Goal: Task Accomplishment & Management: Manage account settings

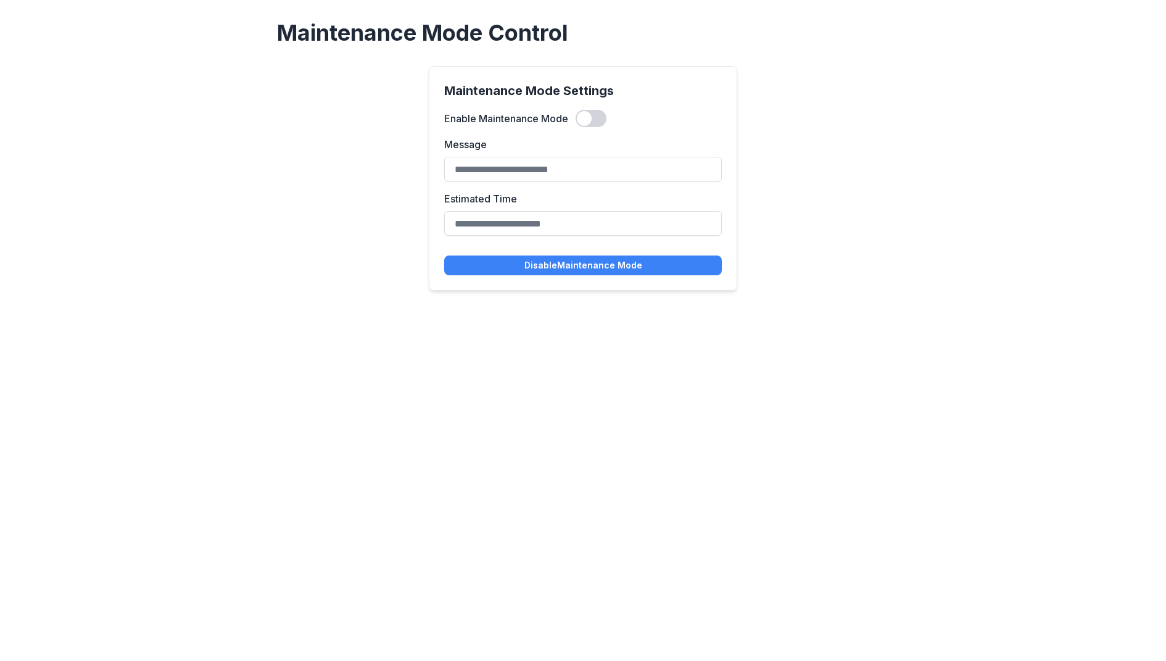
type input "**********"
click at [589, 120] on span at bounding box center [584, 118] width 15 height 15
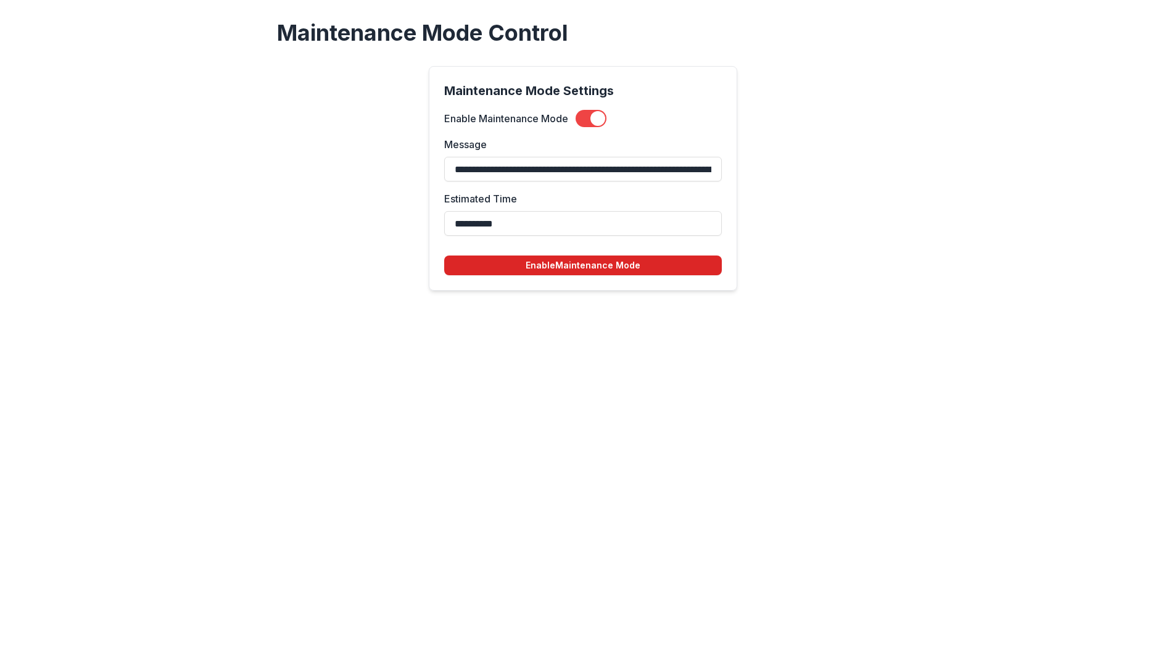
click at [546, 262] on button "Enable Maintenance Mode" at bounding box center [583, 265] width 278 height 20
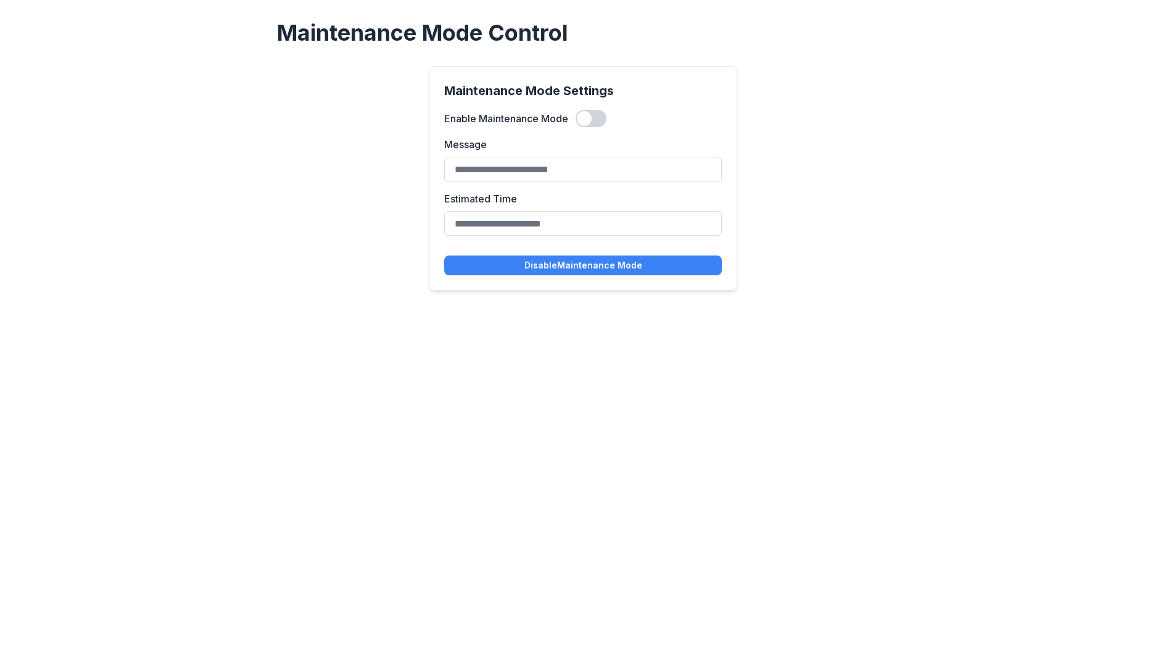
type input "**********"
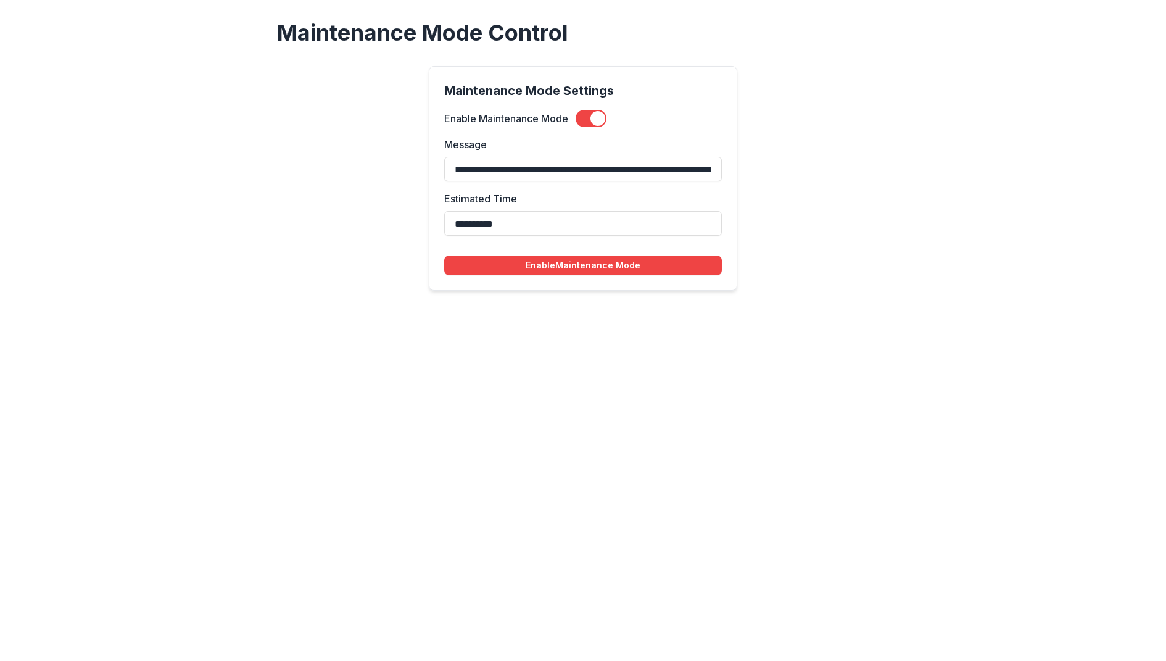
click at [595, 119] on span at bounding box center [597, 118] width 15 height 15
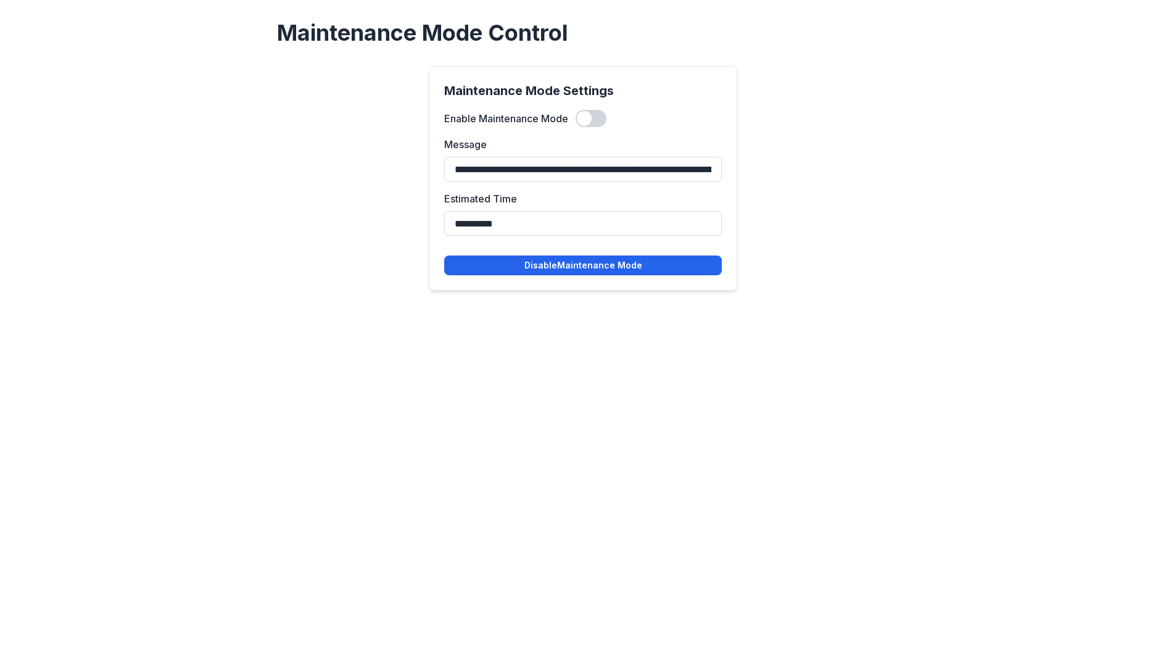
click at [603, 267] on button "Disable Maintenance Mode" at bounding box center [583, 265] width 278 height 20
click at [593, 115] on span at bounding box center [591, 118] width 31 height 17
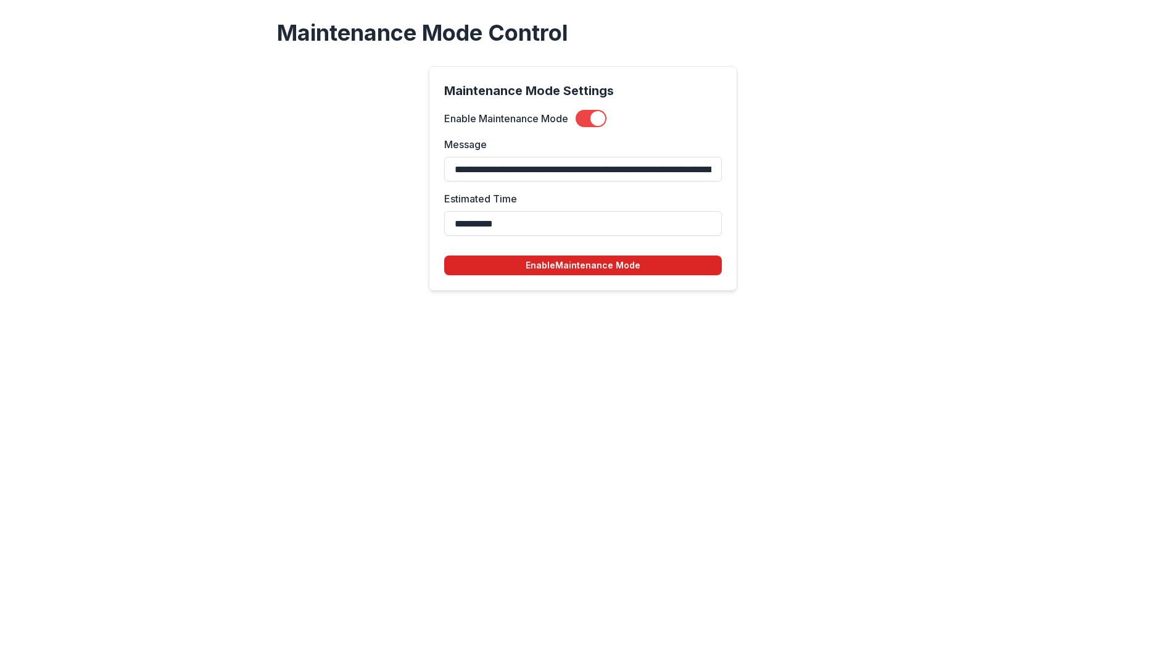
click at [550, 260] on button "Enable Maintenance Mode" at bounding box center [583, 265] width 278 height 20
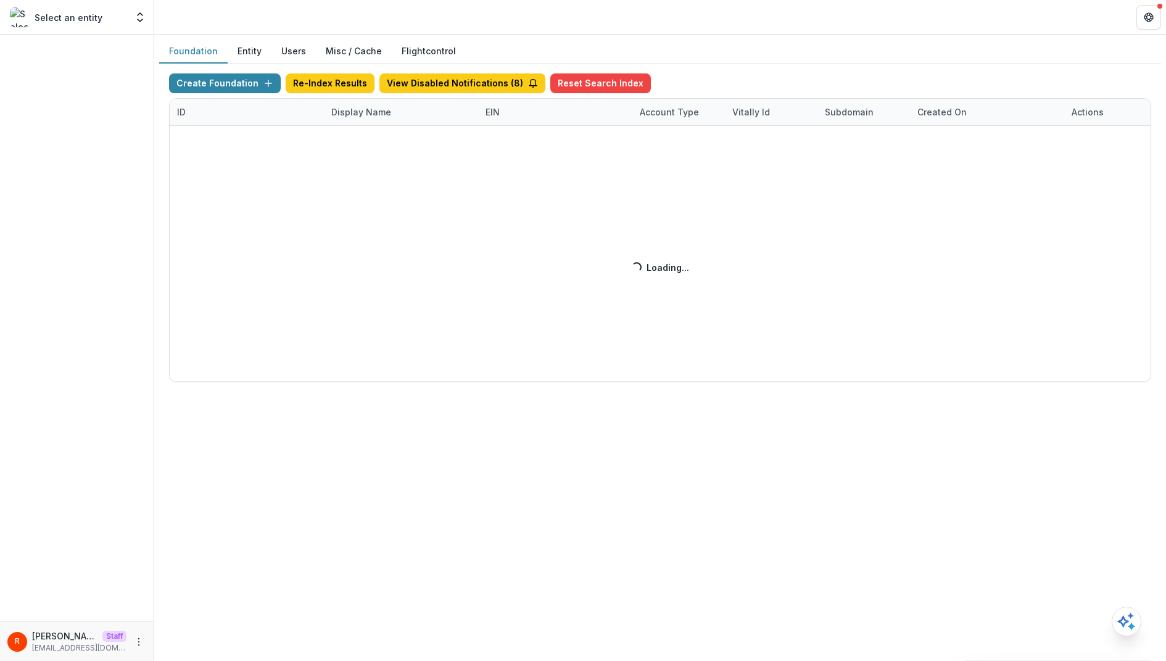
click at [358, 116] on div "Create Foundation Re-Index Results View Disabled Notifications ( 8 ) Reset Sear…" at bounding box center [660, 227] width 982 height 309
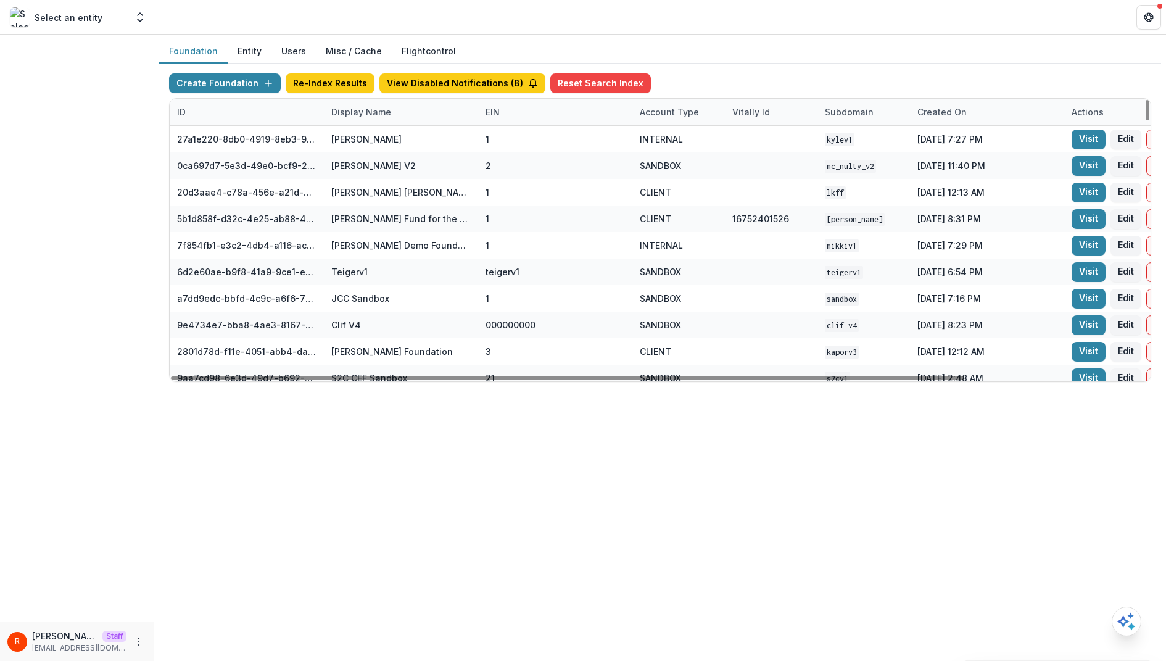
click at [358, 116] on div "Display Name" at bounding box center [361, 112] width 75 height 13
click at [360, 144] on input at bounding box center [400, 140] width 148 height 20
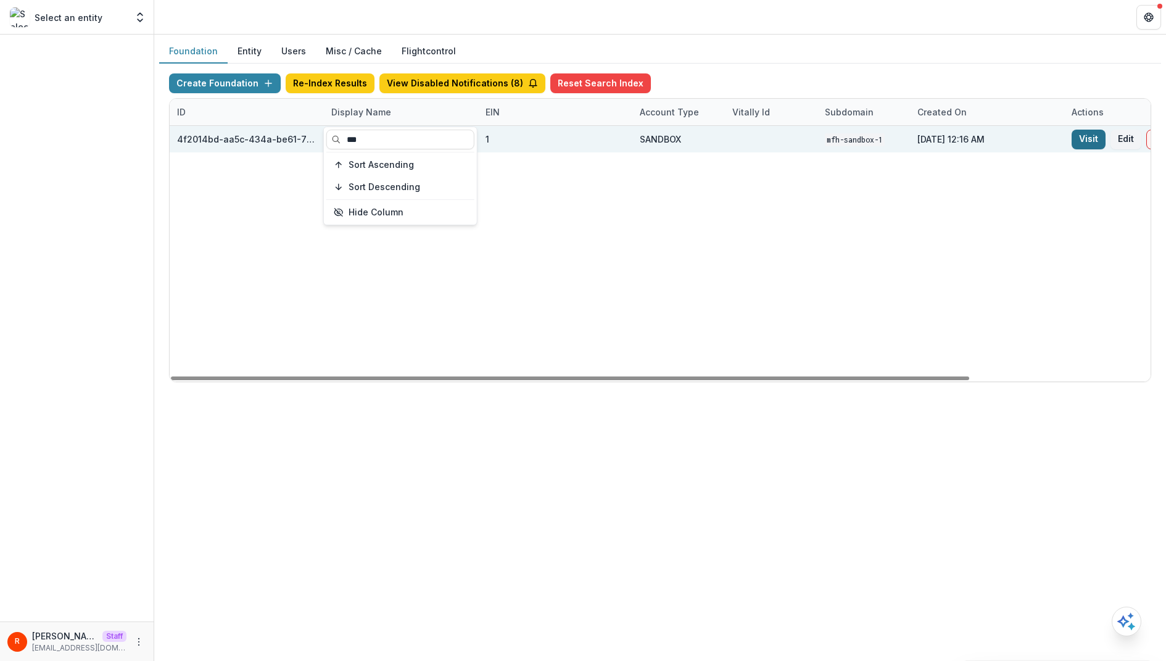
type input "***"
click at [1090, 144] on link "Visit" at bounding box center [1089, 140] width 34 height 20
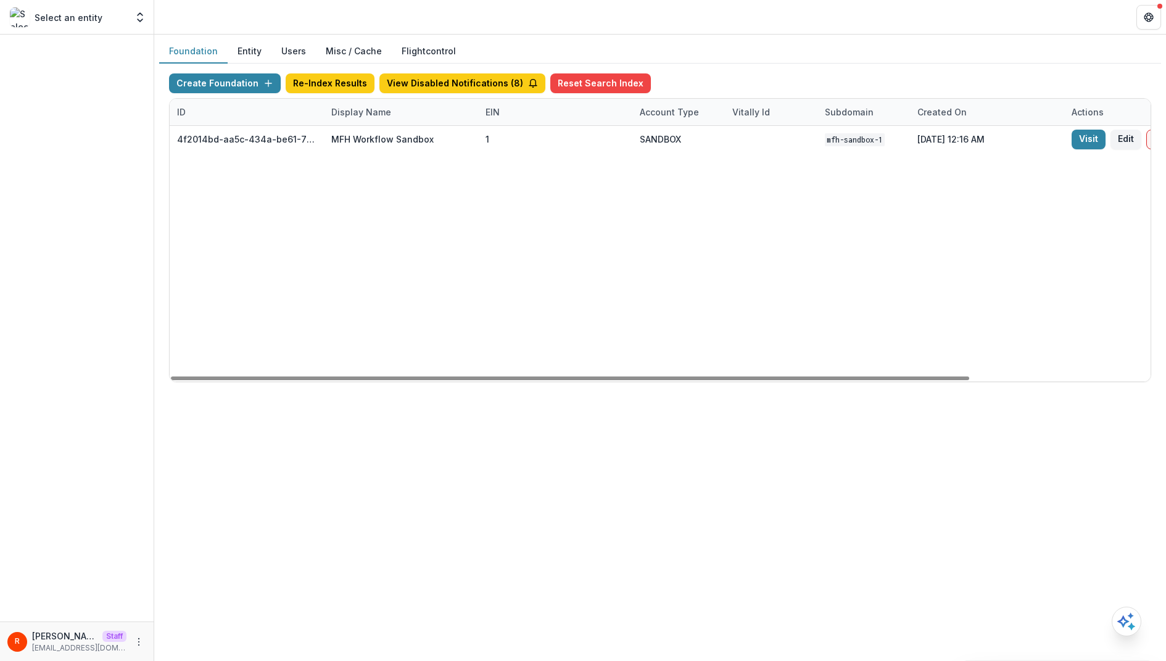
click at [362, 111] on div "Display Name" at bounding box center [361, 112] width 75 height 13
click at [362, 144] on input "***" at bounding box center [400, 140] width 148 height 20
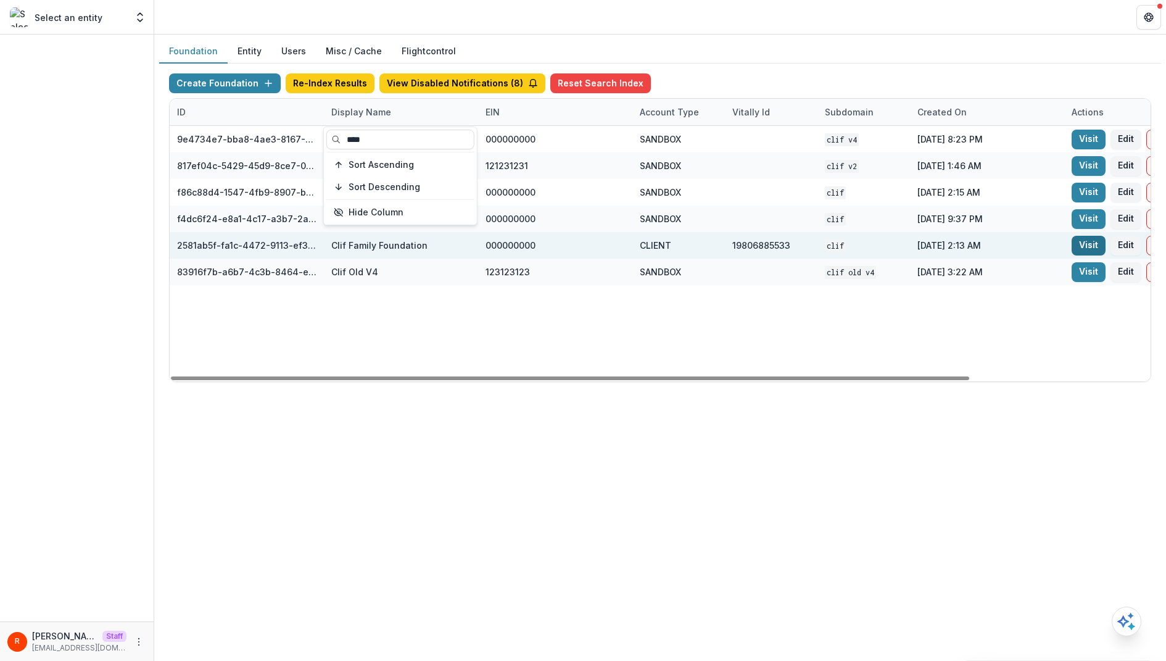
type input "****"
click at [1087, 247] on link "Visit" at bounding box center [1089, 246] width 34 height 20
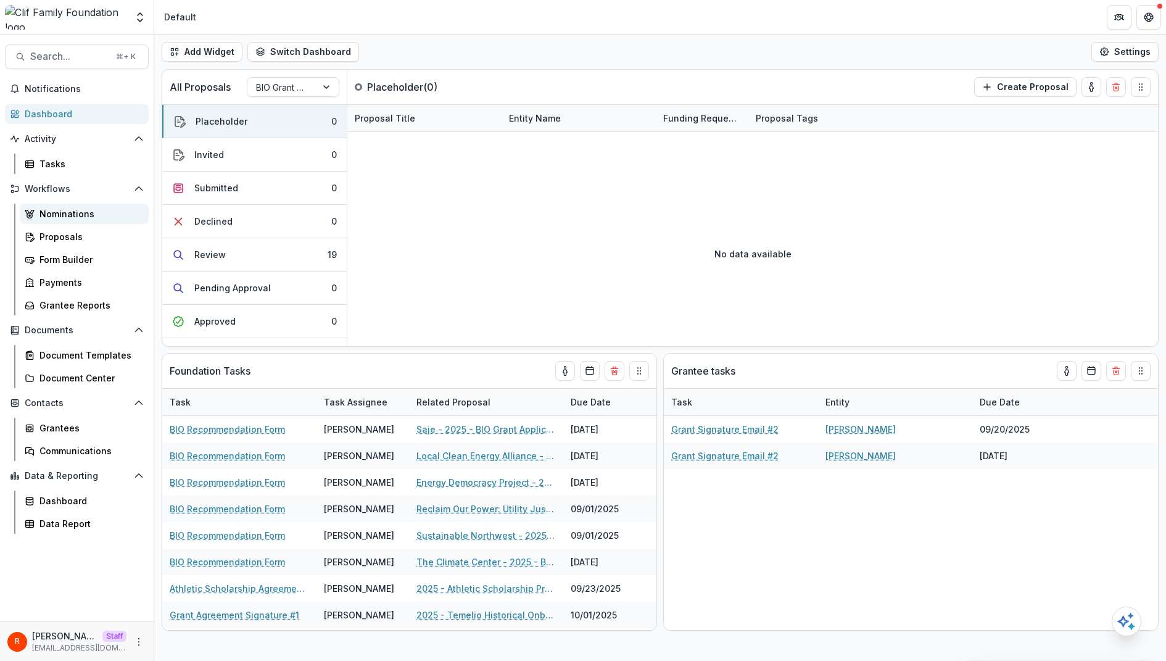
click at [103, 210] on div "Nominations" at bounding box center [88, 213] width 99 height 13
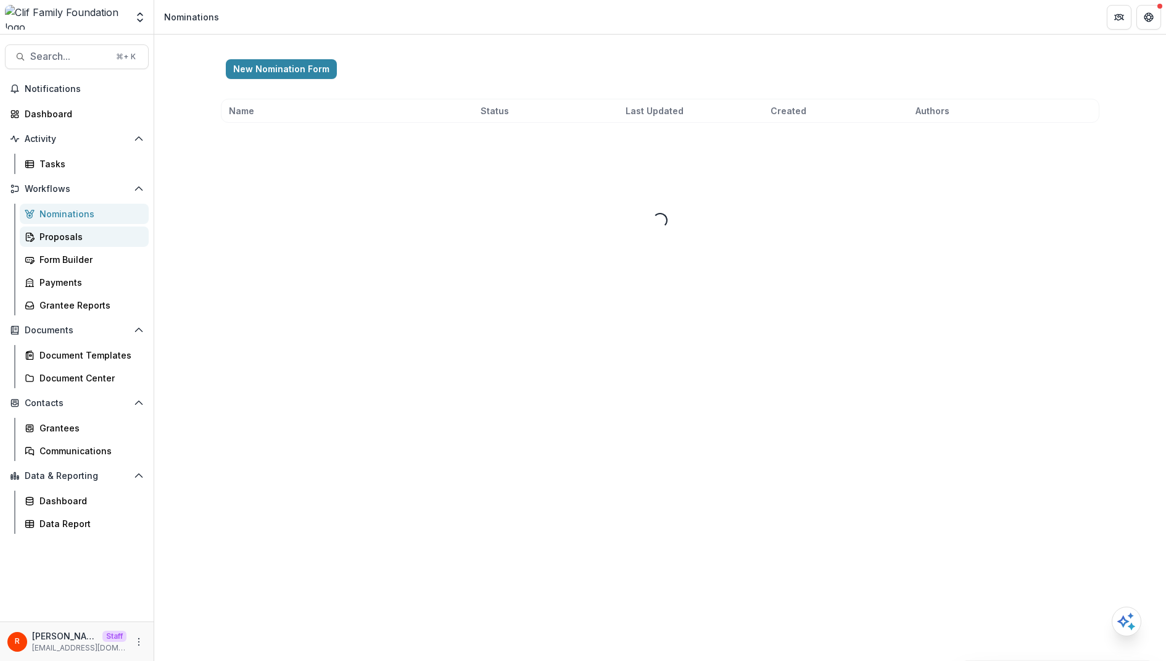
click at [99, 235] on div "Proposals" at bounding box center [88, 236] width 99 height 13
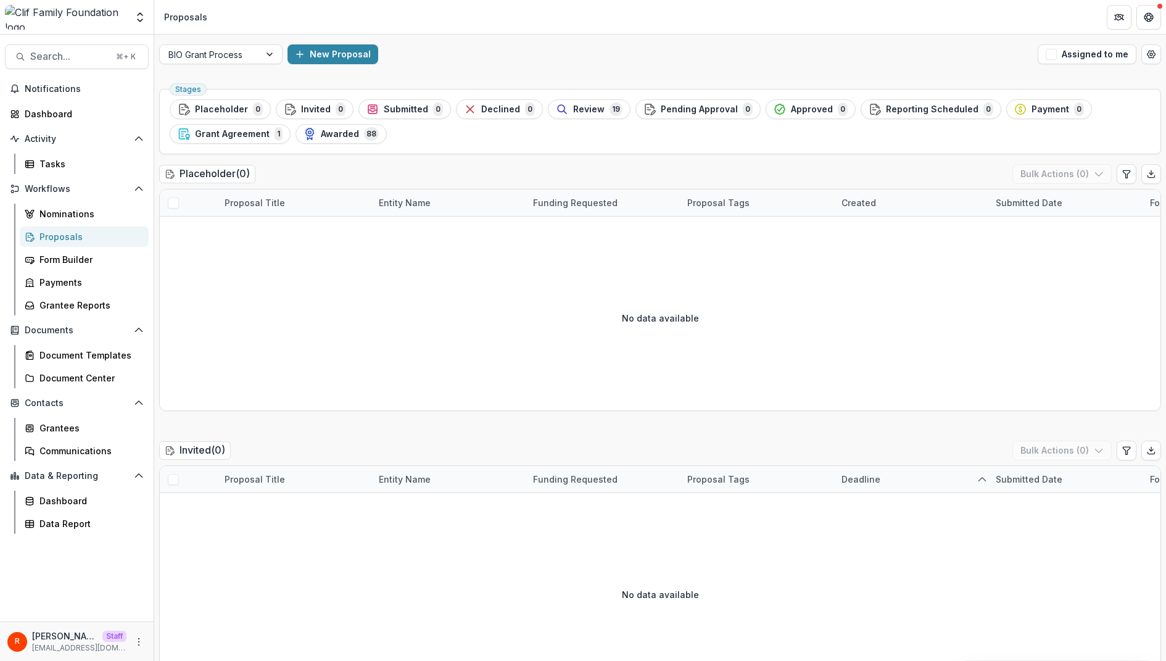
click at [220, 70] on div "BIO Grant Process New Proposal Assigned to me" at bounding box center [660, 54] width 1012 height 39
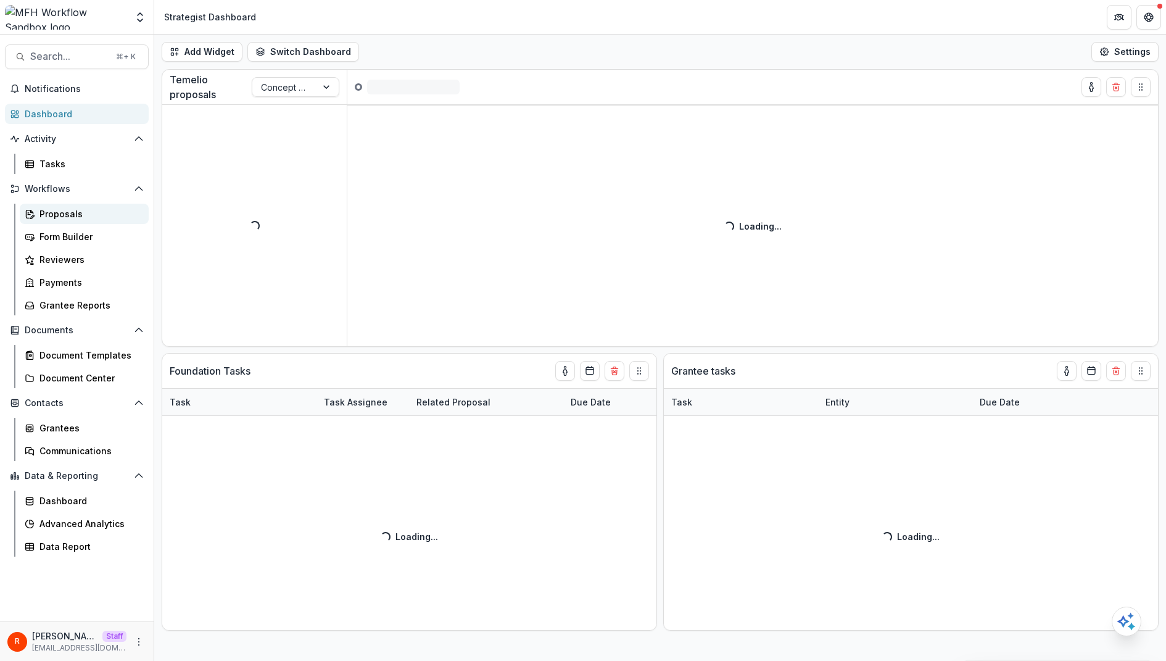
click at [76, 220] on link "Proposals" at bounding box center [84, 214] width 129 height 20
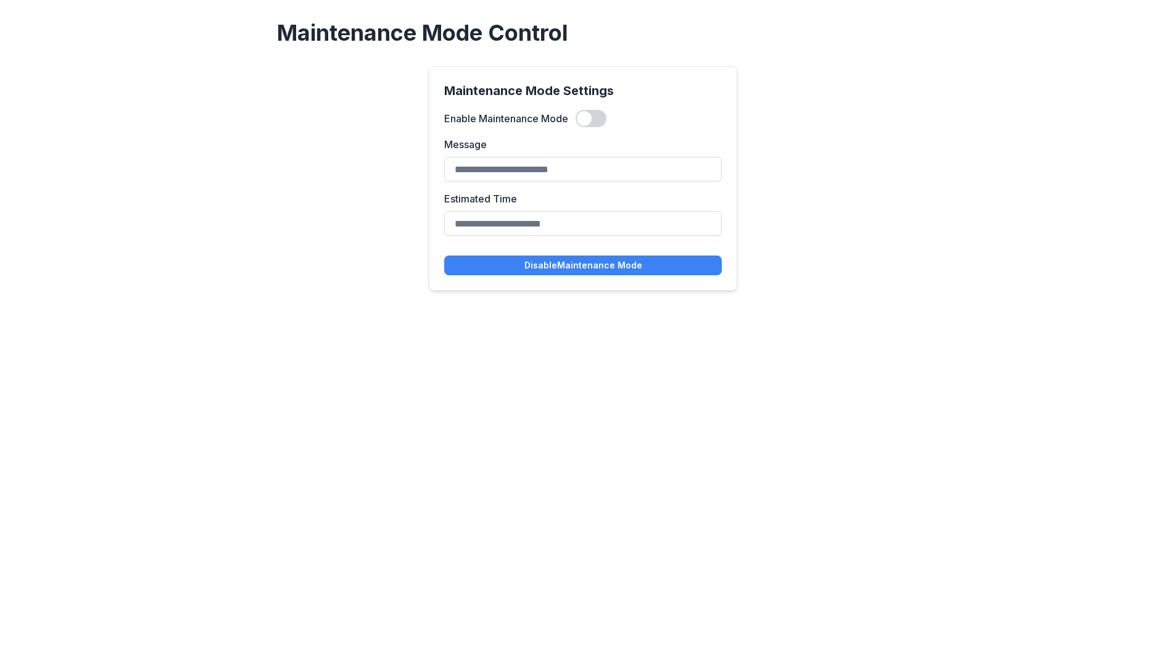
type input "**********"
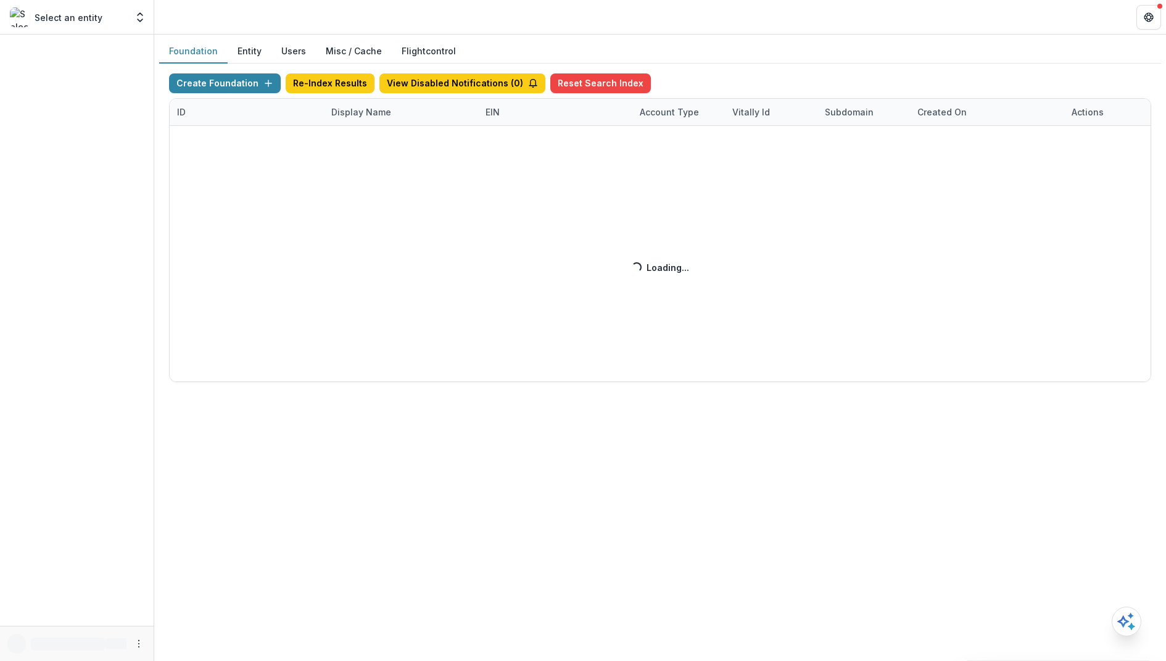
click at [357, 49] on button "Misc / Cache" at bounding box center [354, 51] width 76 height 24
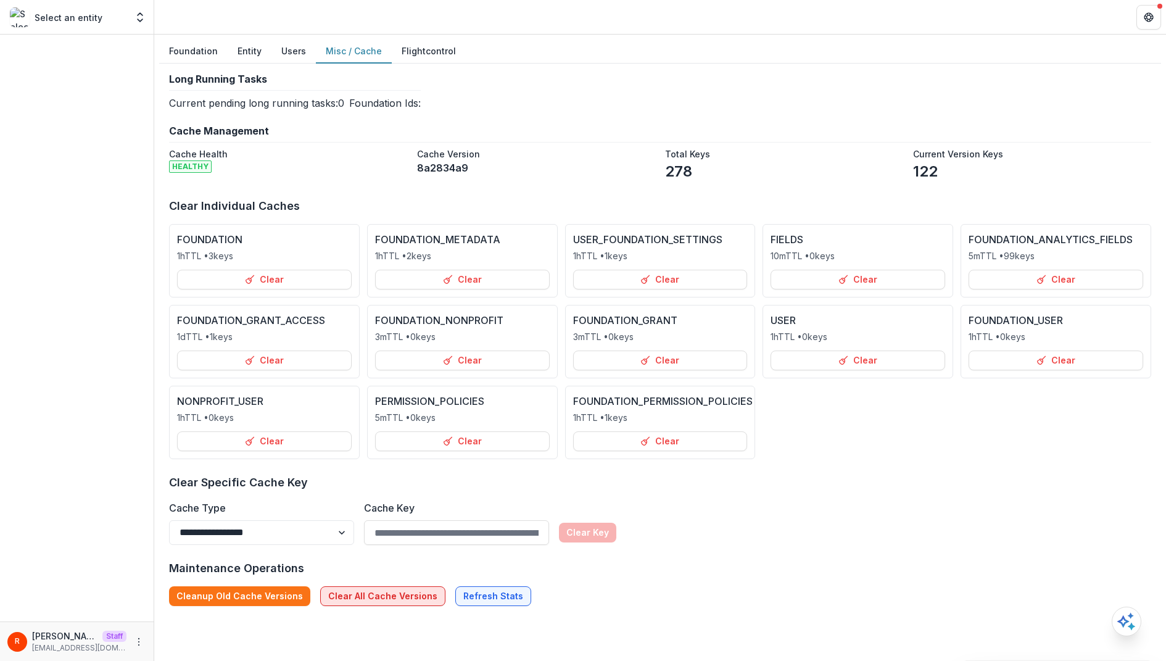
click at [377, 592] on button "Clear All Cache Versions" at bounding box center [382, 596] width 125 height 20
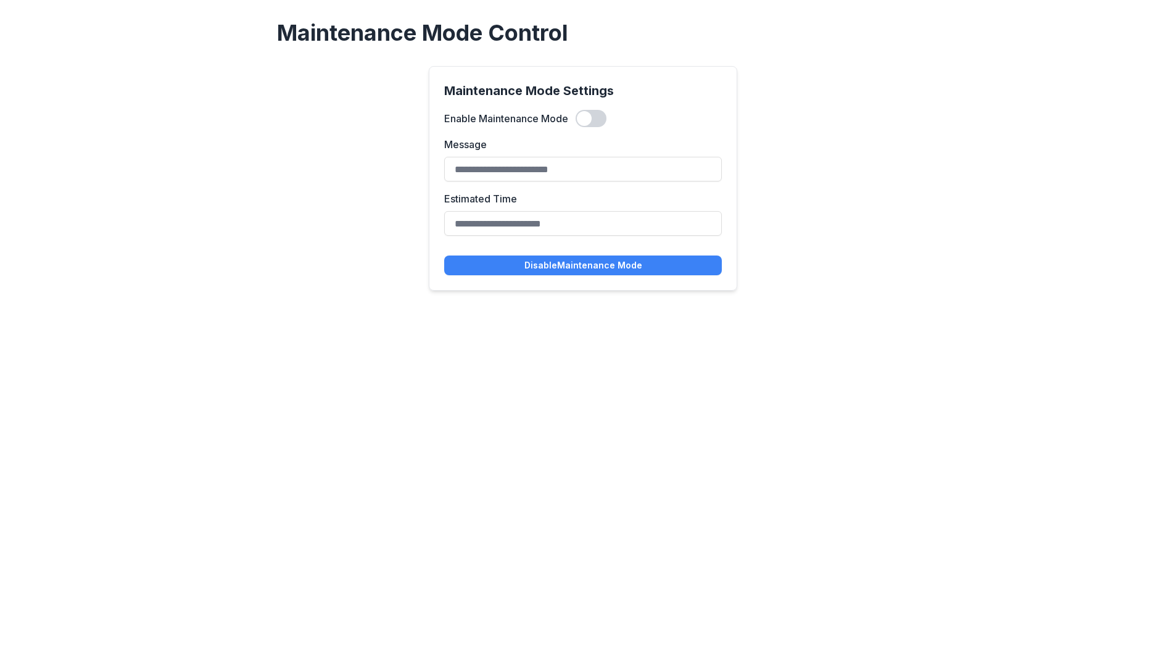
type input "**********"
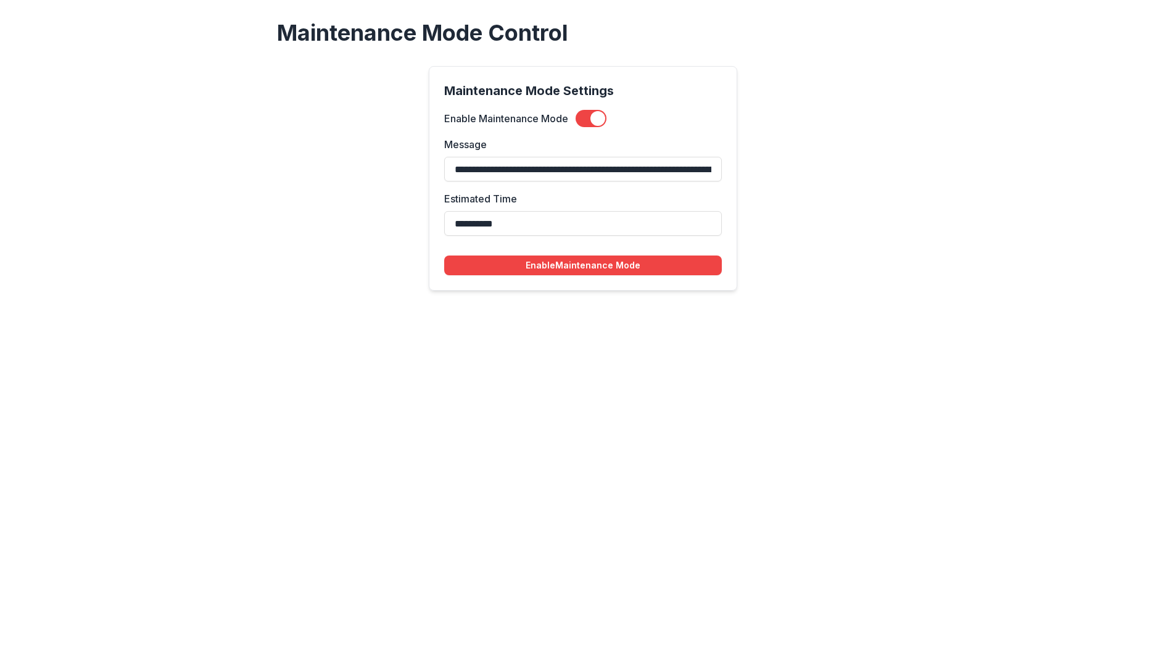
click at [595, 358] on div "**********" at bounding box center [583, 330] width 1166 height 661
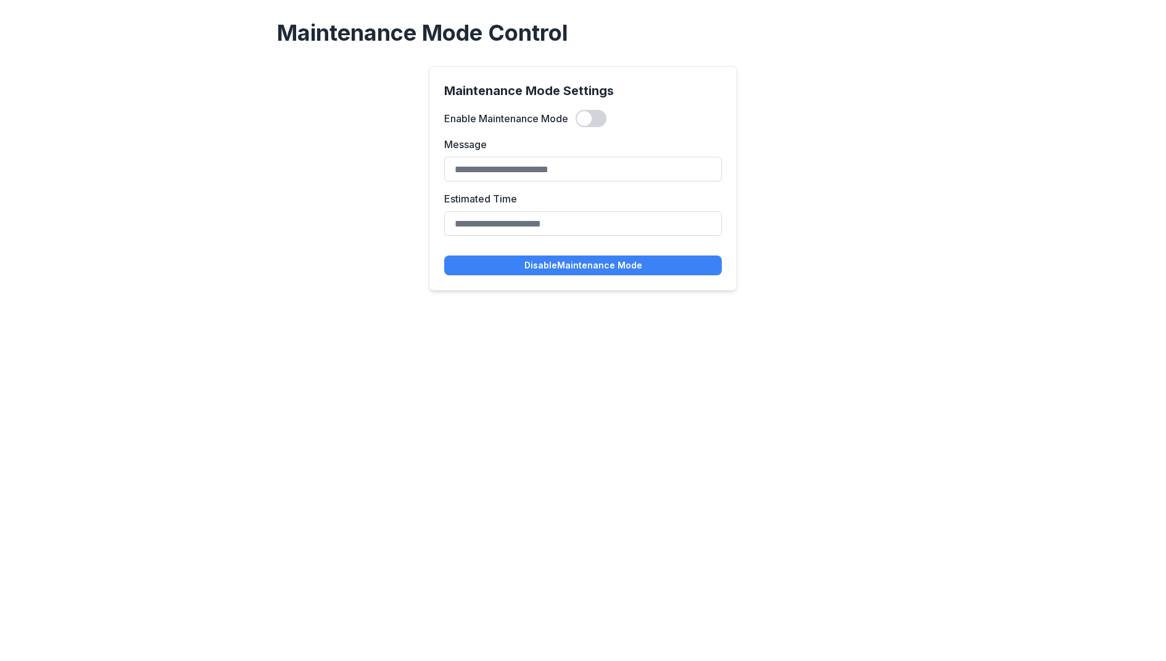
type input "**********"
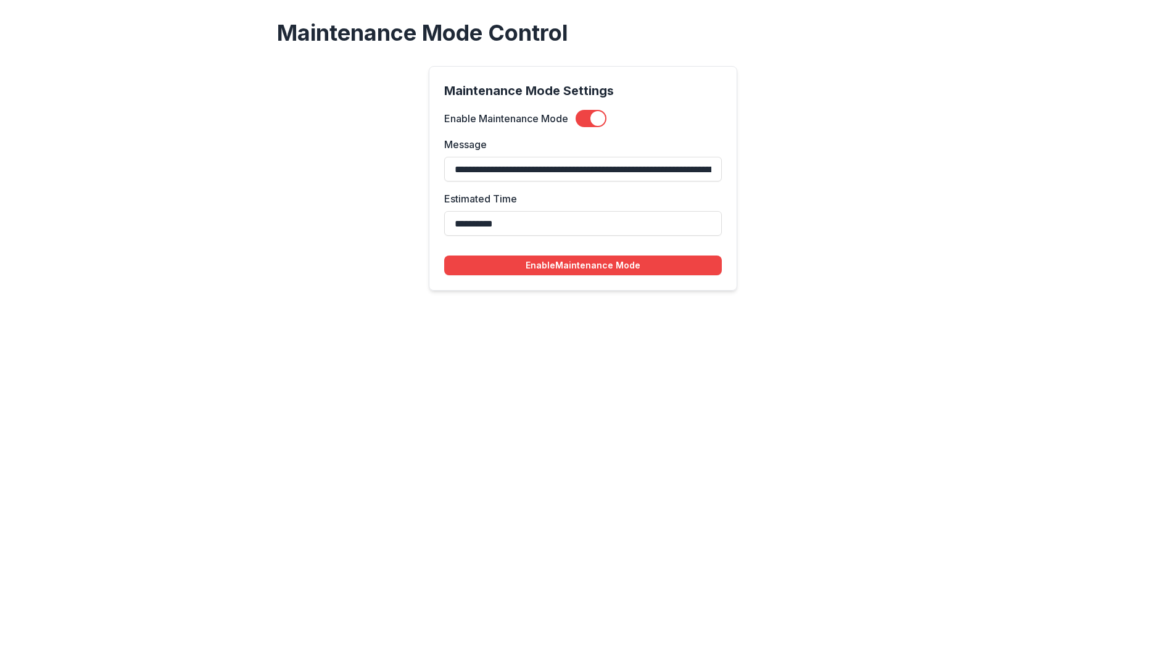
click at [588, 119] on span at bounding box center [591, 118] width 31 height 17
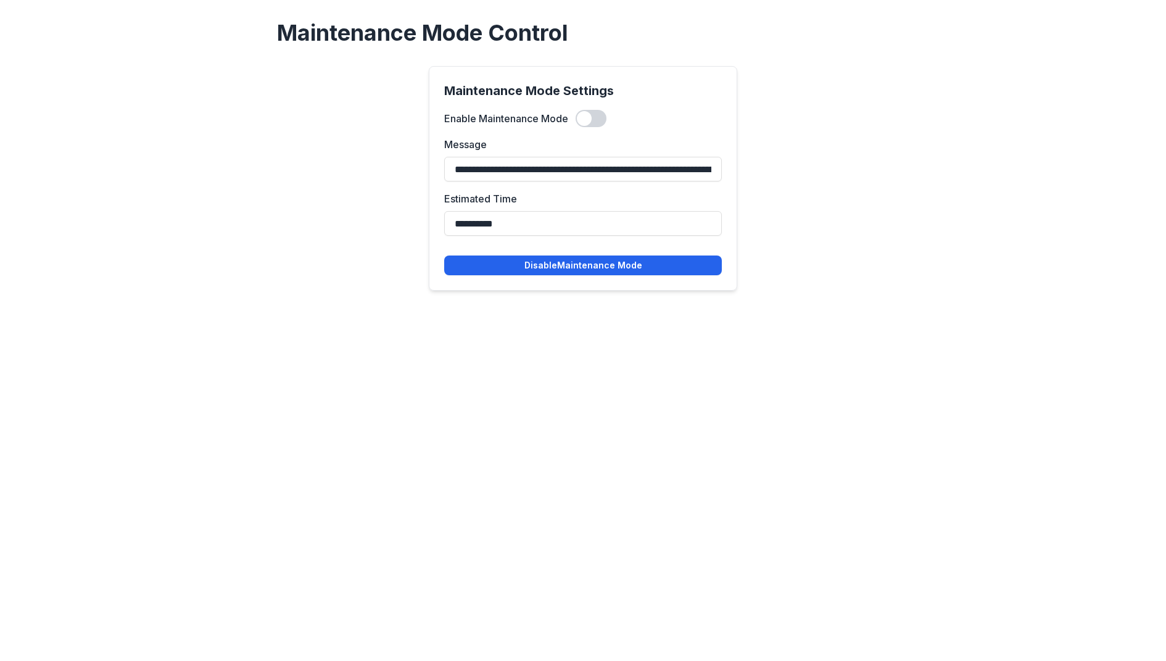
click at [575, 270] on button "Disable Maintenance Mode" at bounding box center [583, 265] width 278 height 20
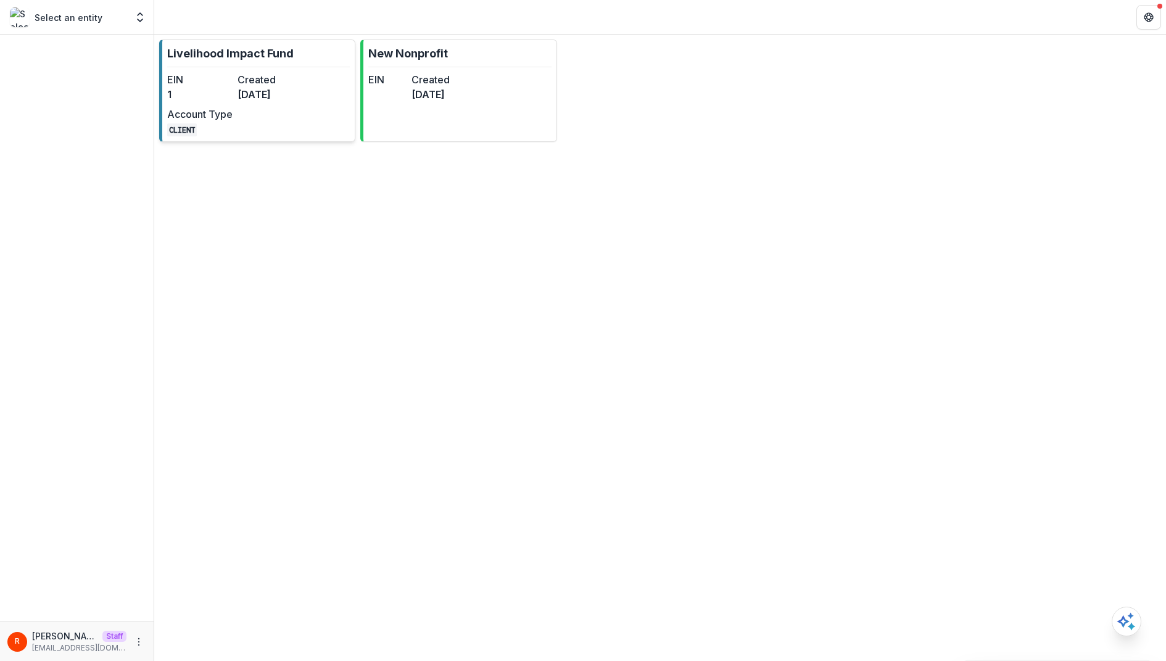
click at [231, 102] on div "EIN 1 Created [DATE] Account Type CLIENT" at bounding box center [235, 104] width 136 height 64
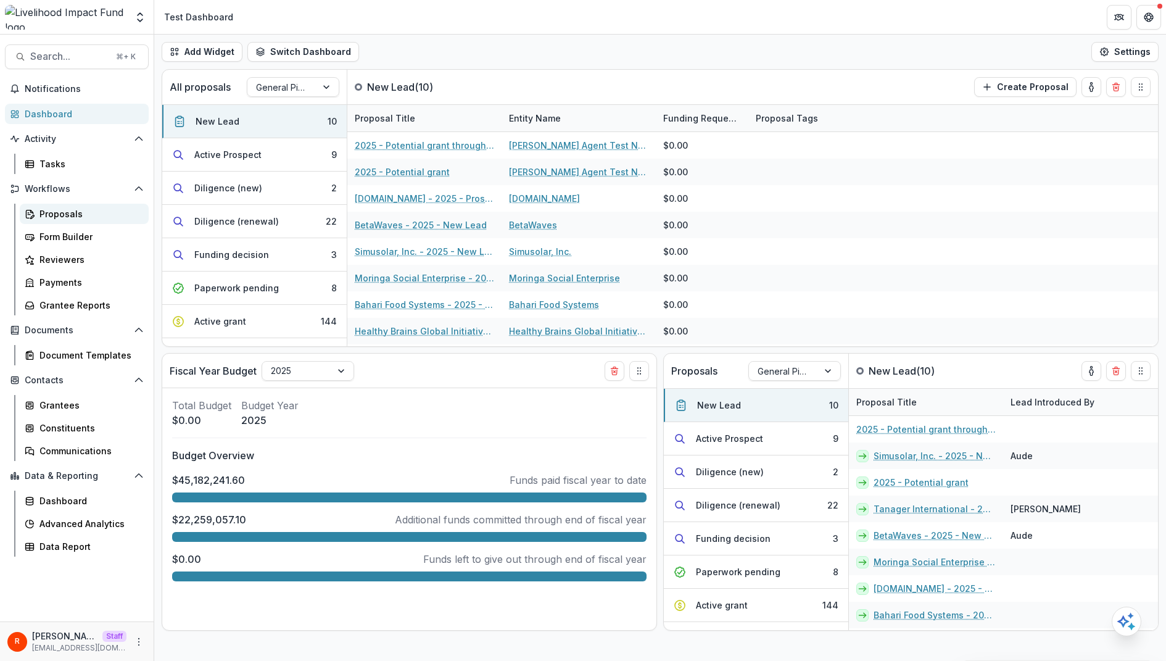
click at [67, 210] on div "Proposals" at bounding box center [88, 213] width 99 height 13
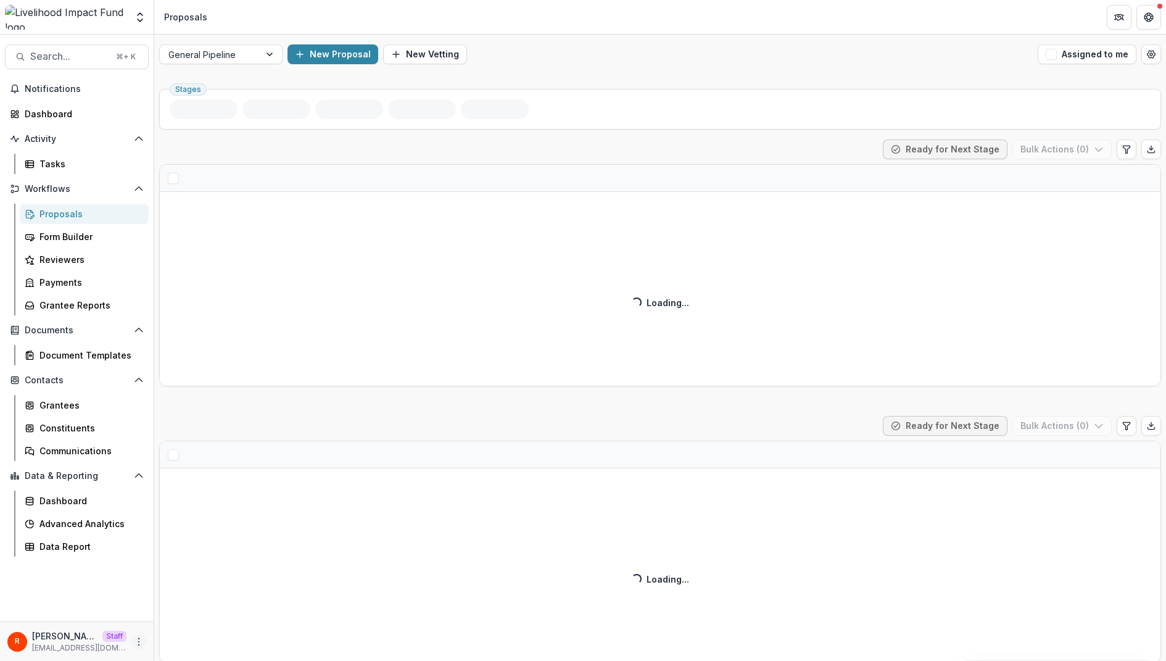
click at [140, 639] on icon "More" at bounding box center [139, 642] width 10 height 10
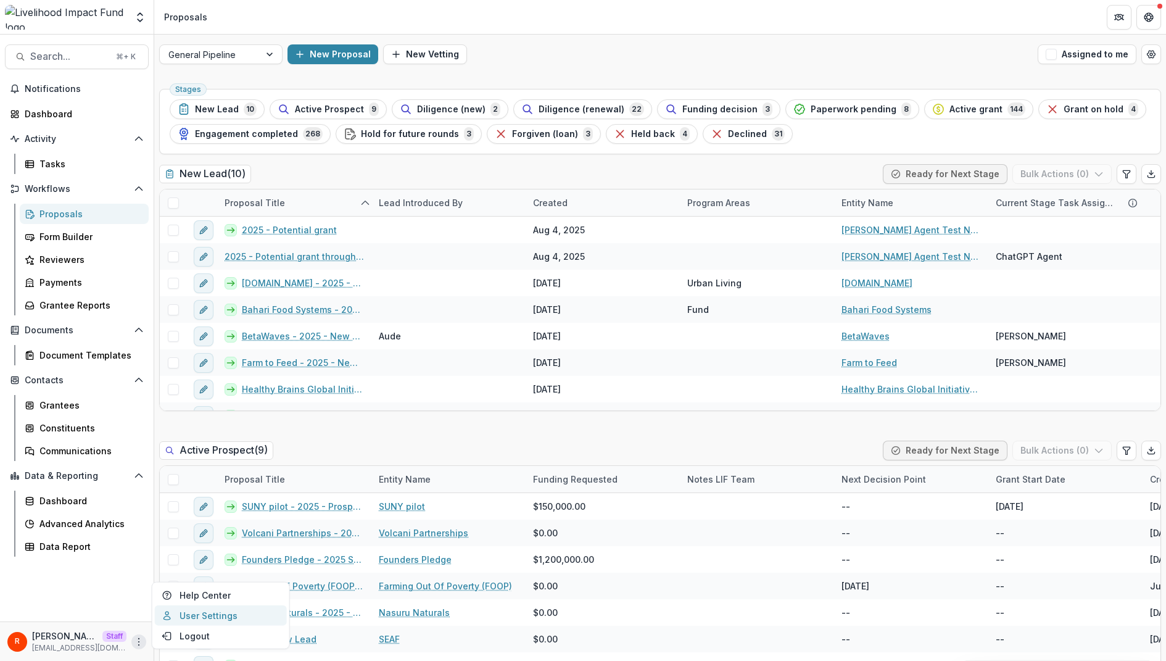
click at [218, 613] on link "User Settings" at bounding box center [221, 615] width 132 height 20
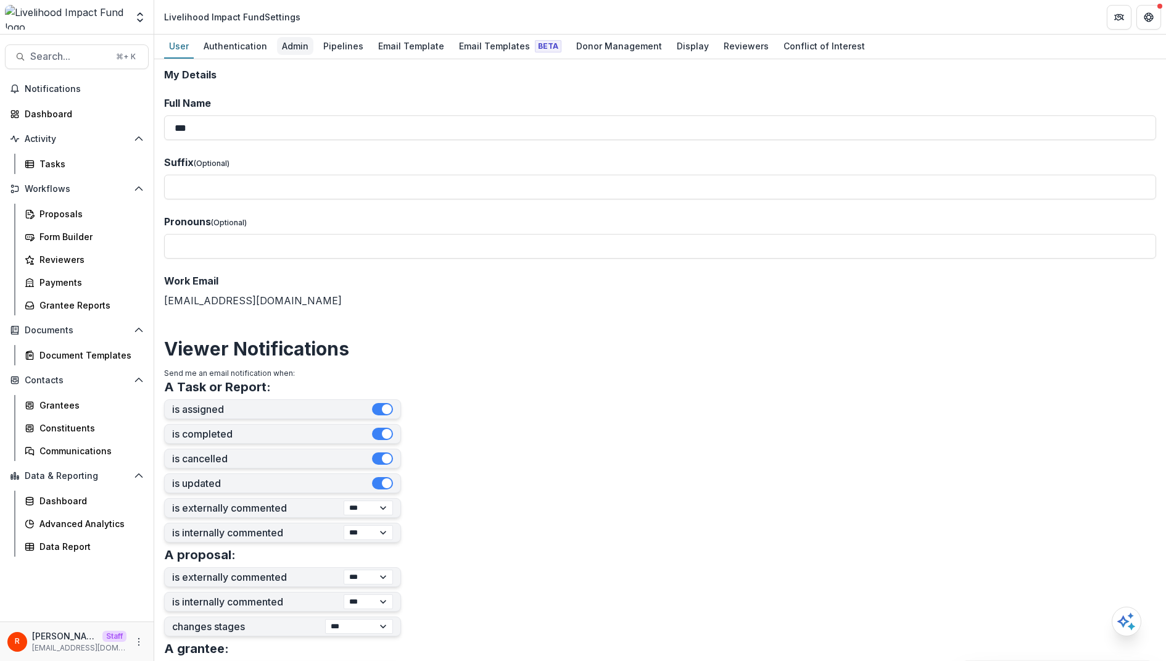
click at [297, 51] on div "Admin" at bounding box center [295, 46] width 36 height 18
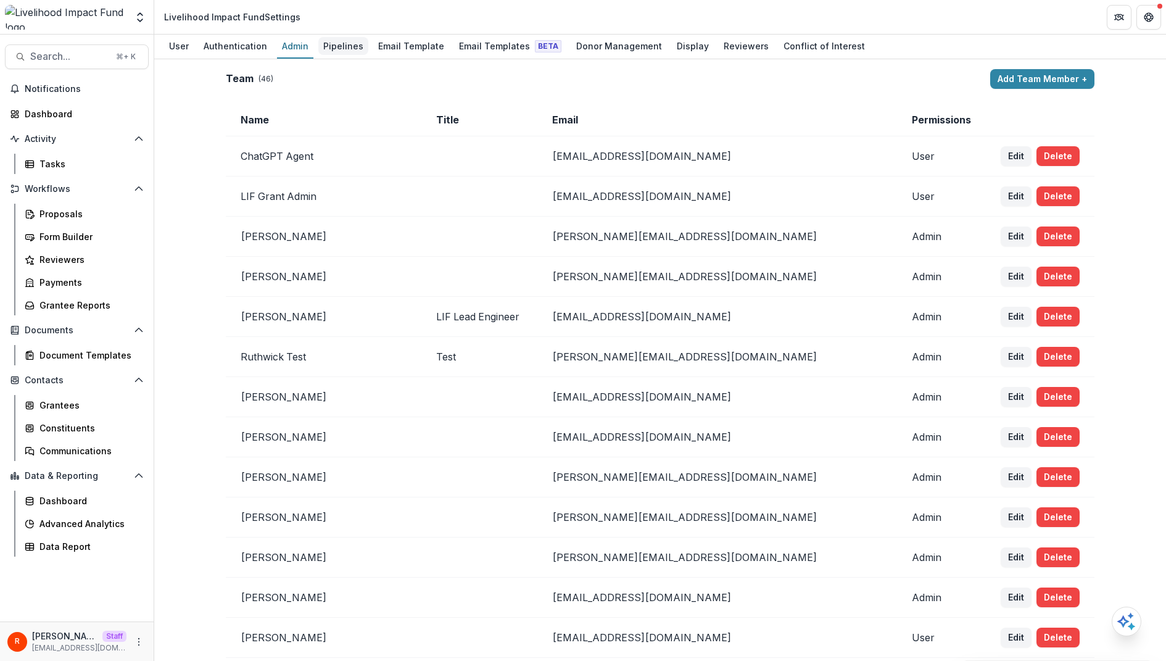
click at [335, 46] on div "Pipelines" at bounding box center [343, 46] width 50 height 18
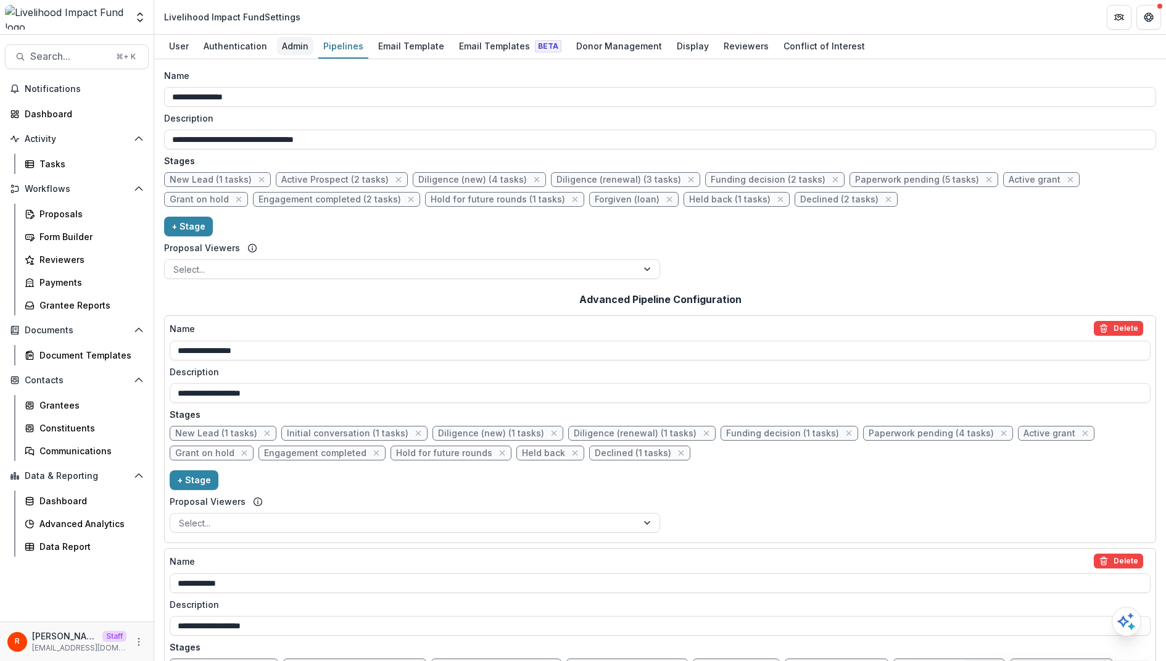
click at [297, 48] on div "Admin" at bounding box center [295, 46] width 36 height 18
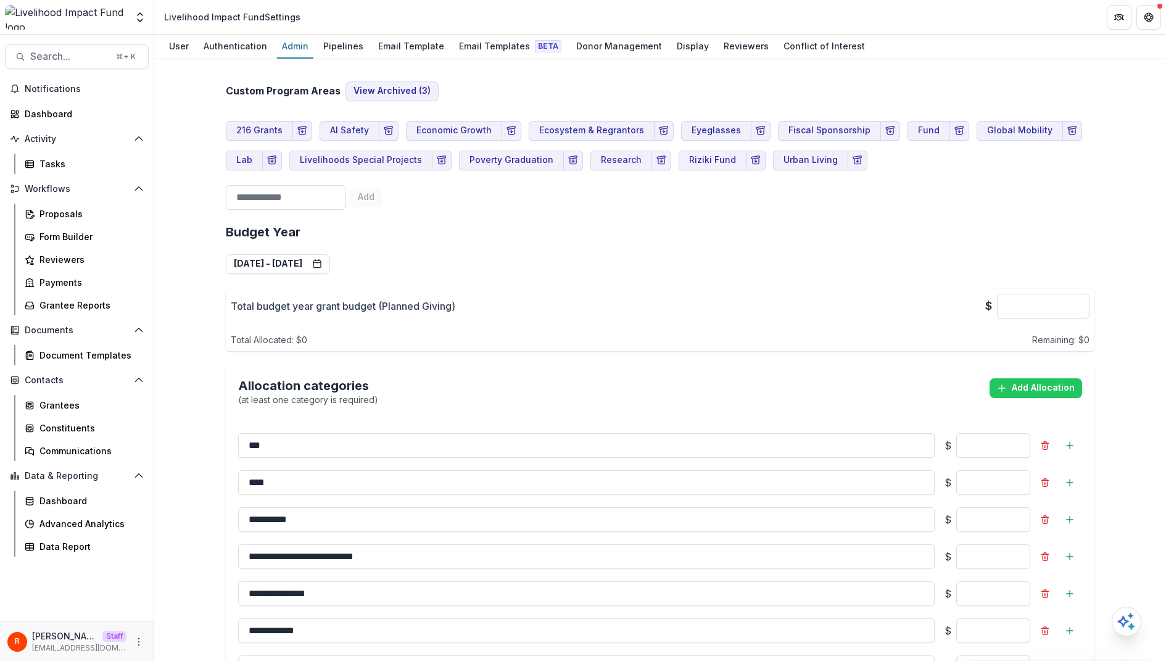
scroll to position [2401, 0]
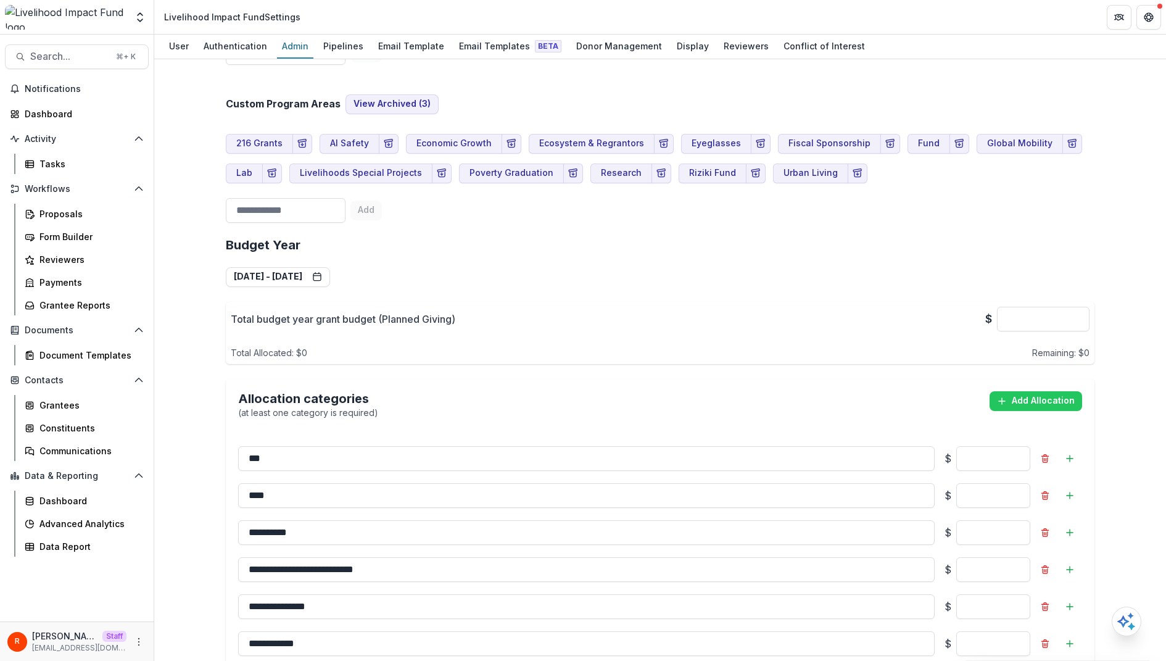
click at [434, 312] on p "Total budget year grant budget (Planned Giving)" at bounding box center [343, 319] width 225 height 15
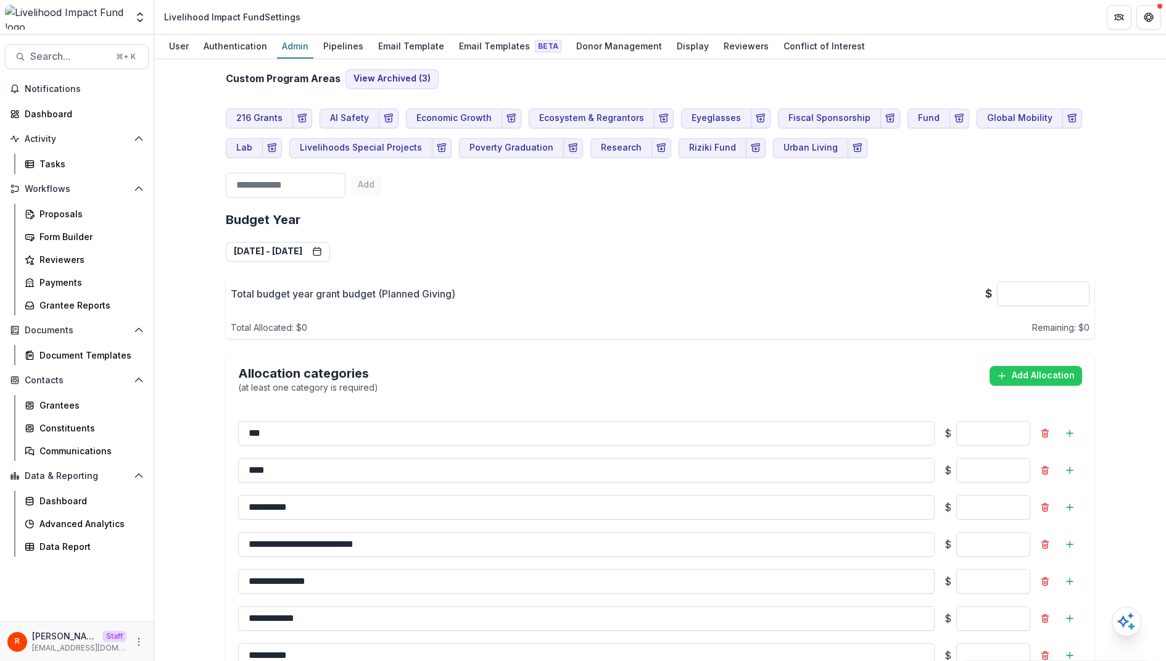
scroll to position [2422, 0]
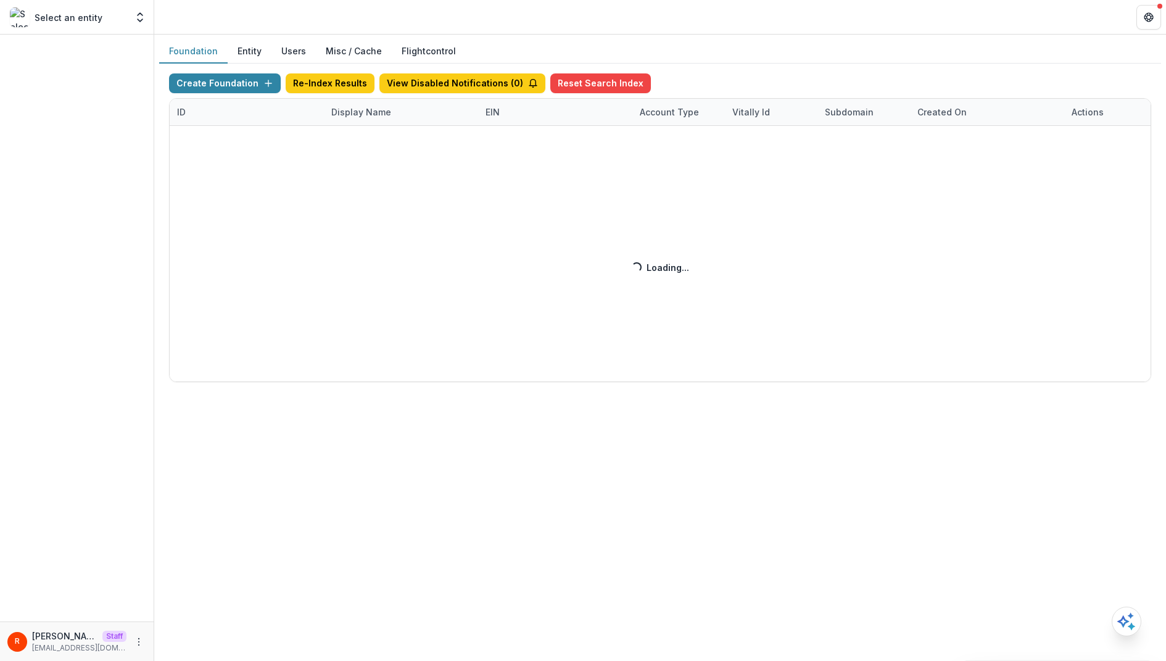
click at [536, 441] on div "Foundation Entity Users Misc / Cache Flightcontrol Create Foundation Re-Index R…" at bounding box center [660, 348] width 1012 height 626
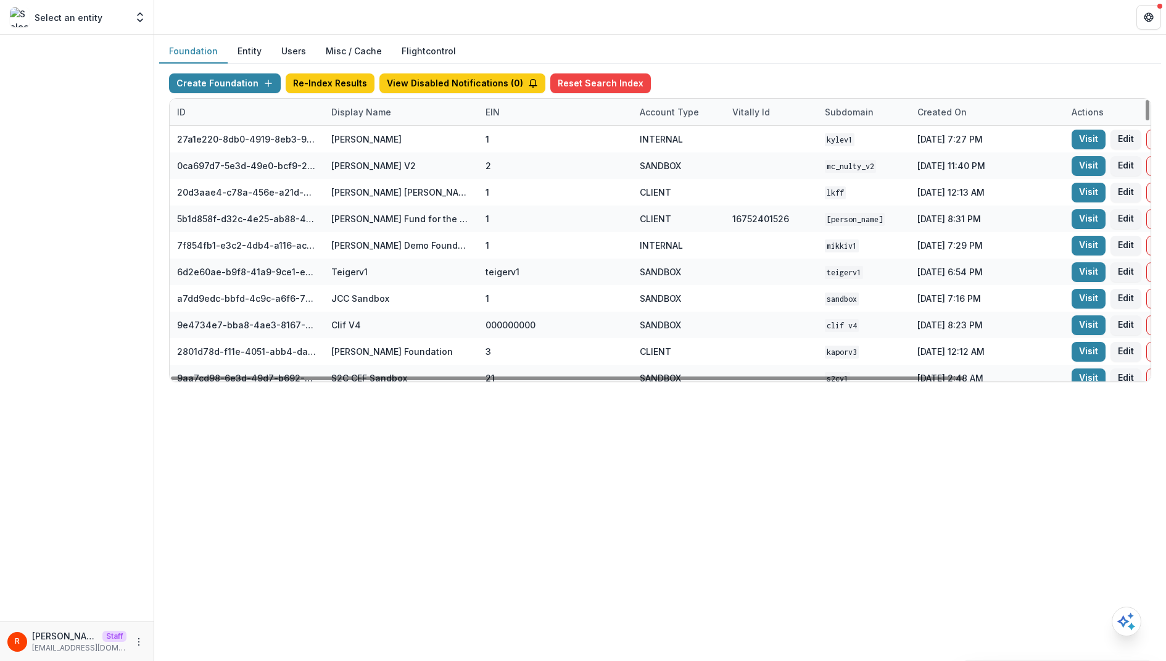
click at [363, 118] on div "Display Name" at bounding box center [401, 112] width 154 height 27
click at [364, 143] on input at bounding box center [400, 140] width 148 height 20
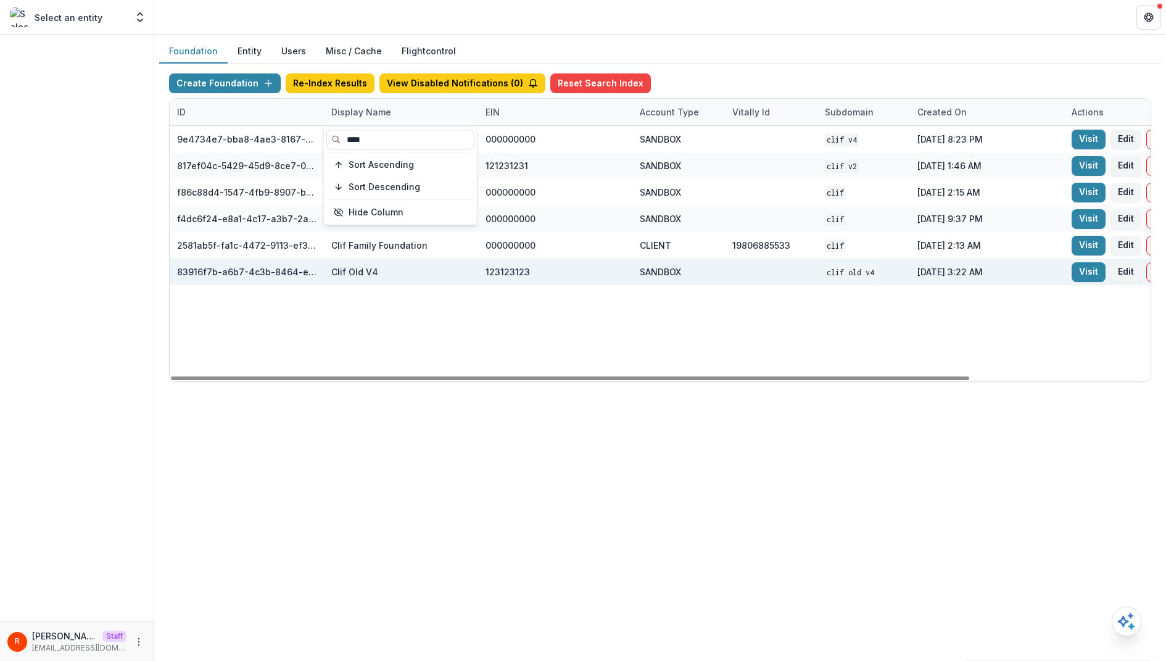
type input "****"
click at [834, 265] on div "Clif Old V4" at bounding box center [850, 272] width 51 height 14
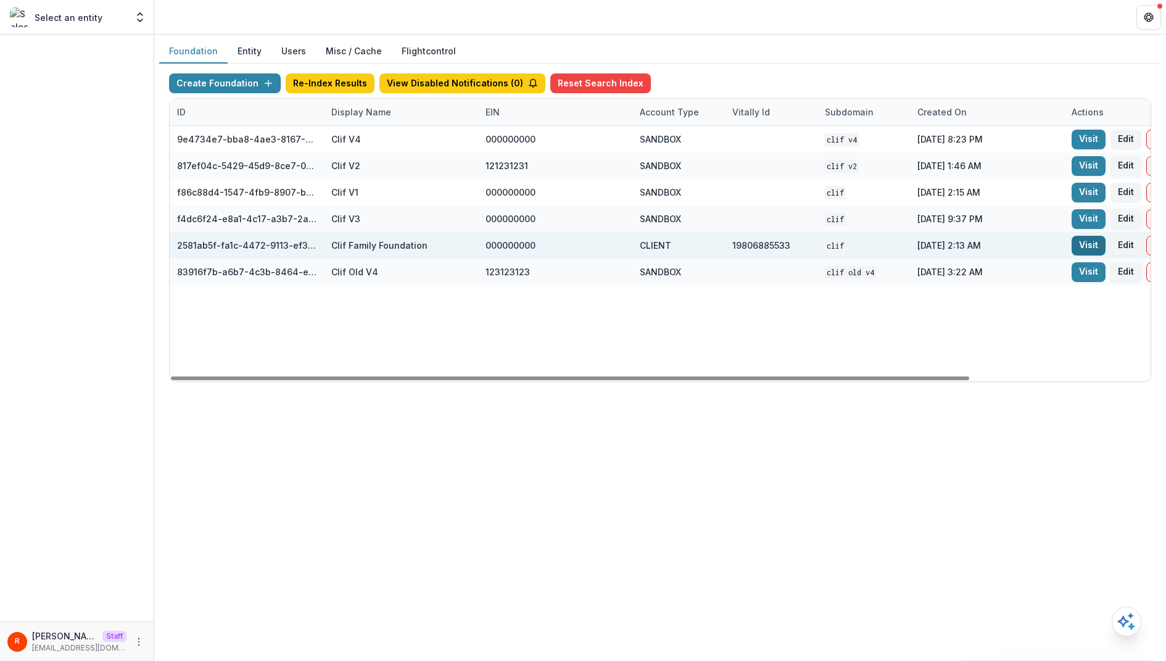
click at [1093, 246] on link "Visit" at bounding box center [1089, 246] width 34 height 20
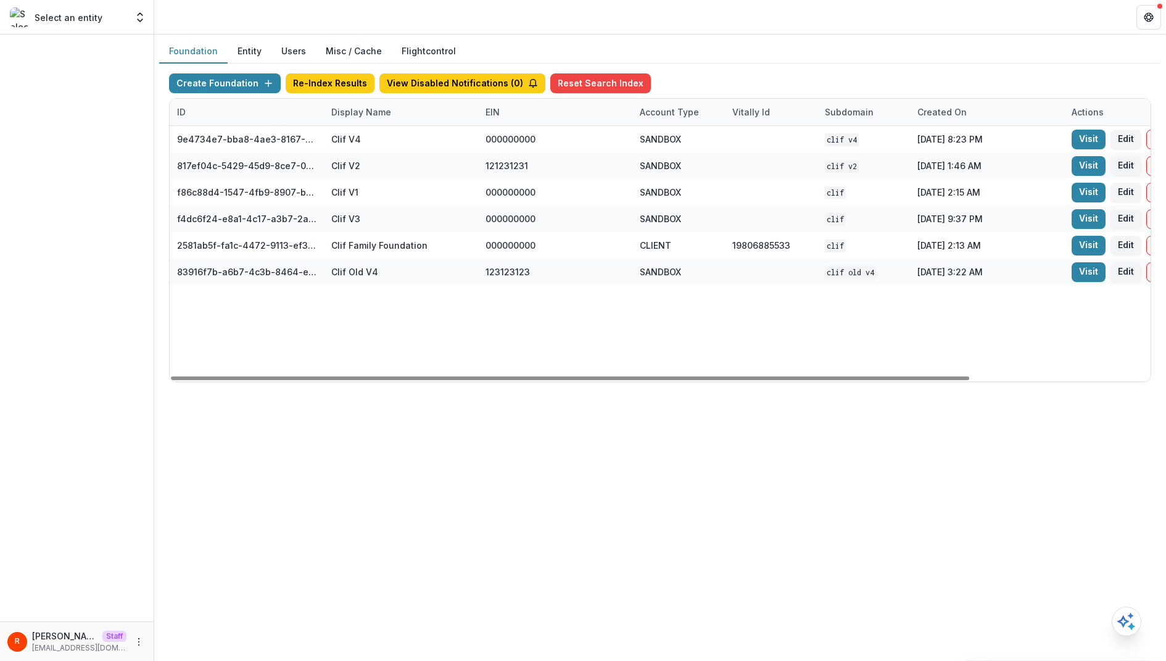
click at [360, 108] on div "Display Name" at bounding box center [361, 112] width 75 height 13
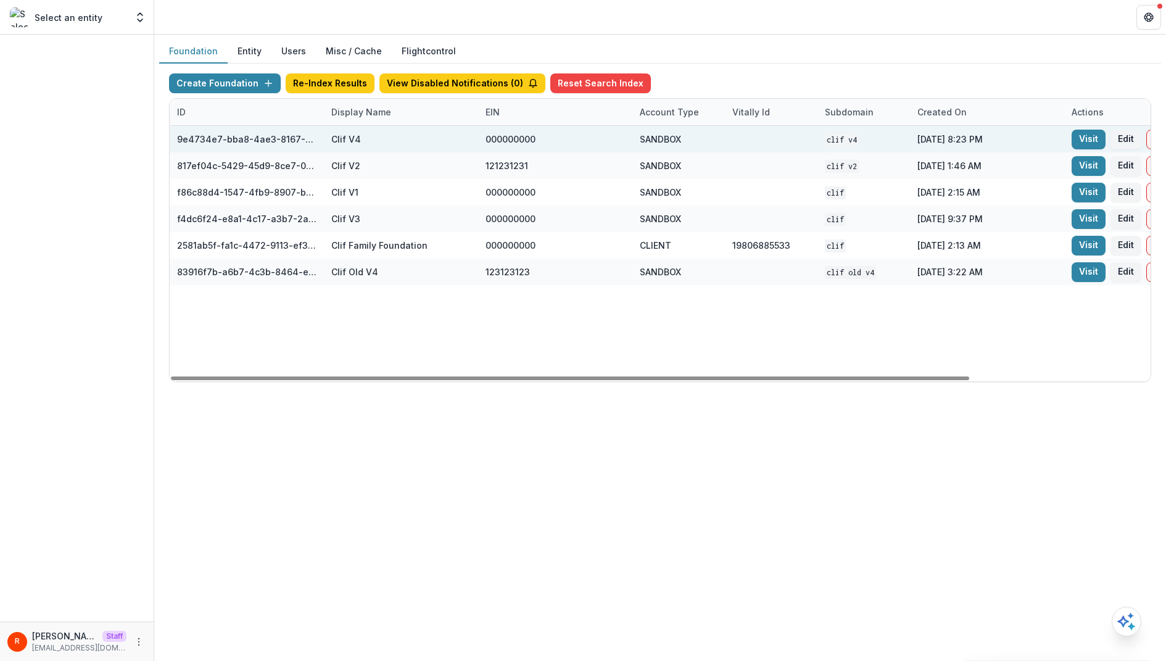
click at [360, 126] on div "Clif V4" at bounding box center [400, 139] width 139 height 27
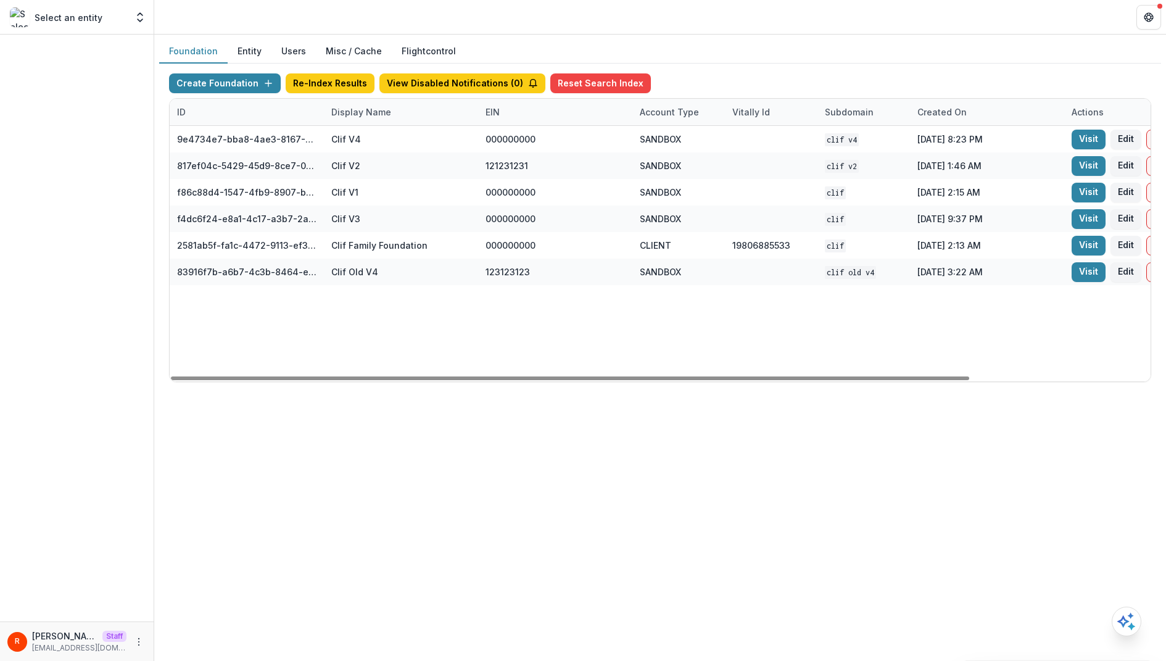
click at [359, 119] on div "Display Name" at bounding box center [401, 112] width 154 height 27
click at [359, 139] on input "****" at bounding box center [400, 140] width 148 height 20
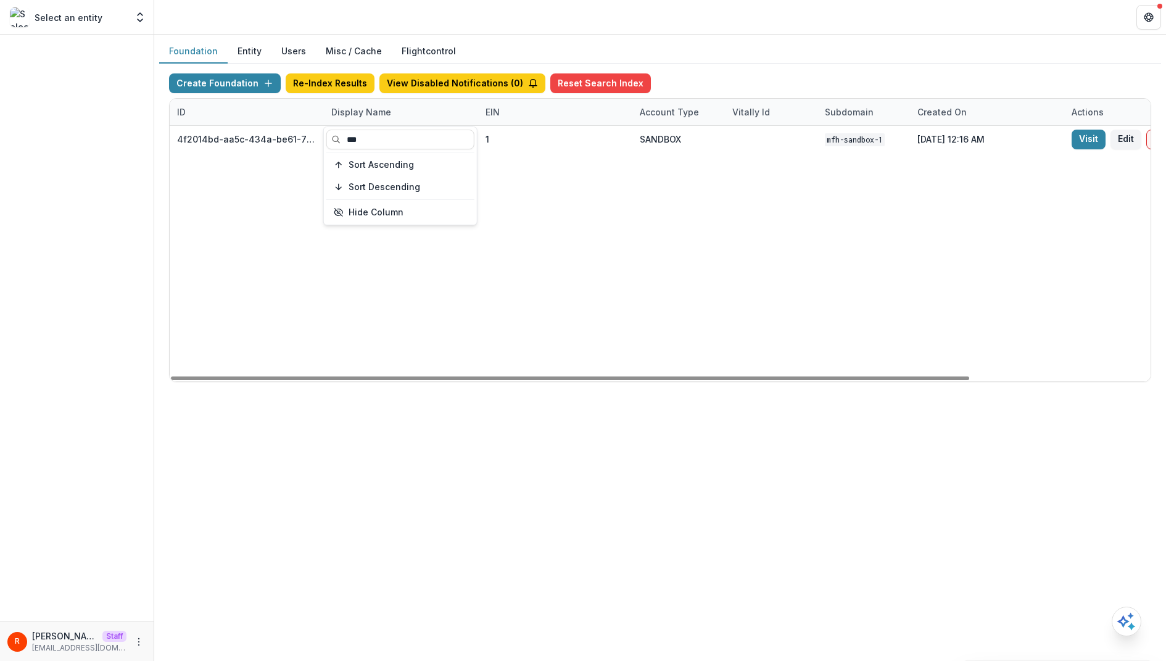
type input "***"
click at [780, 210] on div "4f2014bd-aa5c-434a-be61-78b398fa61bc MFH Workflow Sandbox 1 SANDBOX mfh-sandbox…" at bounding box center [771, 253] width 1203 height 255
click at [376, 106] on div "Display Name" at bounding box center [361, 112] width 75 height 13
click at [367, 140] on input "***" at bounding box center [400, 140] width 148 height 20
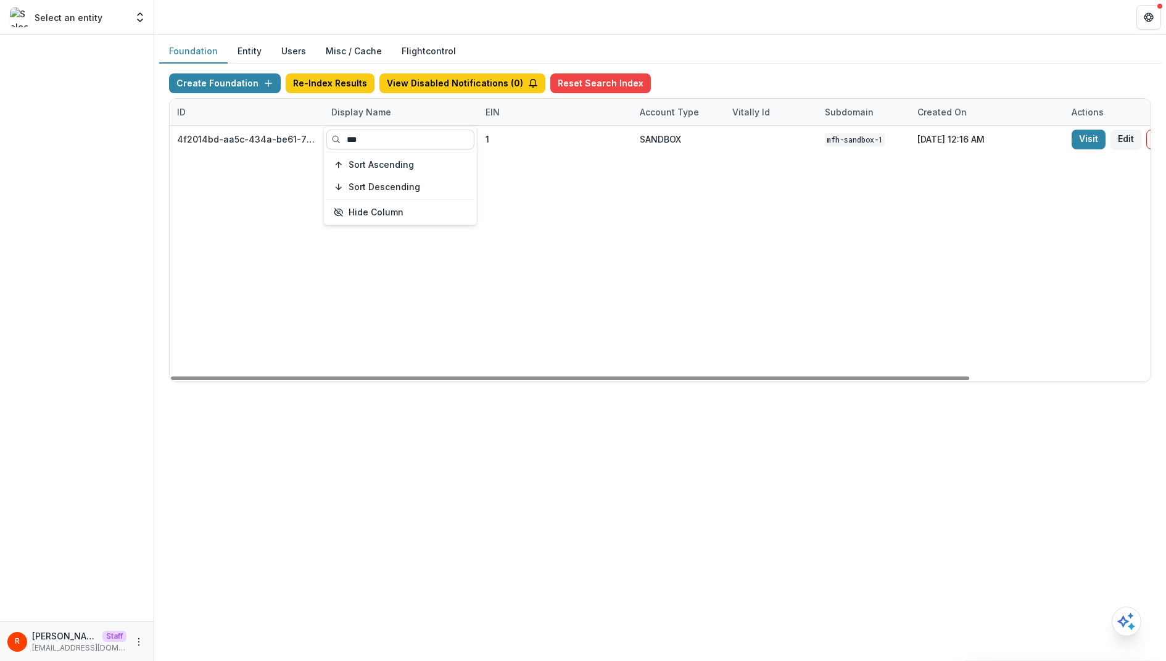
click at [367, 140] on input "***" at bounding box center [400, 140] width 148 height 20
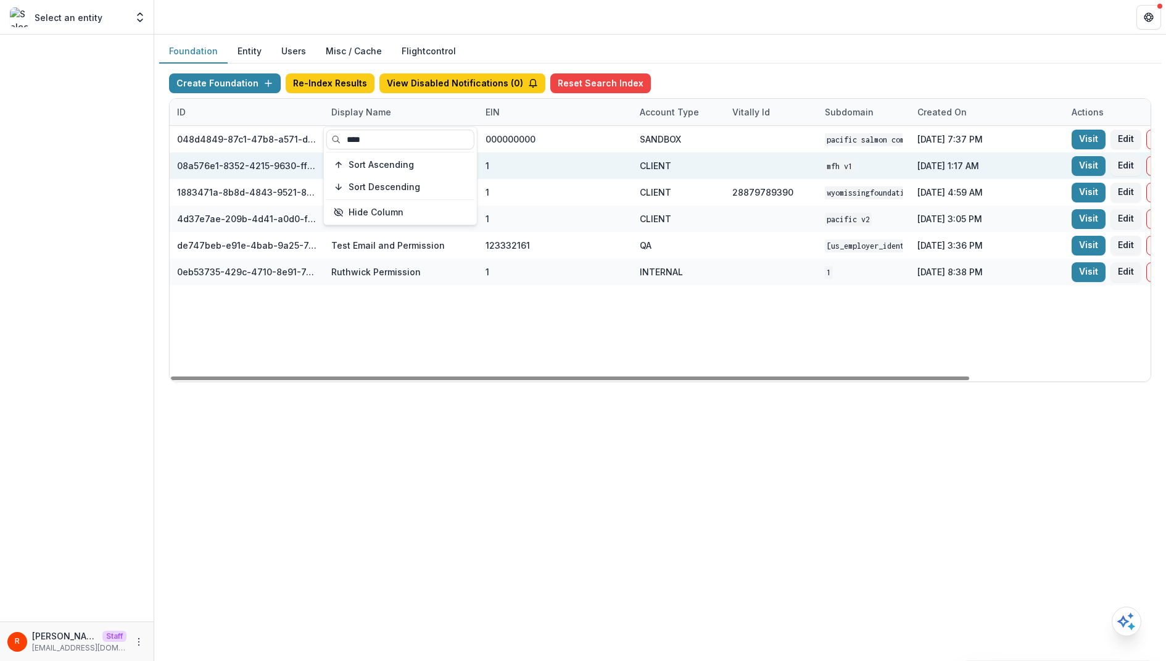
type input "****"
click at [802, 168] on div at bounding box center [771, 165] width 78 height 27
click at [1083, 160] on link "Visit" at bounding box center [1089, 166] width 34 height 20
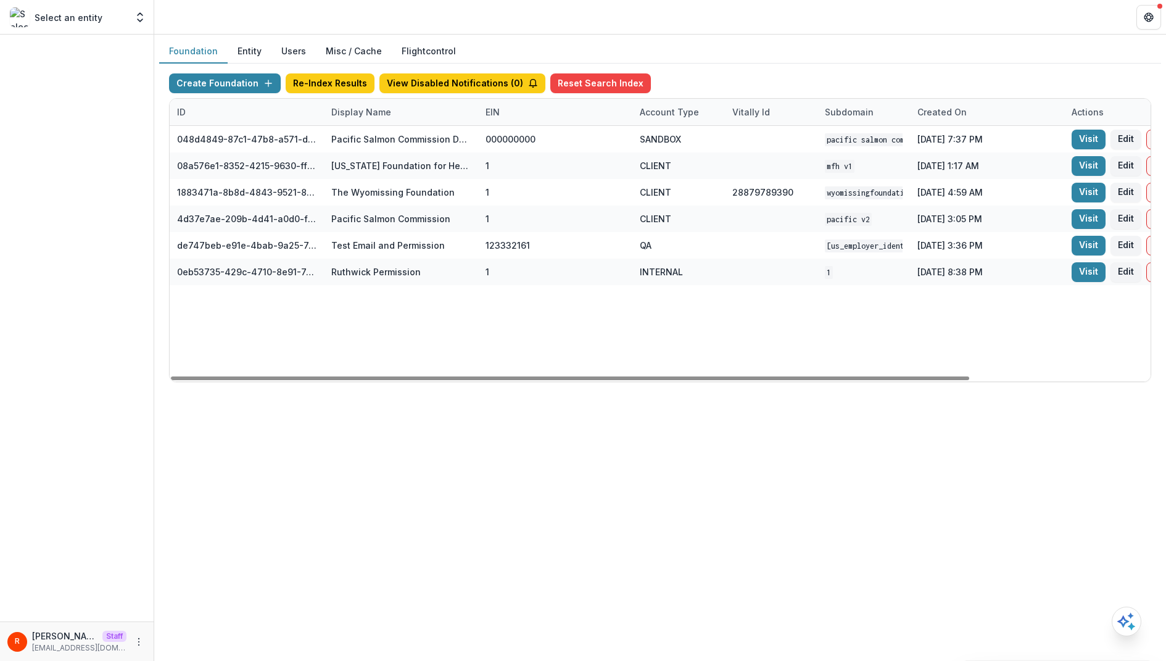
click at [337, 51] on button "Misc / Cache" at bounding box center [354, 51] width 76 height 24
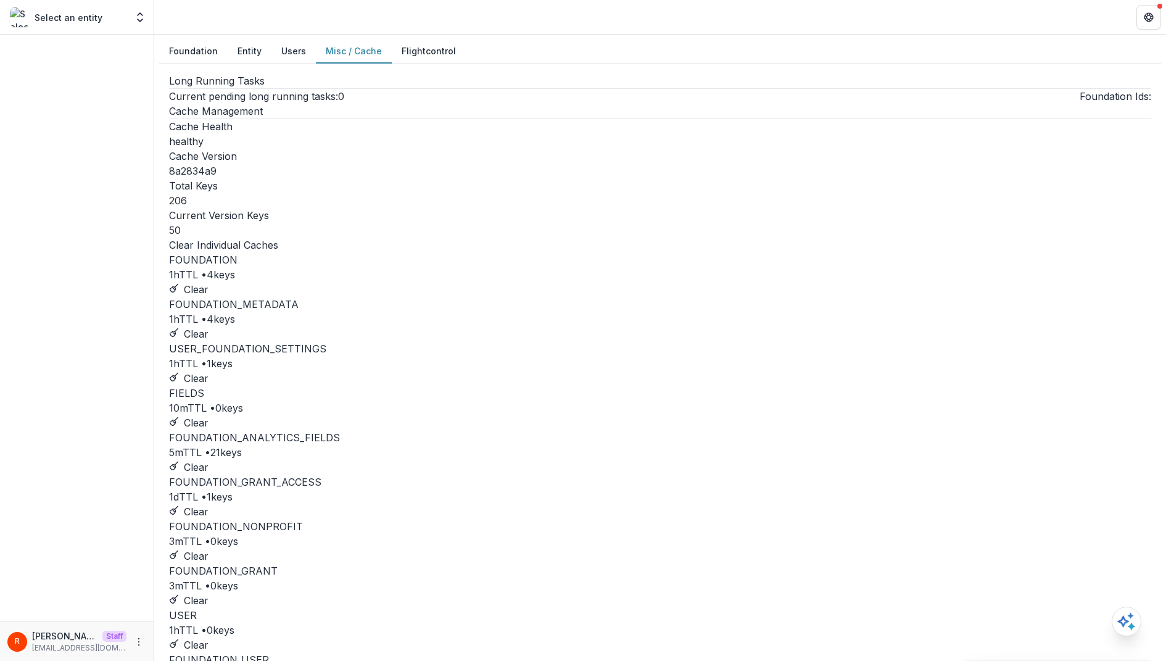
click at [197, 54] on button "Foundation" at bounding box center [193, 51] width 68 height 24
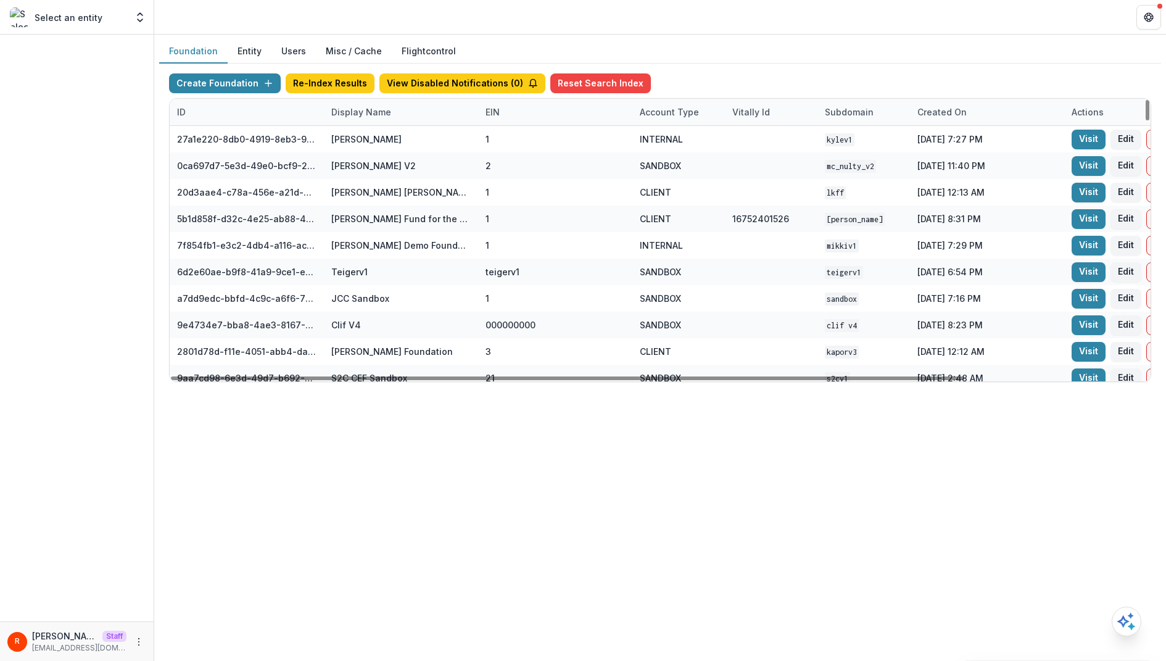
click at [189, 112] on div "ID" at bounding box center [181, 112] width 23 height 13
click at [193, 134] on input at bounding box center [246, 140] width 148 height 20
paste input "**********"
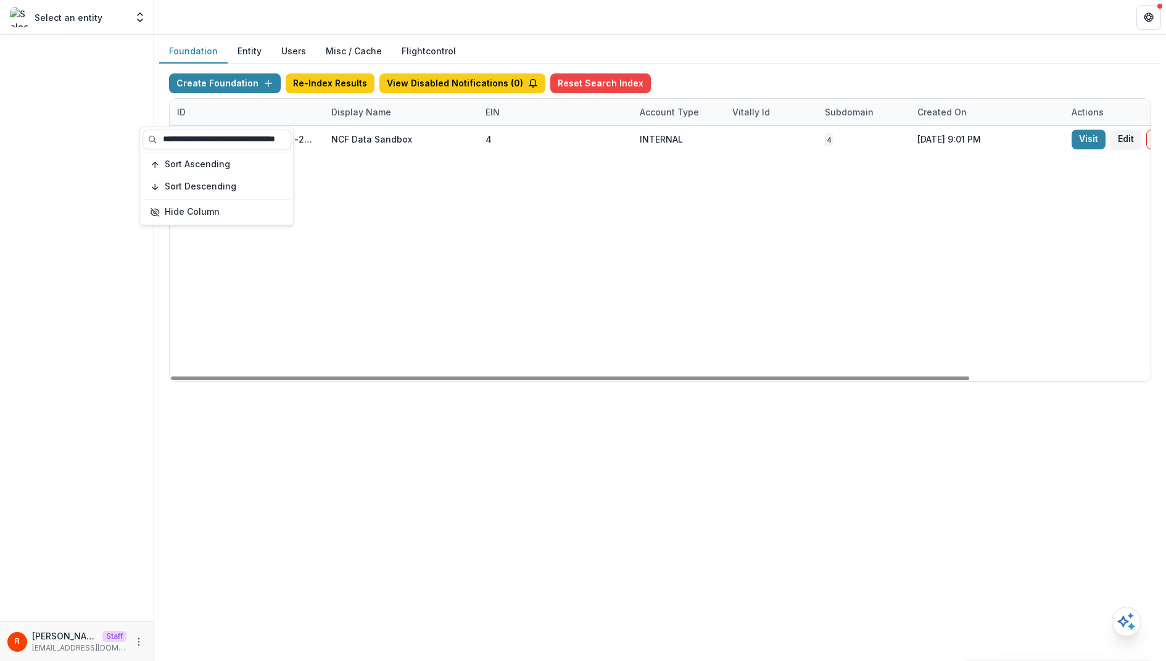
scroll to position [0, 221]
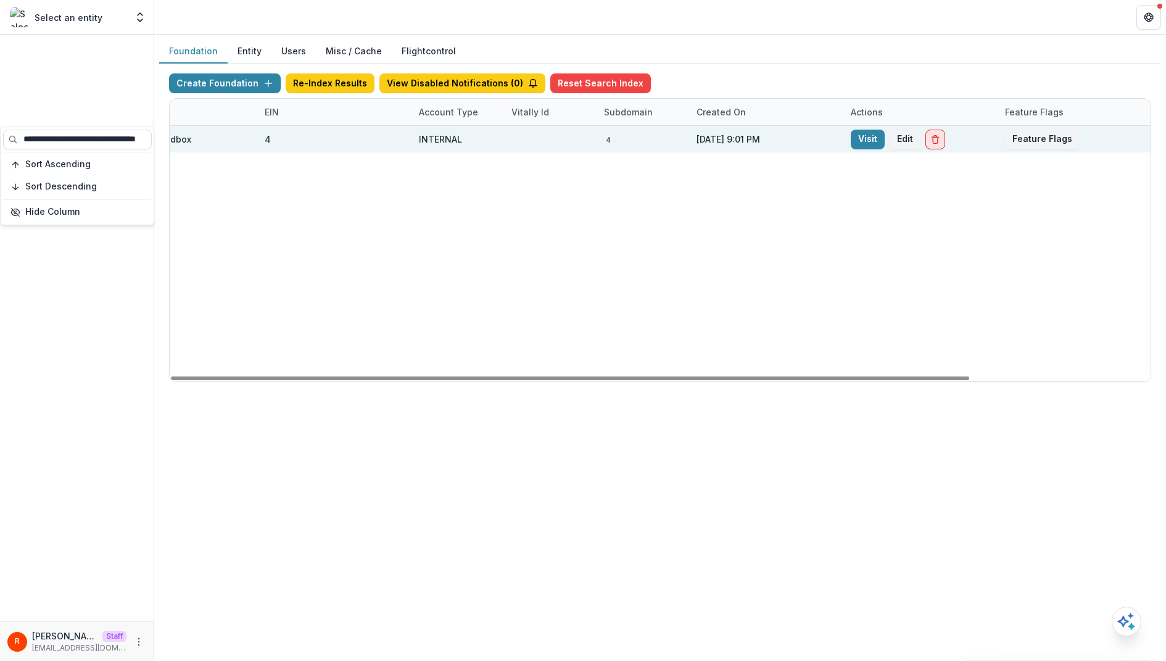
type input "**********"
click at [935, 137] on line "Delete Foundation" at bounding box center [935, 137] width 7 height 0
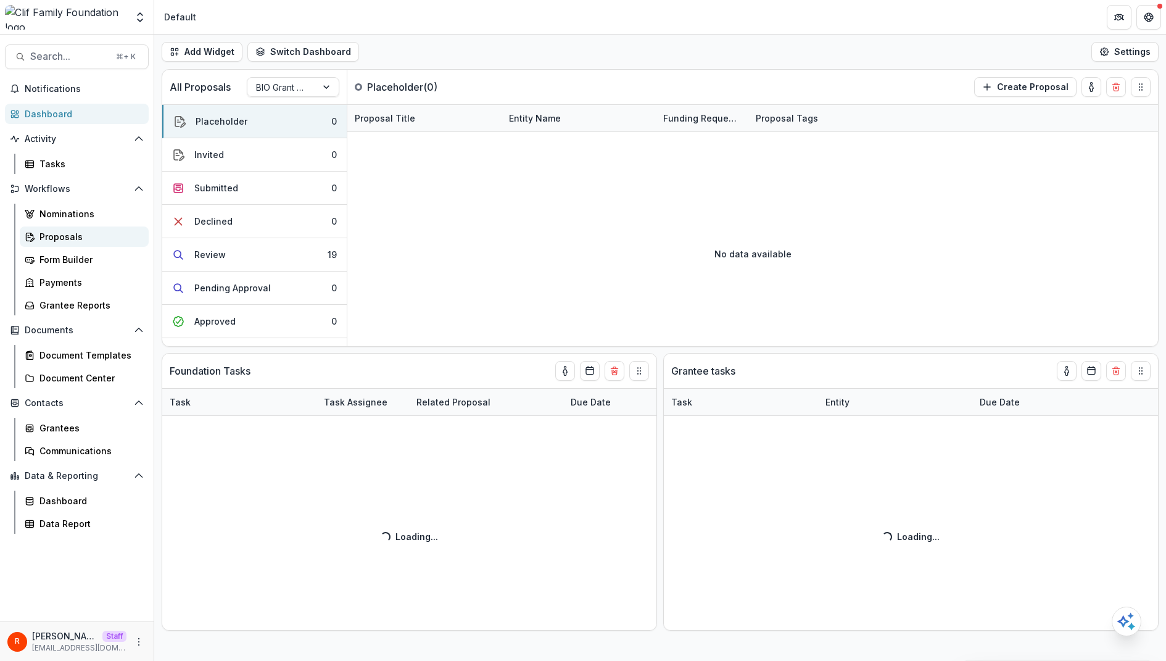
click at [66, 239] on div "Proposals" at bounding box center [88, 236] width 99 height 13
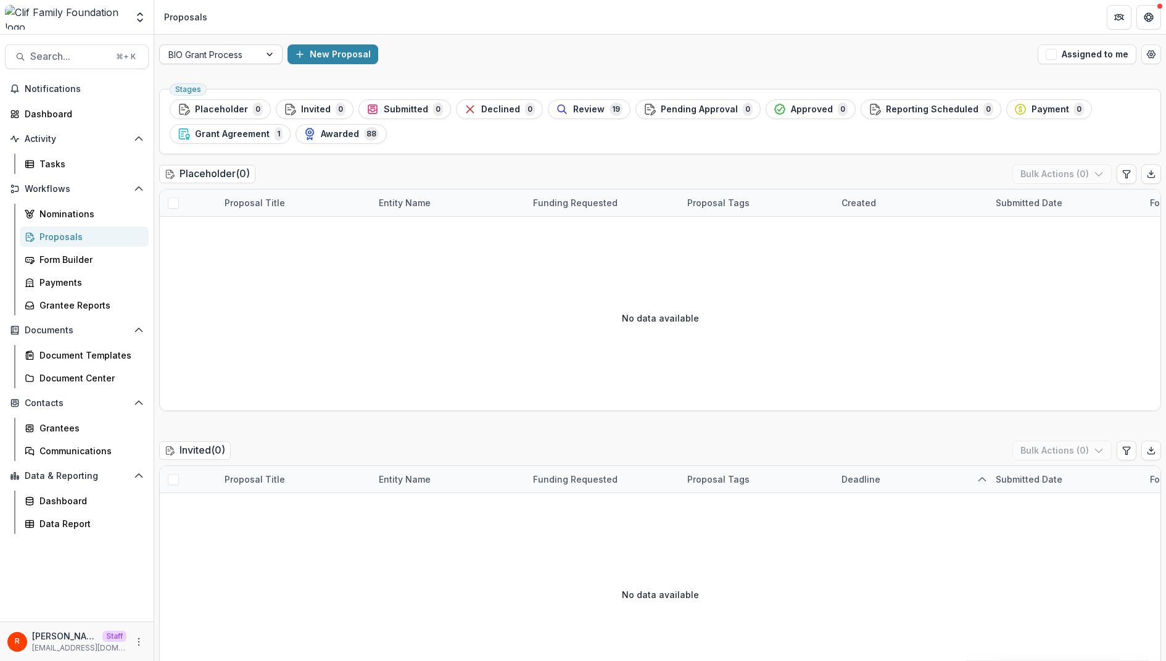
click at [239, 57] on div at bounding box center [209, 54] width 83 height 15
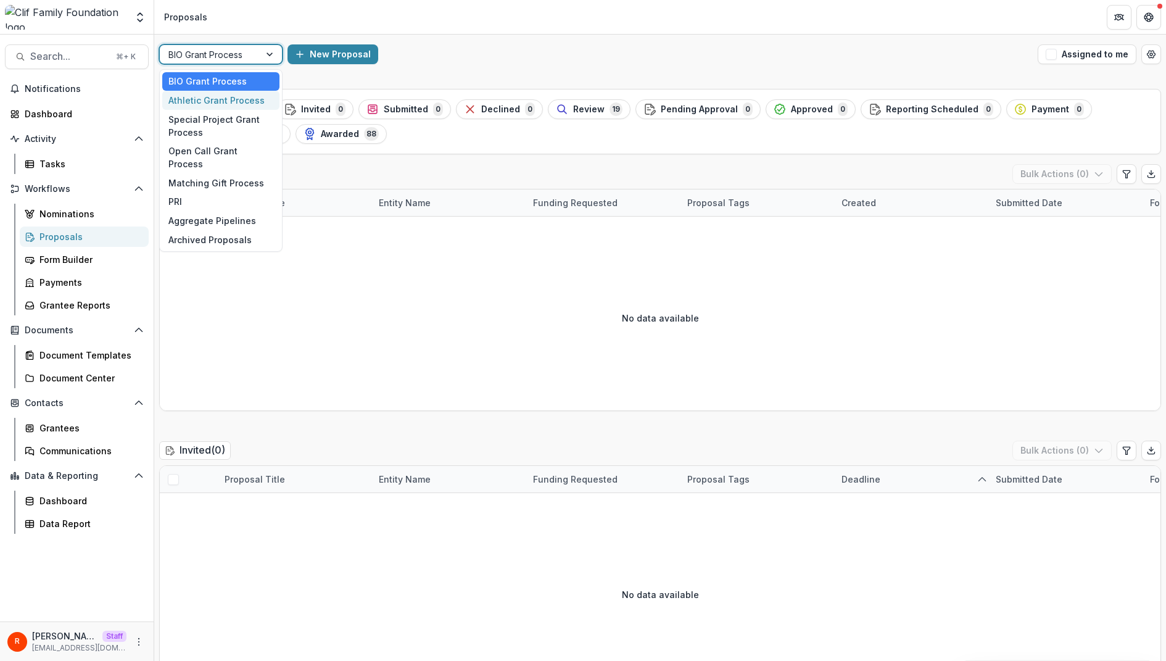
click at [225, 99] on div "Athletic Grant Process" at bounding box center [220, 100] width 117 height 19
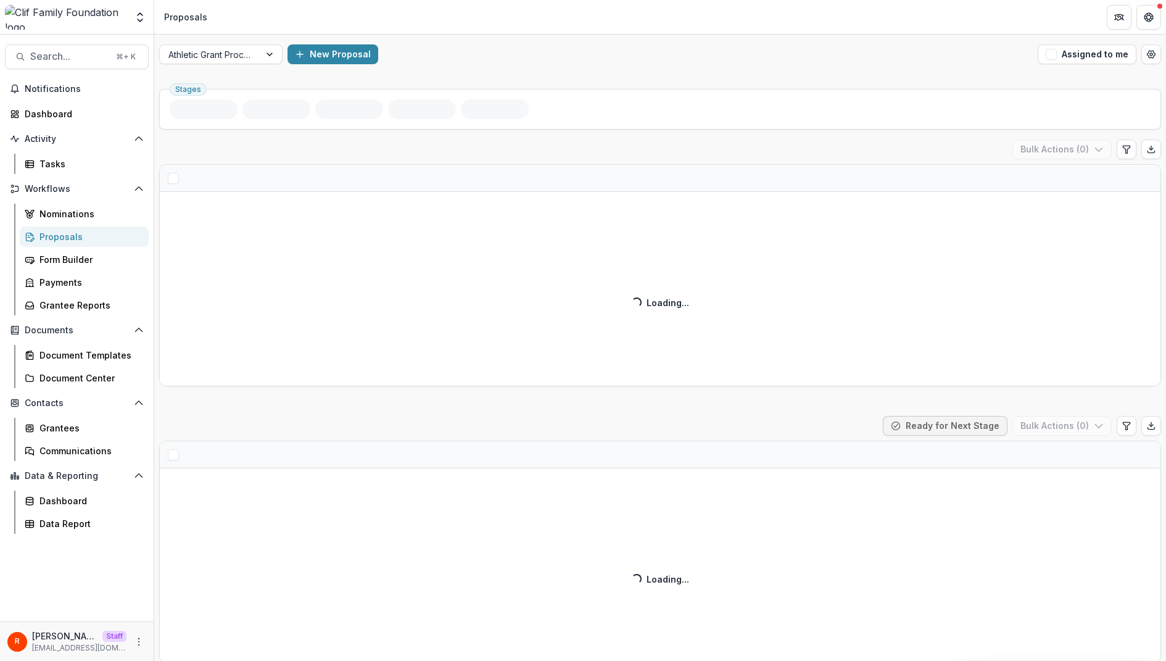
click at [574, 32] on header "Proposals" at bounding box center [660, 17] width 1012 height 34
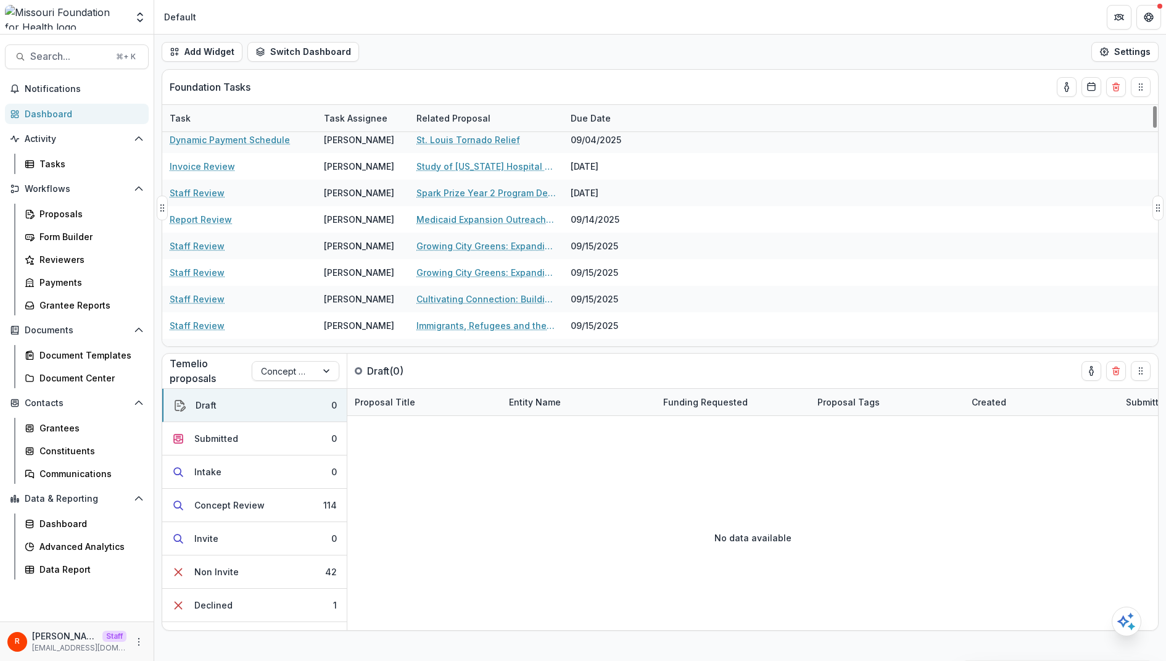
scroll to position [915, 0]
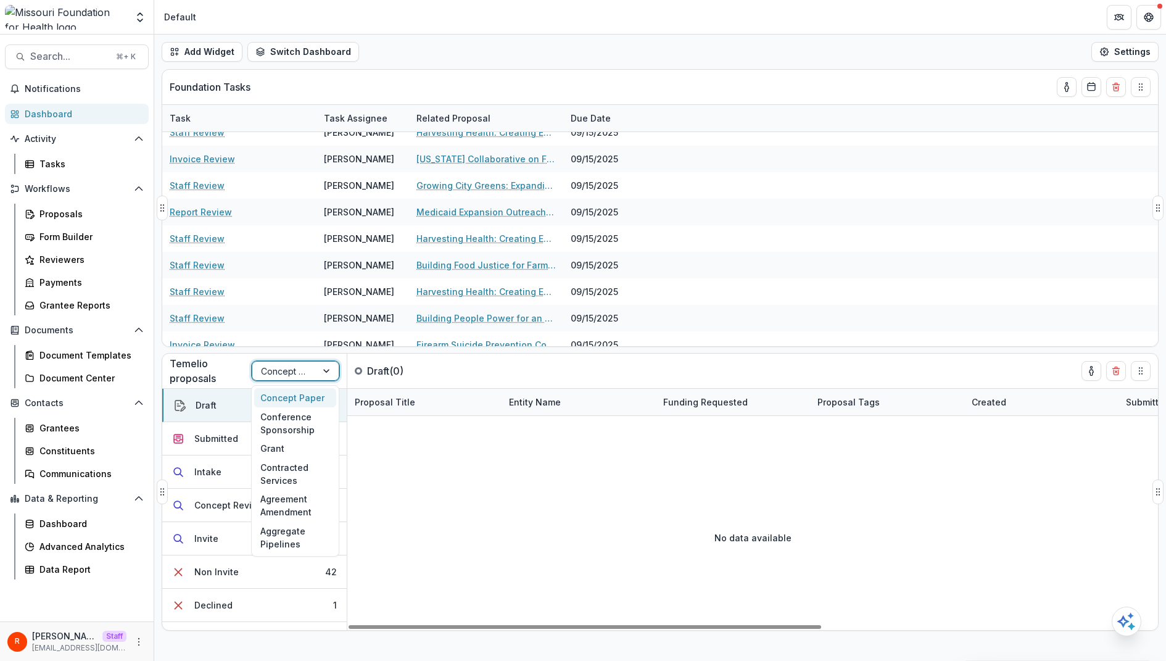
click at [300, 375] on div at bounding box center [284, 370] width 47 height 15
click at [295, 396] on div "Concept Paper" at bounding box center [295, 397] width 82 height 19
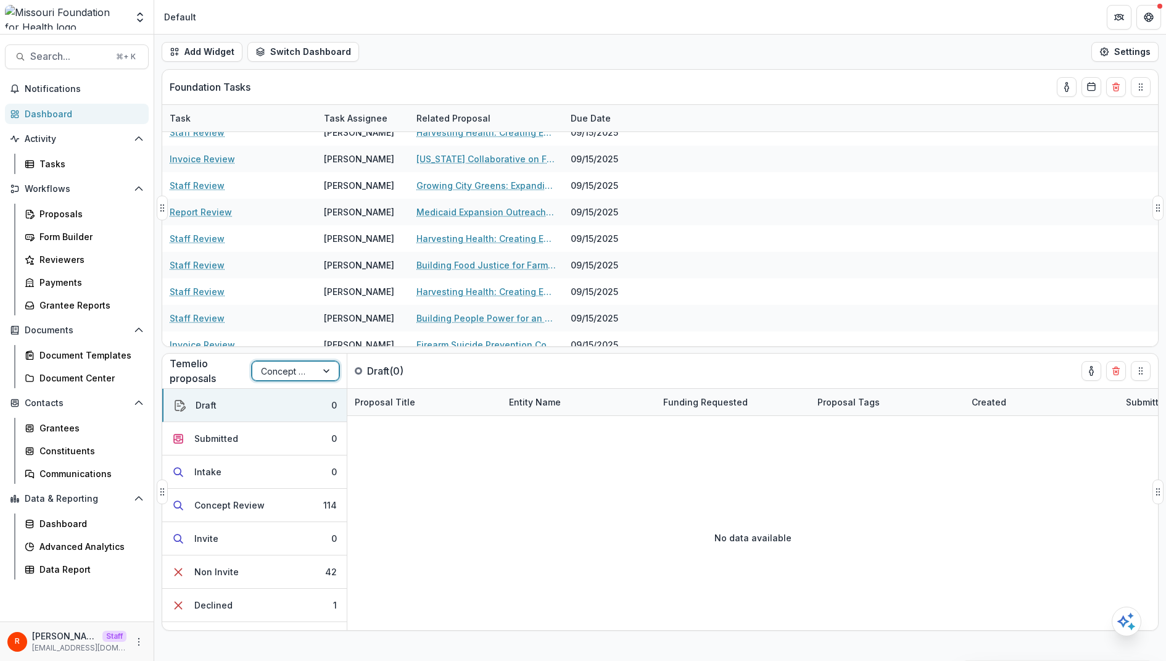
click at [294, 371] on div at bounding box center [284, 370] width 47 height 15
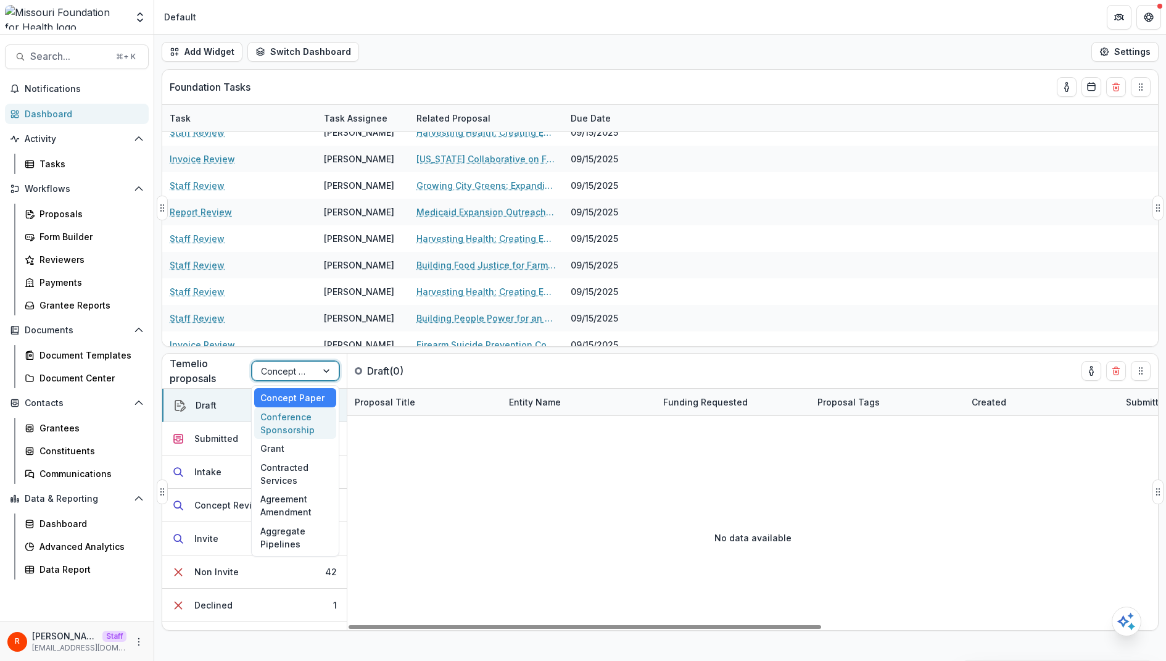
click at [449, 449] on div "No data available" at bounding box center [752, 537] width 811 height 185
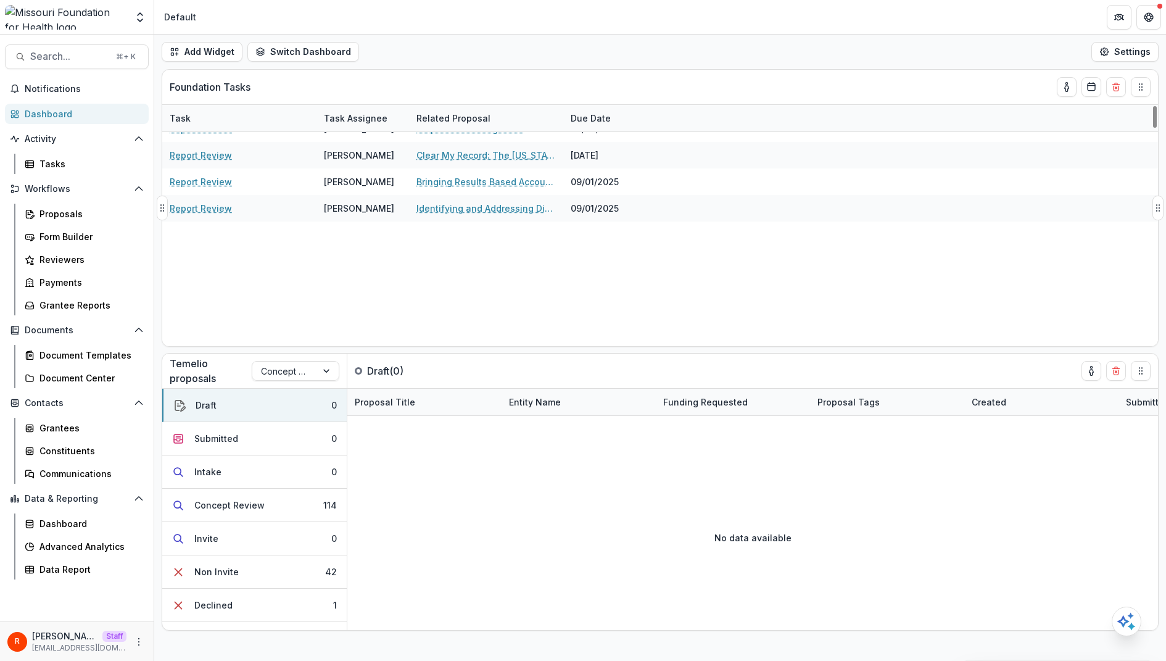
scroll to position [0, 0]
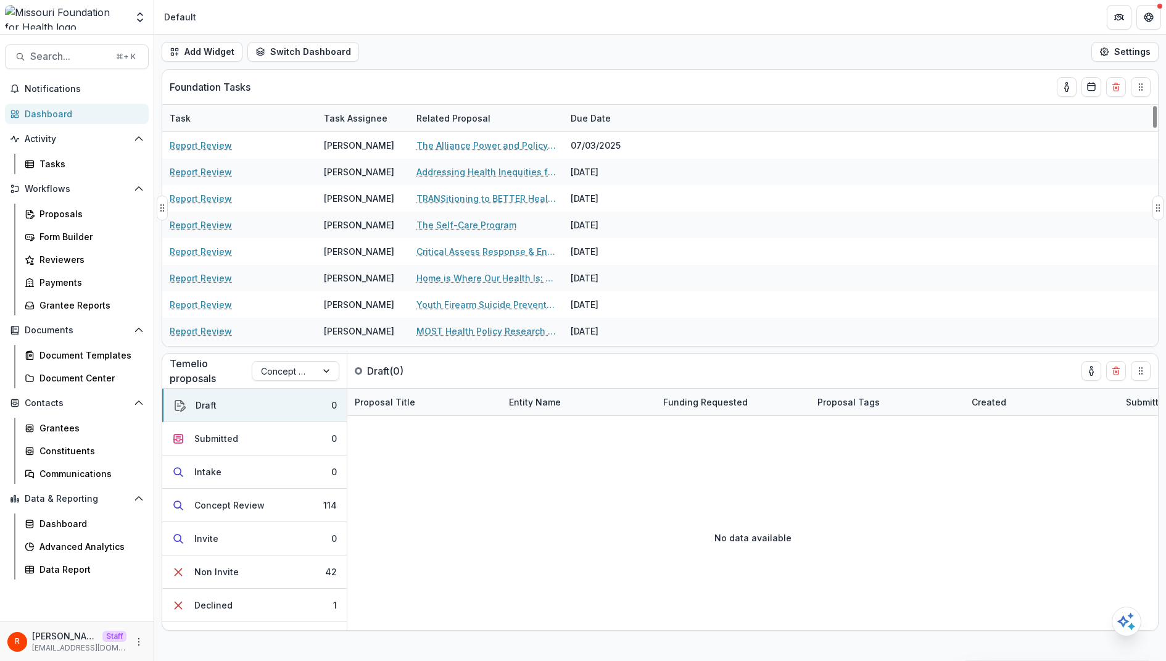
click at [62, 112] on div "Dashboard" at bounding box center [82, 113] width 114 height 13
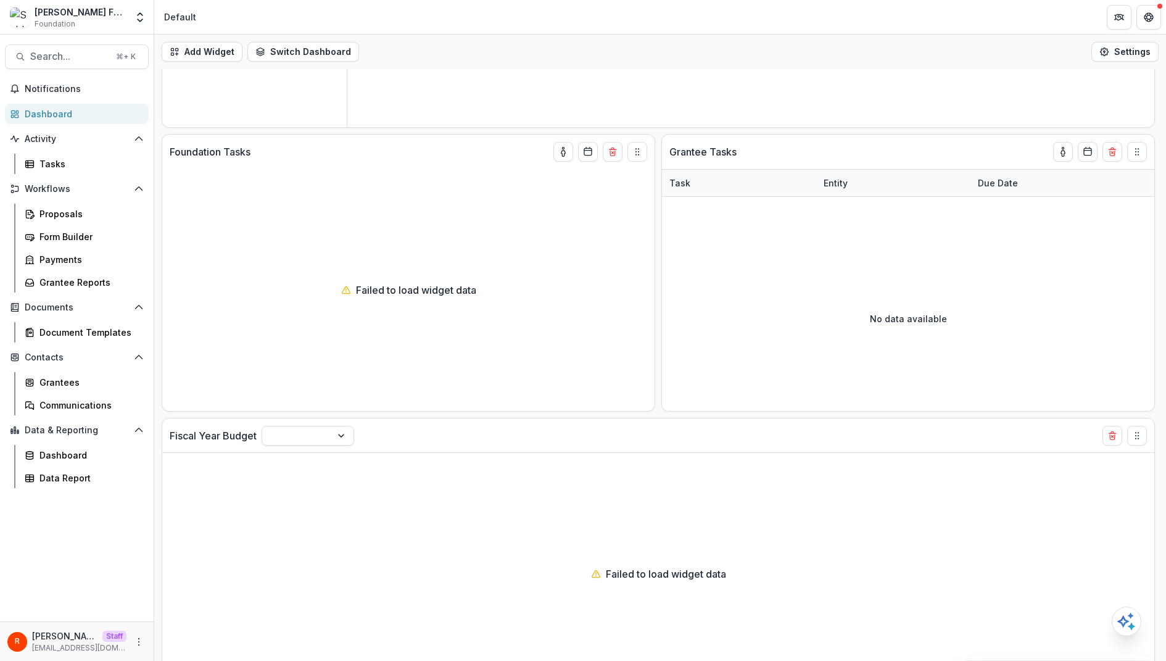
scroll to position [253, 0]
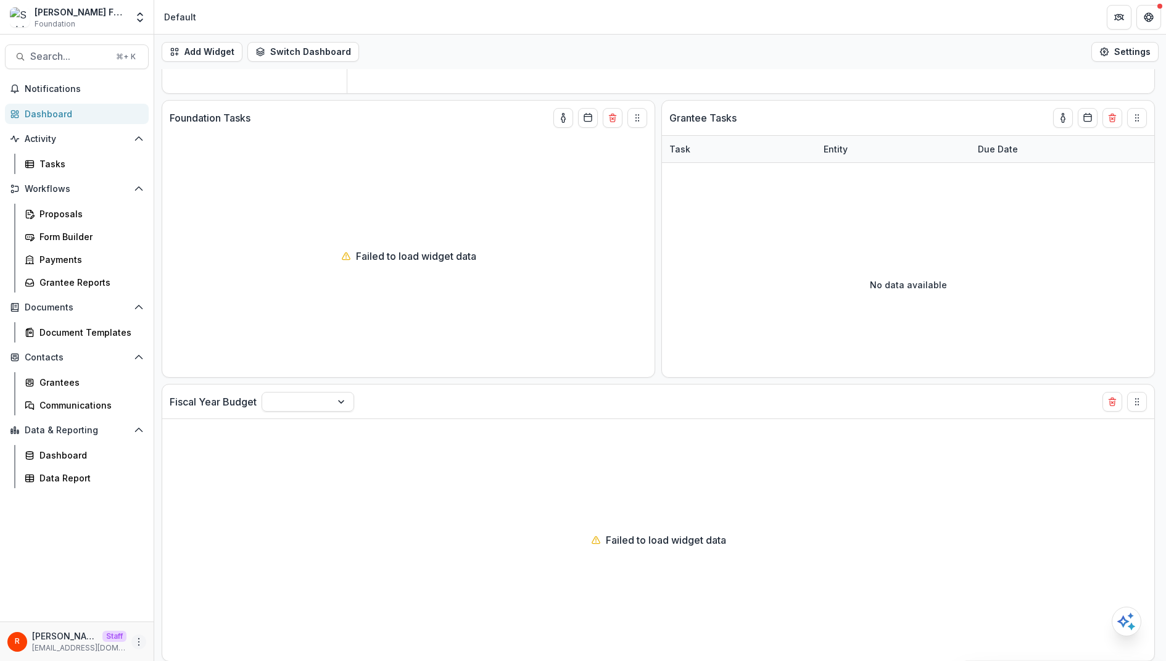
click at [140, 644] on icon "More" at bounding box center [139, 642] width 10 height 10
click at [241, 612] on link "User Settings" at bounding box center [221, 615] width 132 height 20
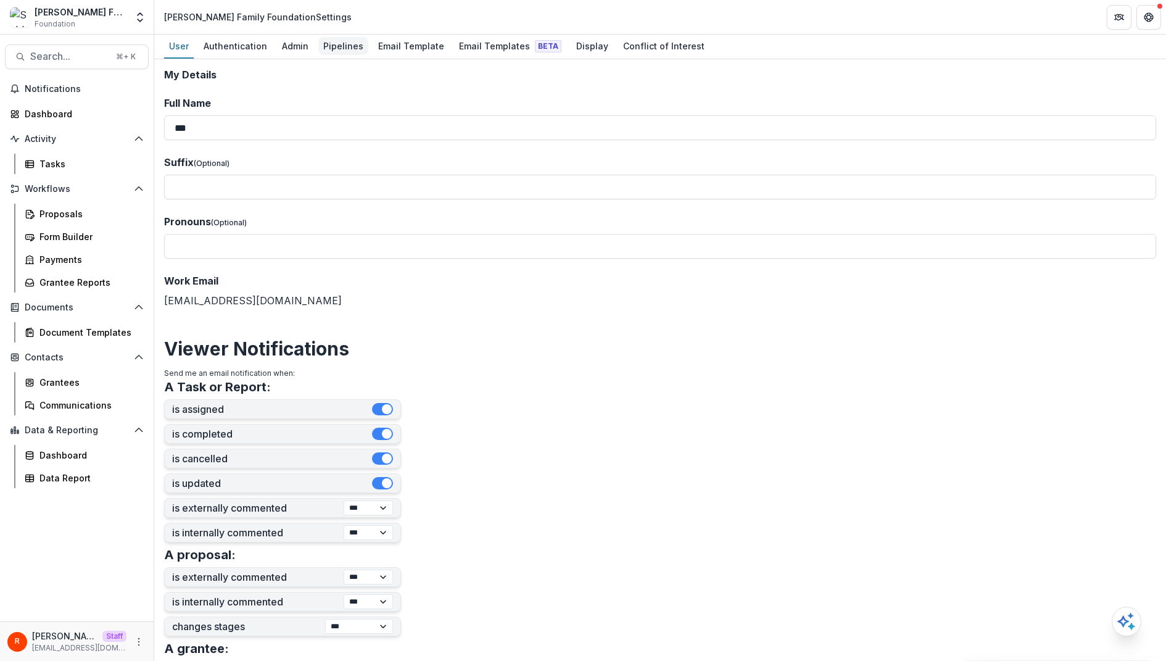
click at [333, 43] on div "Pipelines" at bounding box center [343, 46] width 50 height 18
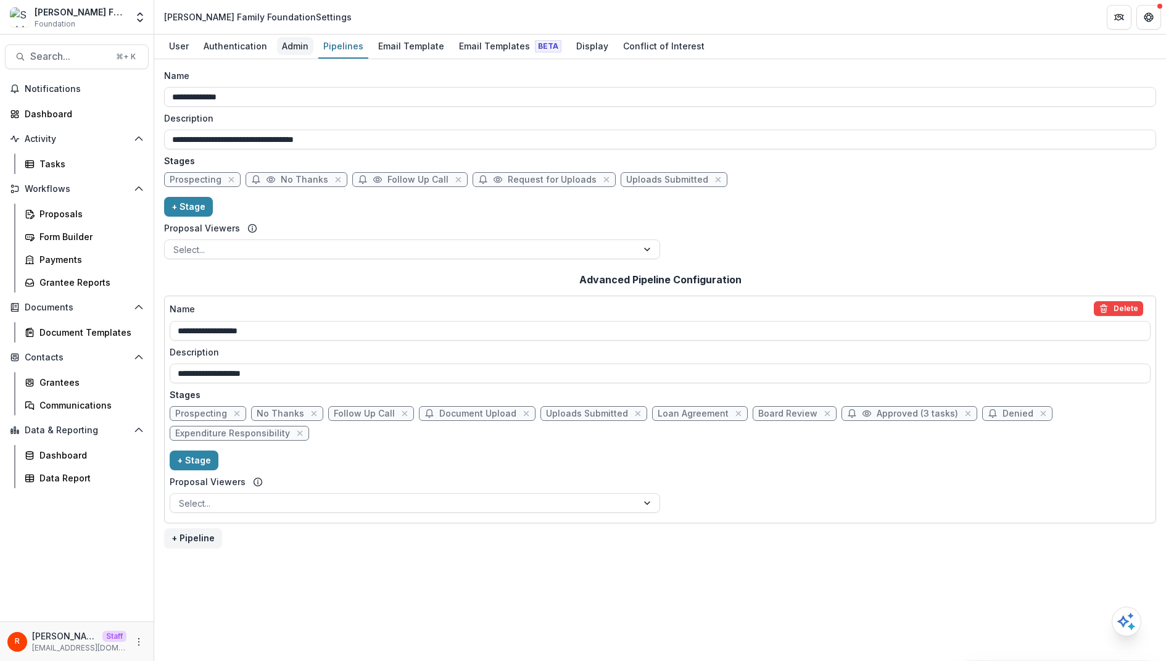
click at [294, 51] on div "Admin" at bounding box center [295, 46] width 36 height 18
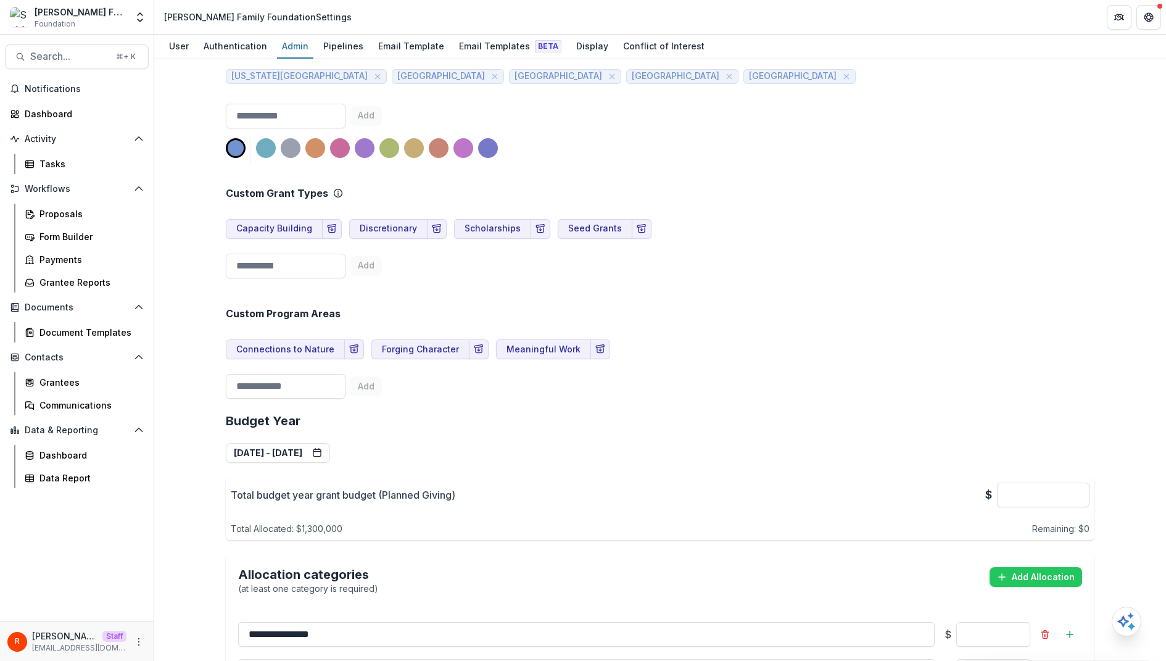
scroll to position [324, 0]
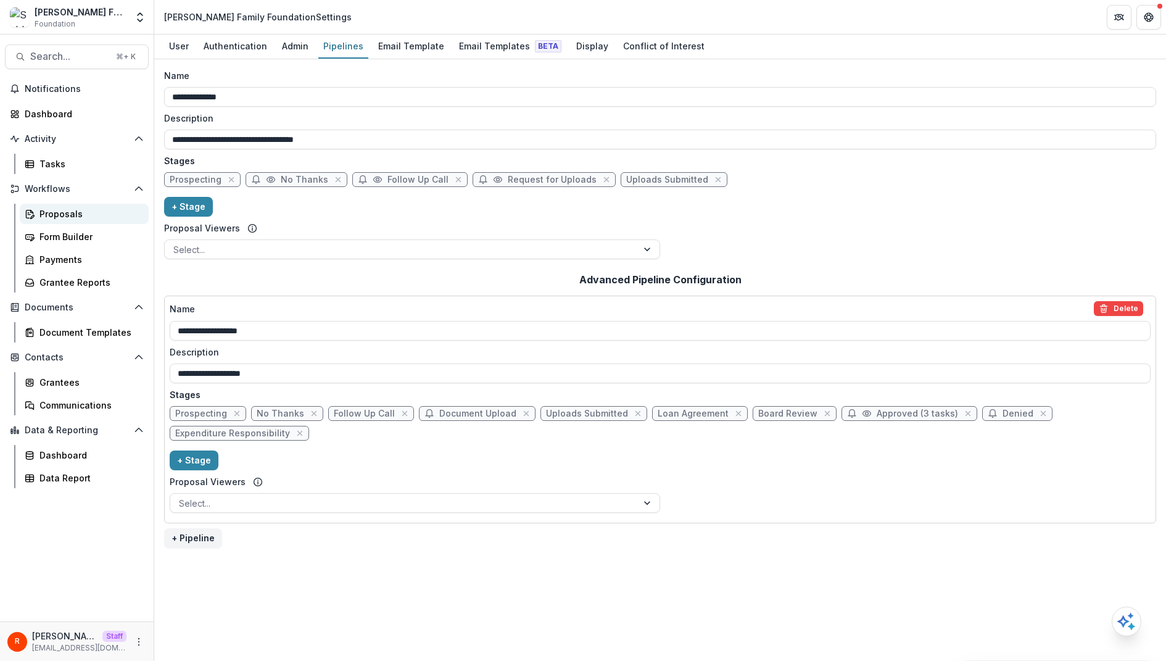
click at [65, 215] on div "Proposals" at bounding box center [88, 213] width 99 height 13
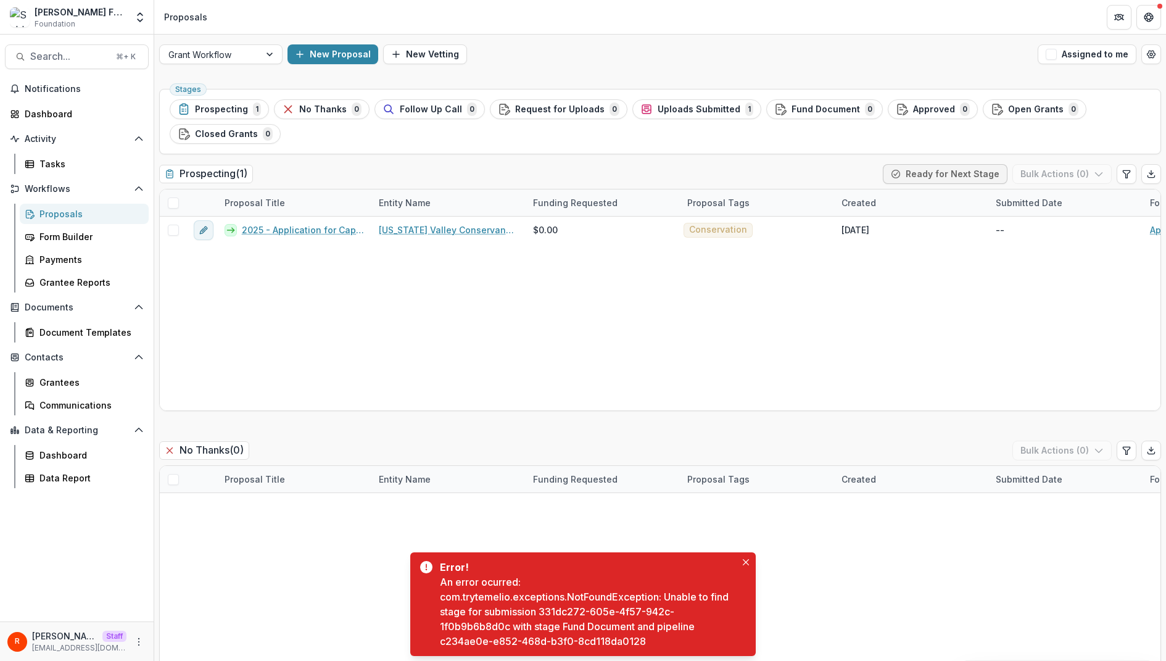
click at [549, 614] on div "An error ocurred: com.trytemelio.exceptions.NotFoundException: Unable to find s…" at bounding box center [588, 611] width 296 height 74
drag, startPoint x: 549, startPoint y: 614, endPoint x: 486, endPoint y: 623, distance: 63.6
click at [486, 623] on div "An error ocurred: com.trytemelio.exceptions.NotFoundException: Unable to find s…" at bounding box center [588, 611] width 296 height 74
copy div "331dc272-605e-4f57-942c-1f0b9b6b8d0c"
click at [567, 627] on div "An error ocurred: com.trytemelio.exceptions.NotFoundException: Unable to find s…" at bounding box center [588, 611] width 296 height 74
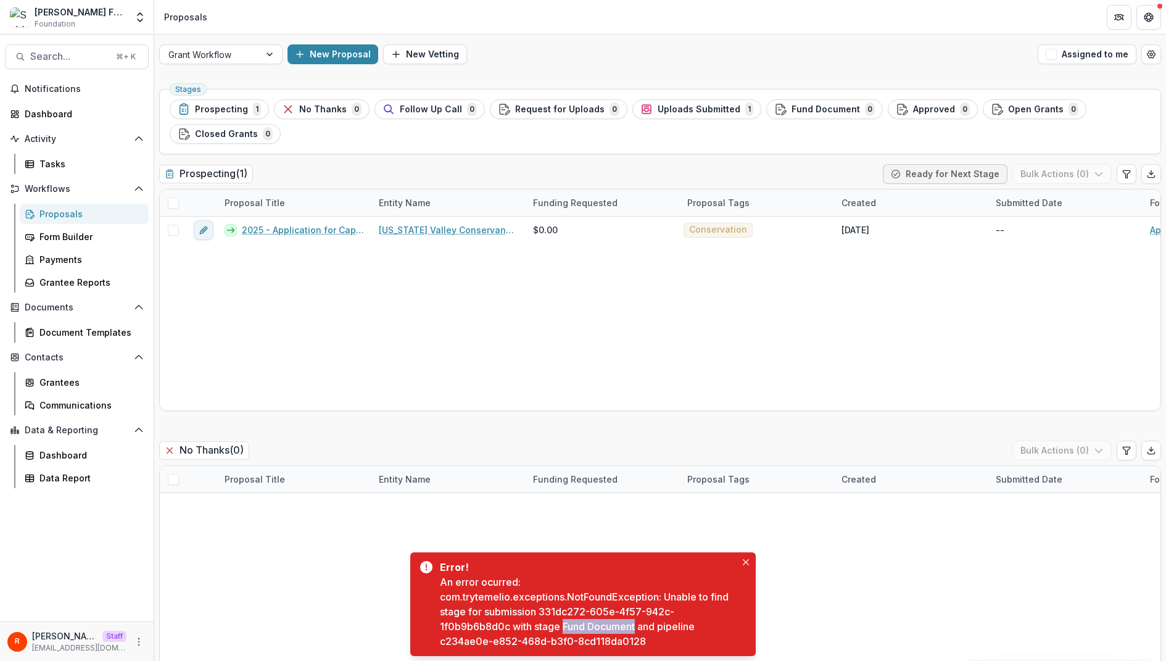
drag, startPoint x: 567, startPoint y: 627, endPoint x: 631, endPoint y: 627, distance: 63.6
click at [631, 627] on div "An error ocurred: com.trytemelio.exceptions.NotFoundException: Unable to find s…" at bounding box center [588, 611] width 296 height 74
click at [544, 618] on div "An error ocurred: com.trytemelio.exceptions.NotFoundException: Unable to find s…" at bounding box center [588, 611] width 296 height 74
click at [552, 612] on div "An error ocurred: com.trytemelio.exceptions.NotFoundException: Unable to find s…" at bounding box center [588, 611] width 296 height 74
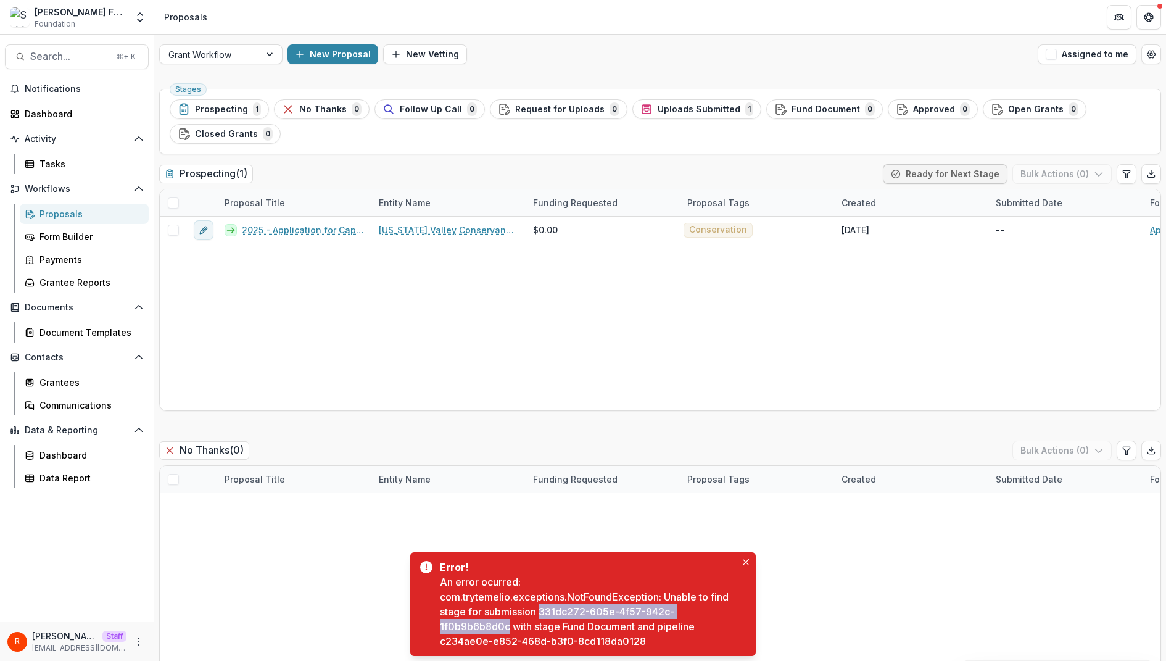
drag, startPoint x: 552, startPoint y: 612, endPoint x: 471, endPoint y: 626, distance: 81.5
click at [471, 626] on div "An error ocurred: com.trytemelio.exceptions.NotFoundException: Unable to find s…" at bounding box center [588, 611] width 296 height 74
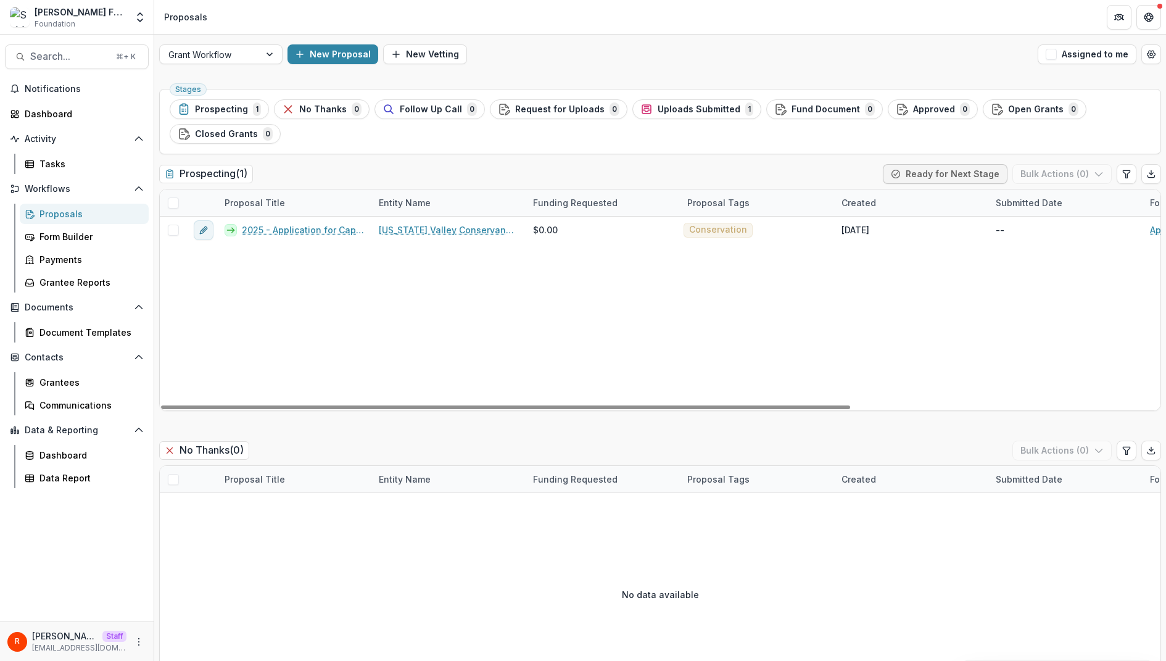
click at [146, 636] on div "R Raj Staff raj@trytemelio.com" at bounding box center [77, 640] width 154 height 39
click at [143, 639] on icon "More" at bounding box center [139, 642] width 10 height 10
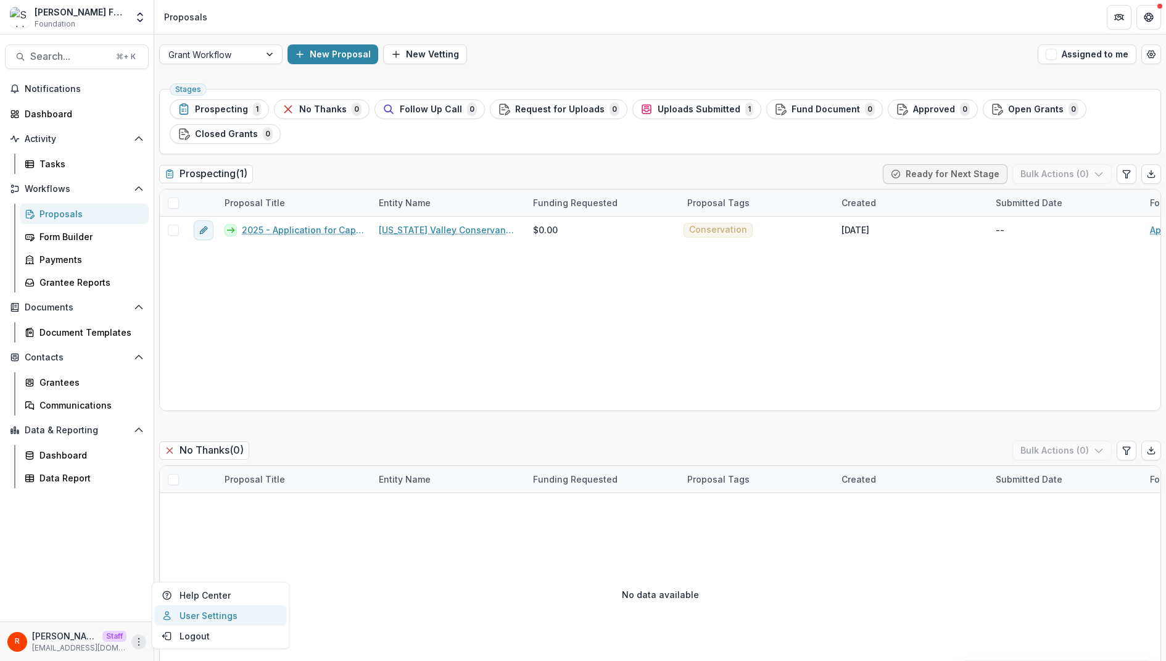
click at [213, 612] on link "User Settings" at bounding box center [221, 615] width 132 height 20
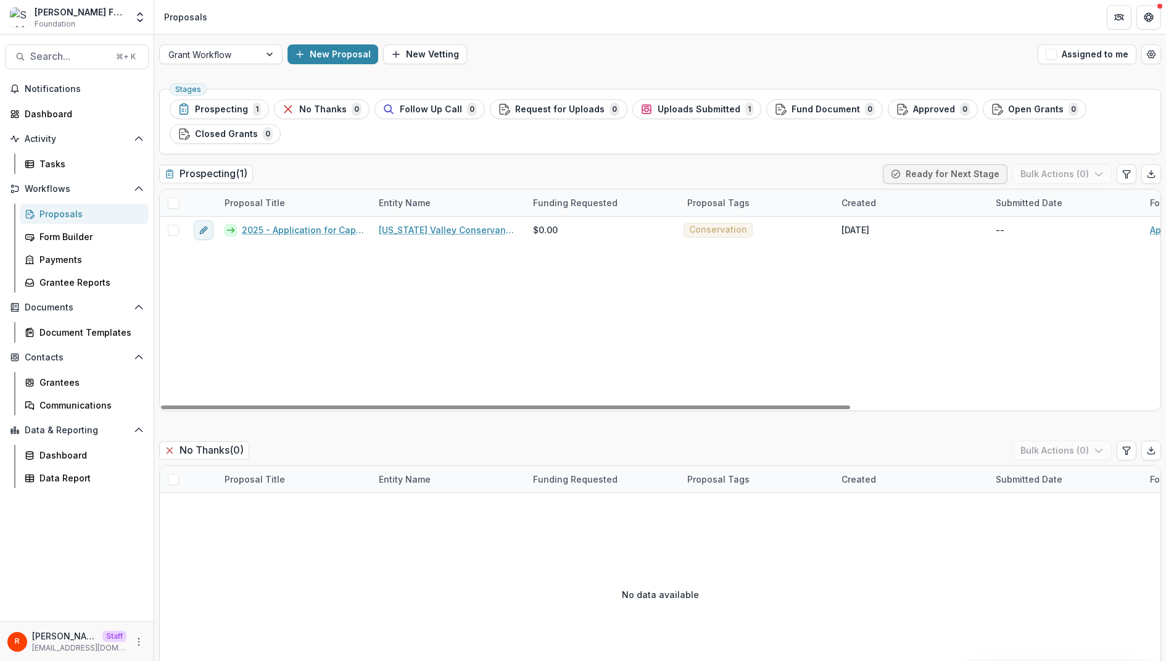
click at [666, 139] on ul "Stages Prospecting 1 No Thanks 0 Follow Up Call 0 Request for Uploads 0 Uploads…" at bounding box center [660, 121] width 981 height 44
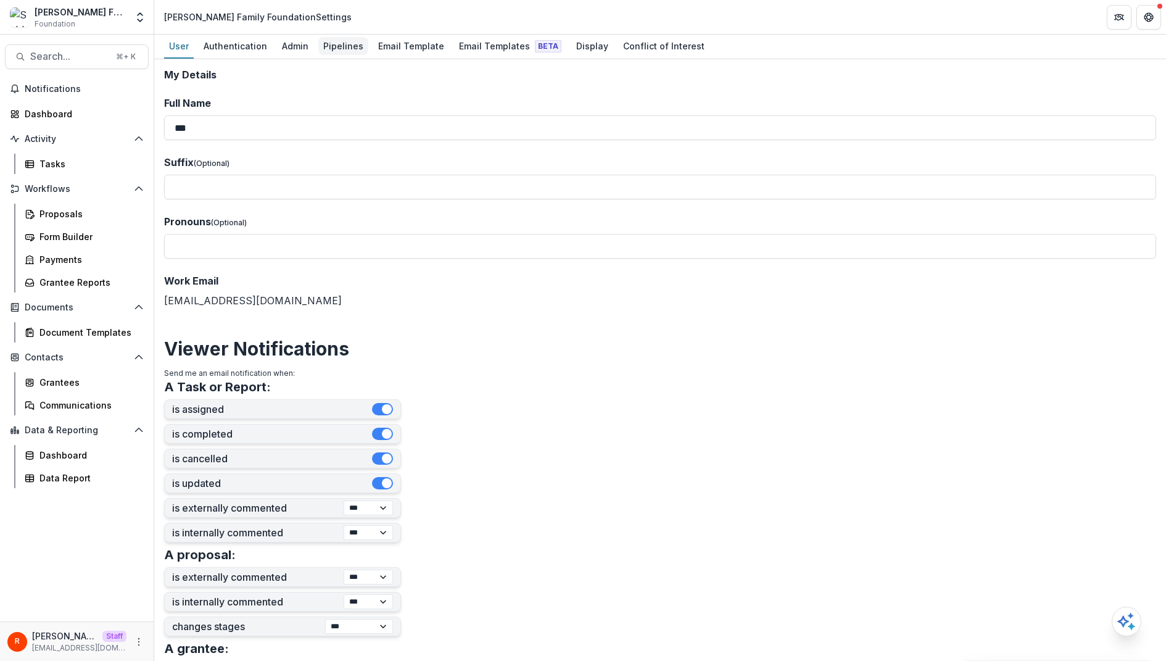
click at [344, 48] on div "Pipelines" at bounding box center [343, 46] width 50 height 18
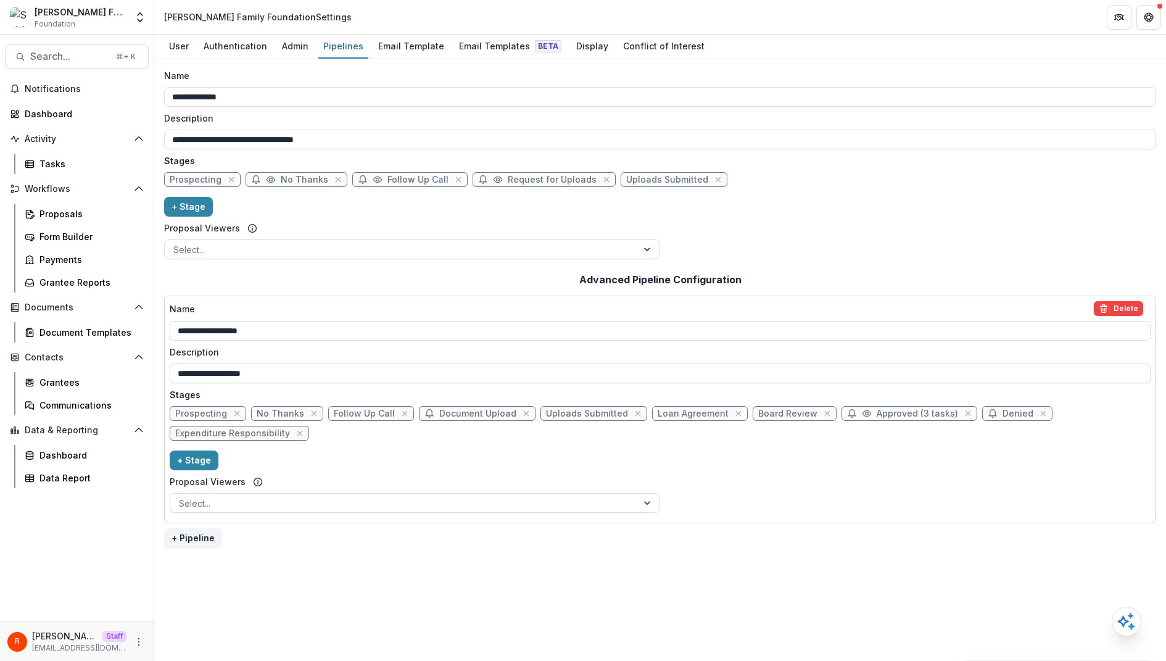
click at [900, 479] on div "**********" at bounding box center [660, 409] width 981 height 217
click at [781, 219] on div "**********" at bounding box center [660, 166] width 992 height 195
click at [814, 144] on input "**********" at bounding box center [660, 140] width 992 height 20
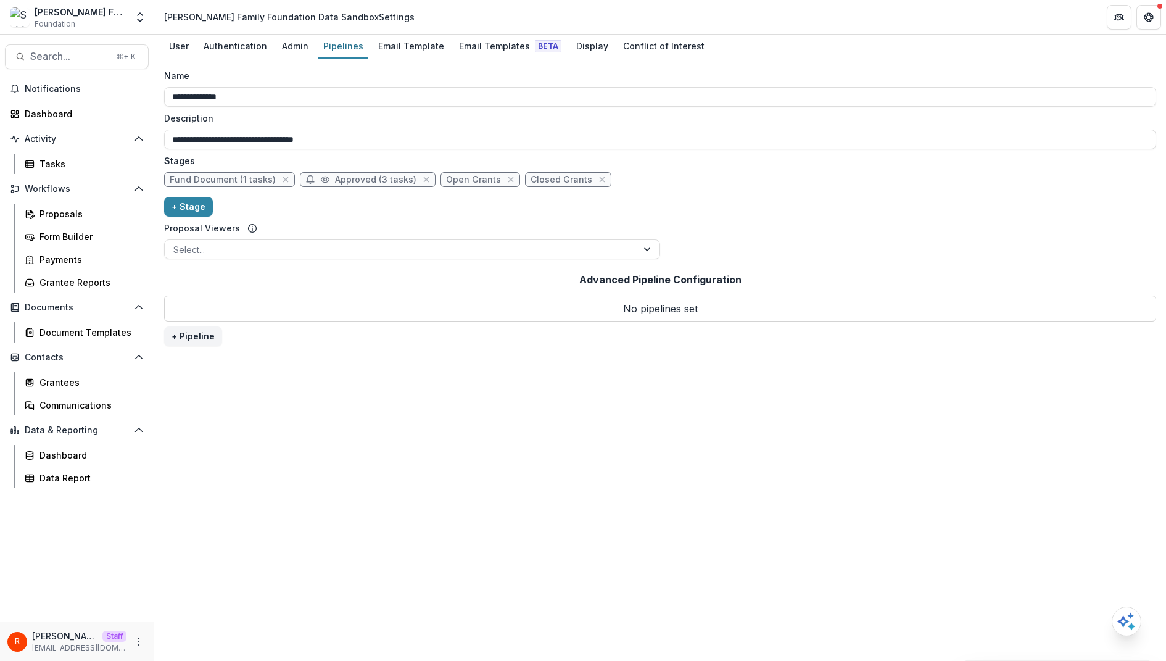
click at [165, 17] on div "[PERSON_NAME] Family Foundation Data Sandbox Settings" at bounding box center [289, 16] width 251 height 13
drag, startPoint x: 165, startPoint y: 17, endPoint x: 257, endPoint y: 20, distance: 92.0
click at [258, 21] on div "[PERSON_NAME] Family Foundation Data Sandbox Settings" at bounding box center [289, 16] width 251 height 13
copy div "[PERSON_NAME] Family Foundation"
click at [292, 56] on link "Admin" at bounding box center [295, 47] width 36 height 24
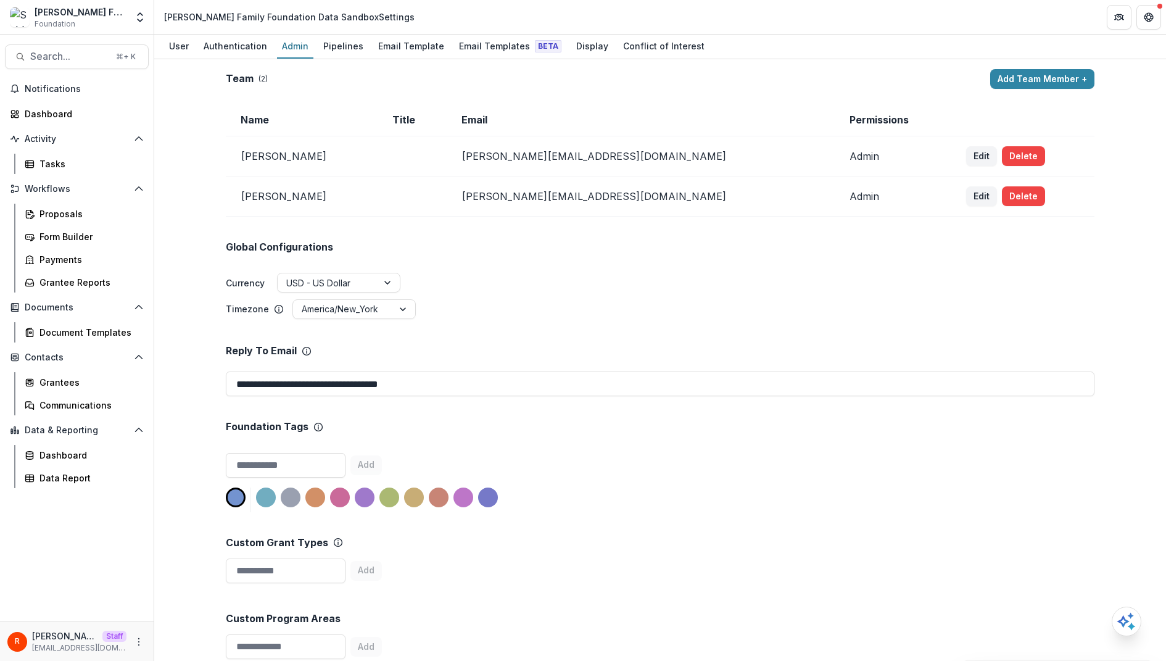
click at [341, 46] on div "Pipelines" at bounding box center [343, 46] width 50 height 18
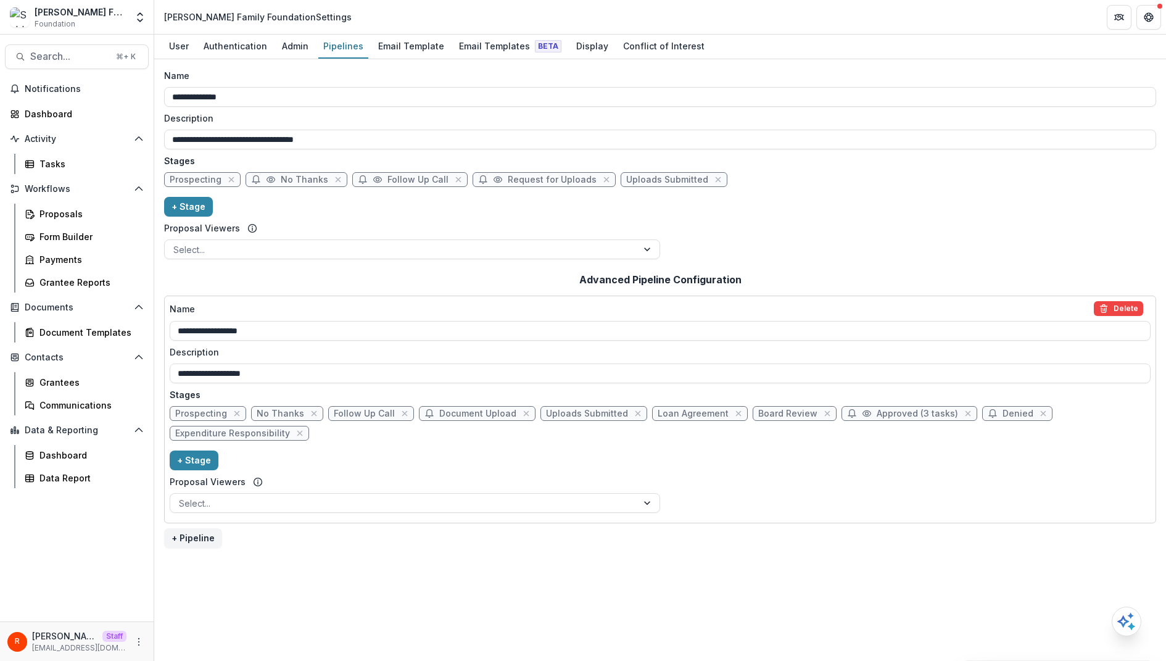
click at [761, 209] on div "**********" at bounding box center [660, 166] width 992 height 195
click at [857, 204] on div "**********" at bounding box center [660, 166] width 992 height 195
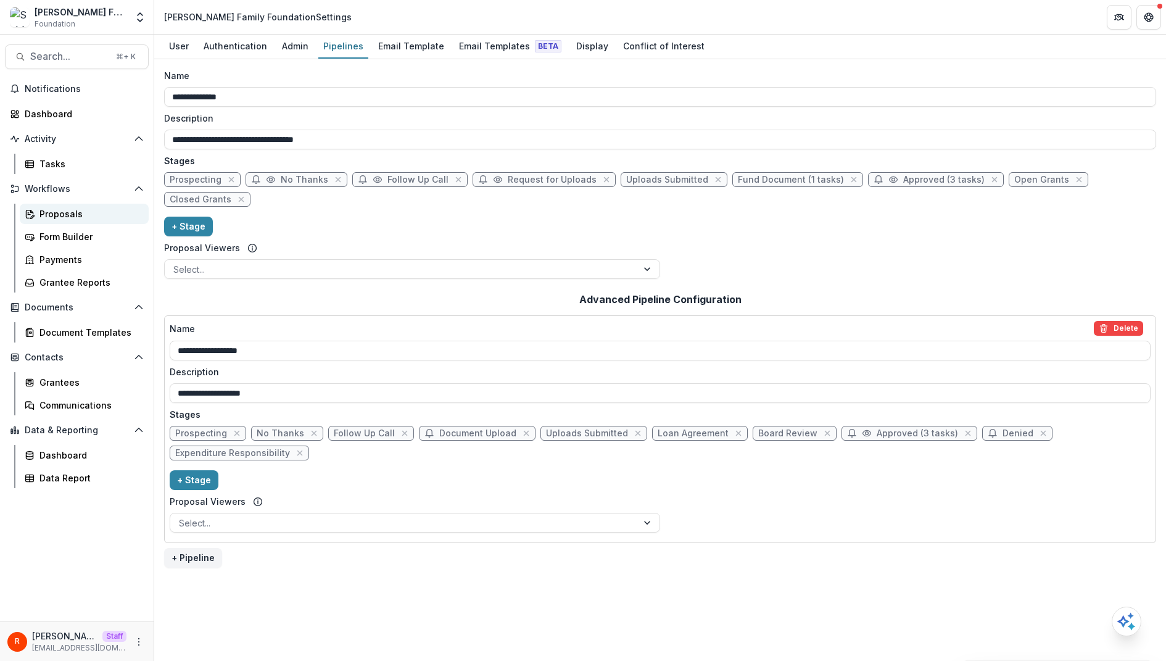
click at [81, 210] on div "Proposals" at bounding box center [88, 213] width 99 height 13
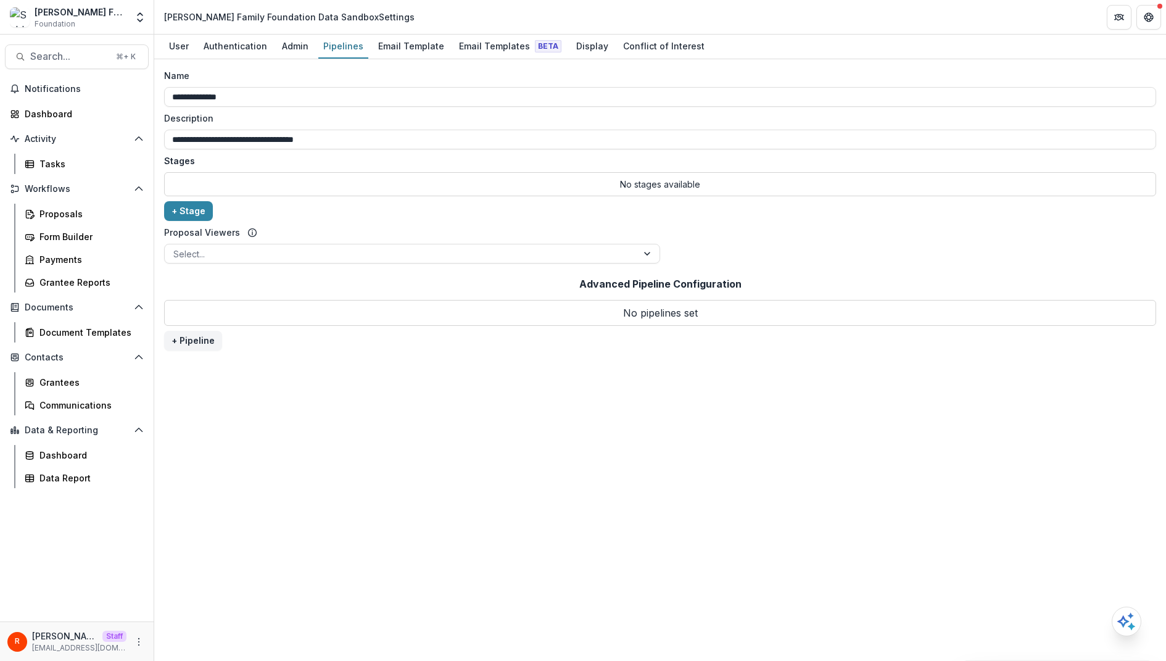
click at [405, 221] on div "**********" at bounding box center [660, 168] width 992 height 199
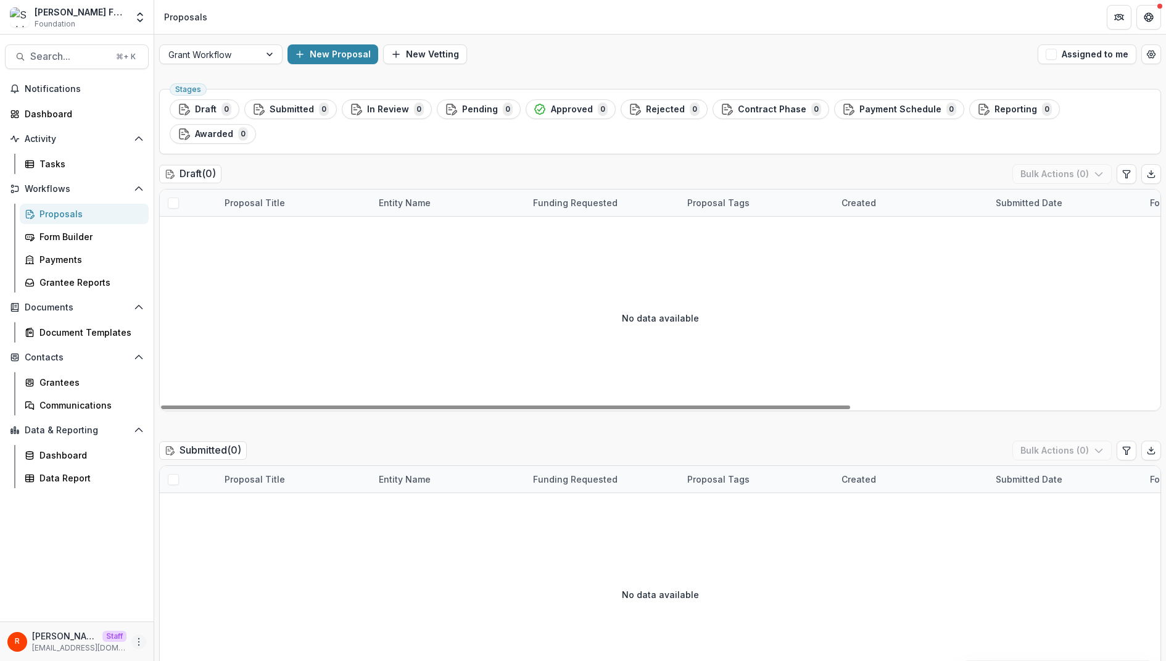
click at [138, 640] on icon "More" at bounding box center [139, 642] width 10 height 10
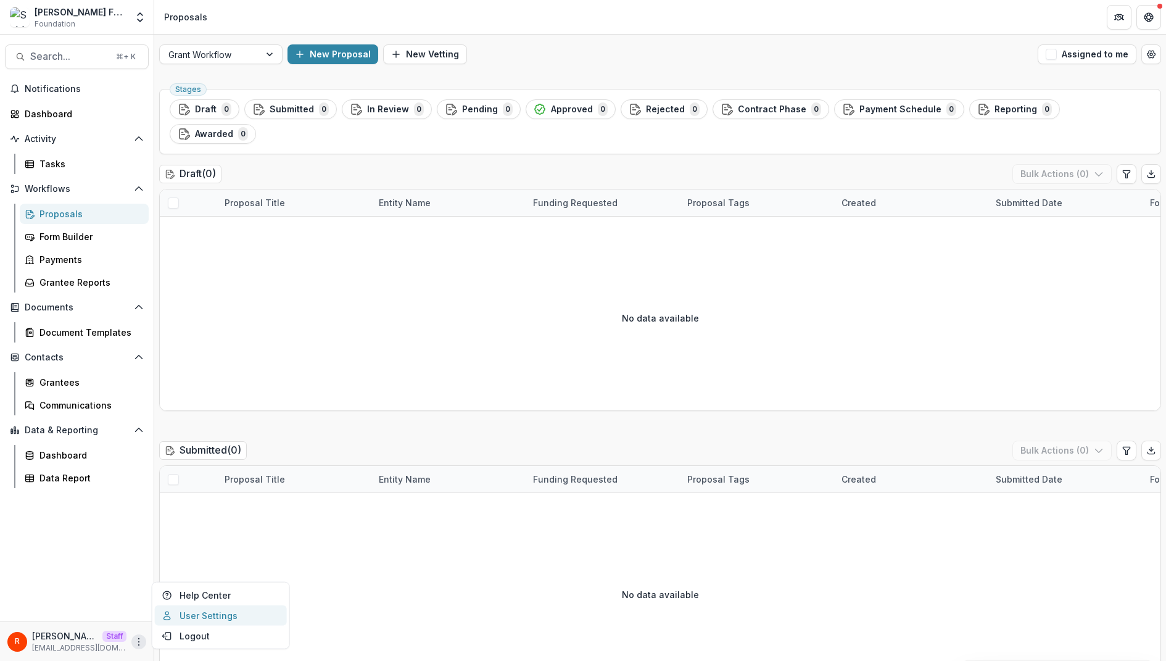
click at [193, 621] on link "User Settings" at bounding box center [221, 615] width 132 height 20
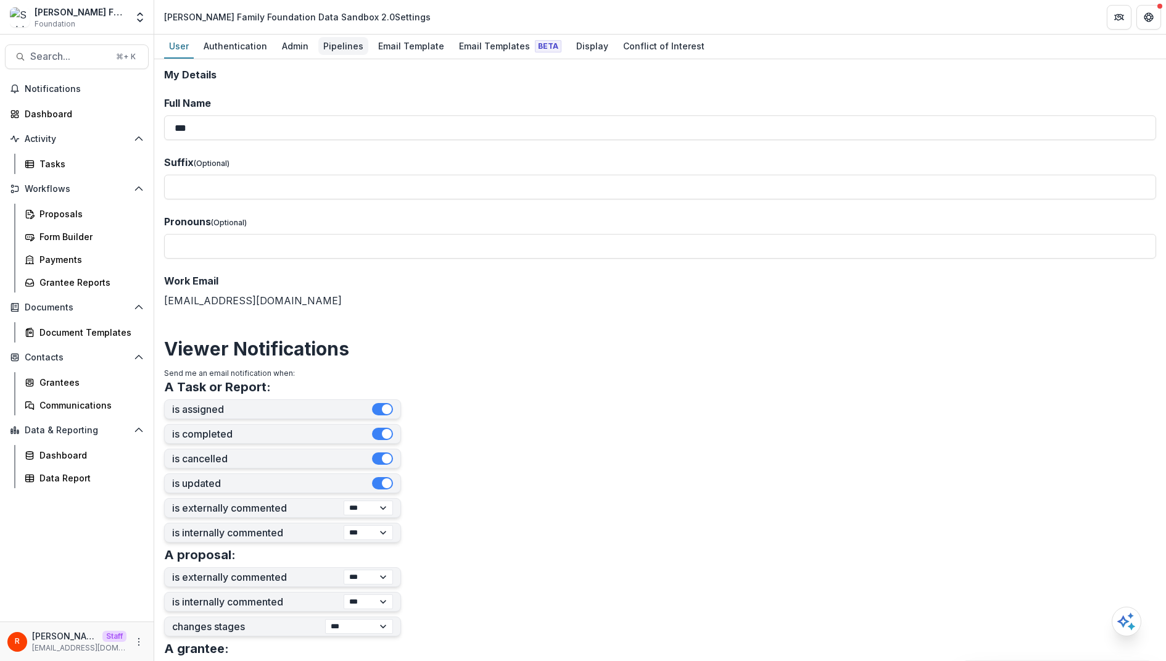
click at [327, 43] on div "Pipelines" at bounding box center [343, 46] width 50 height 18
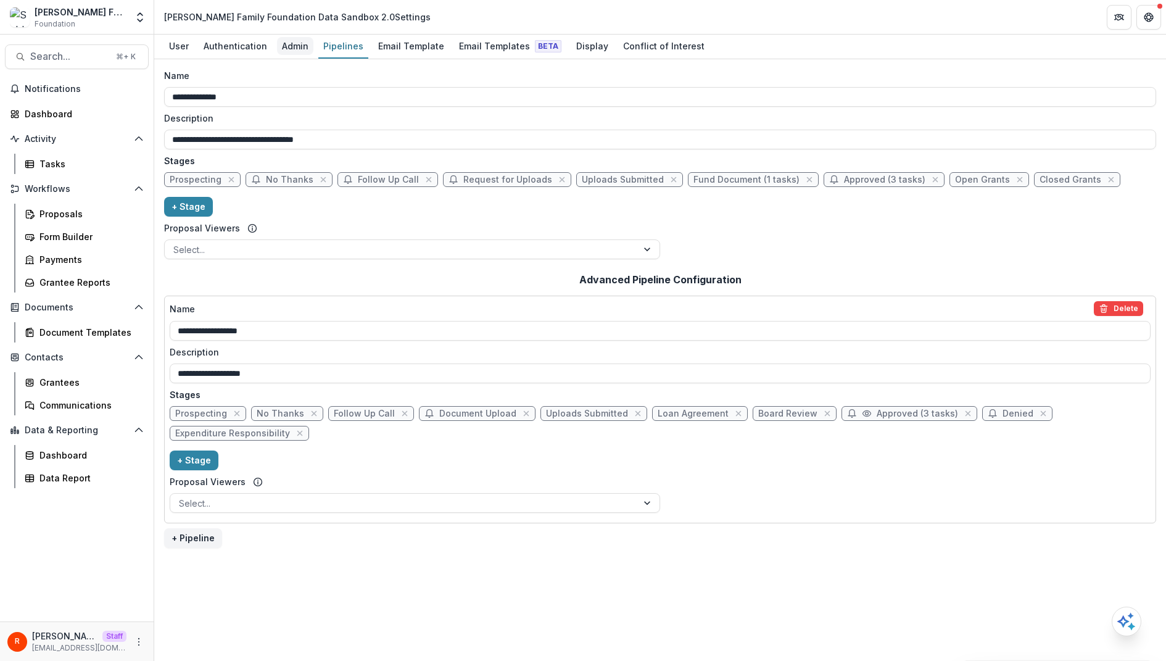
click at [291, 47] on div "Admin" at bounding box center [295, 46] width 36 height 18
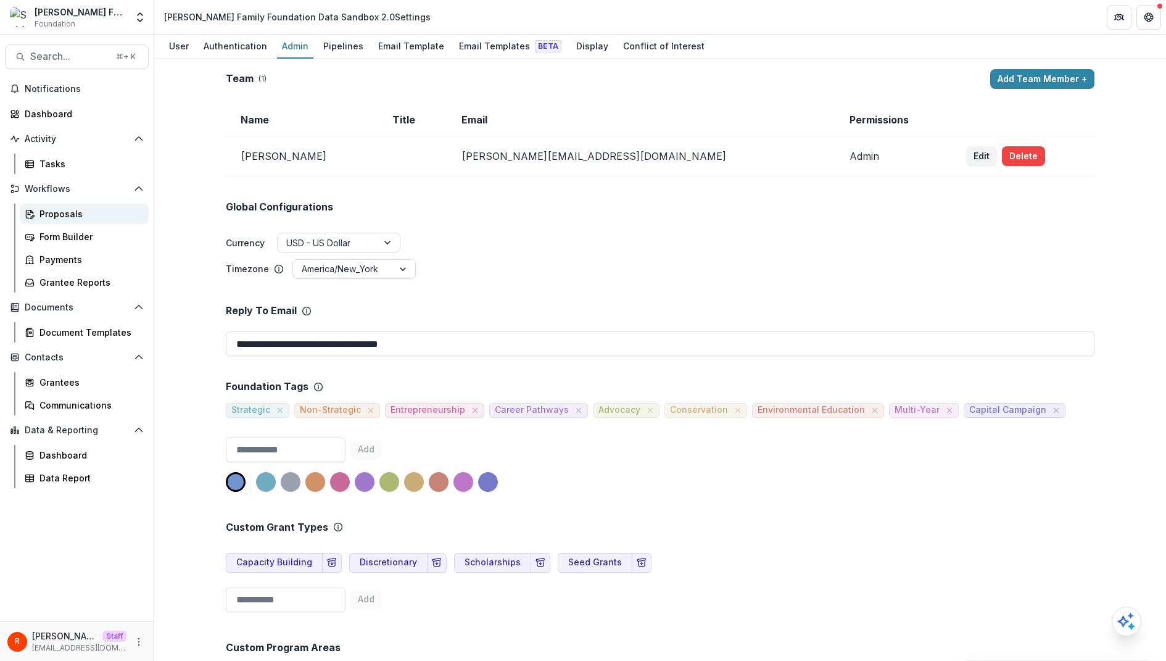
click at [78, 207] on div "Proposals" at bounding box center [88, 213] width 99 height 13
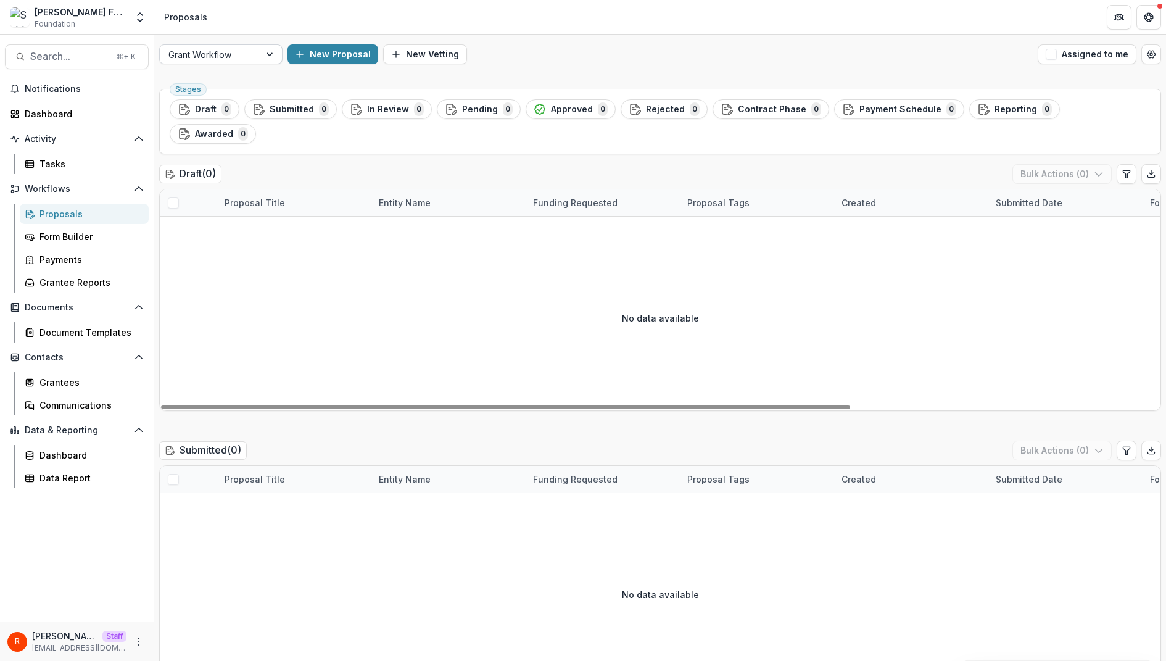
click at [241, 51] on div at bounding box center [209, 54] width 83 height 15
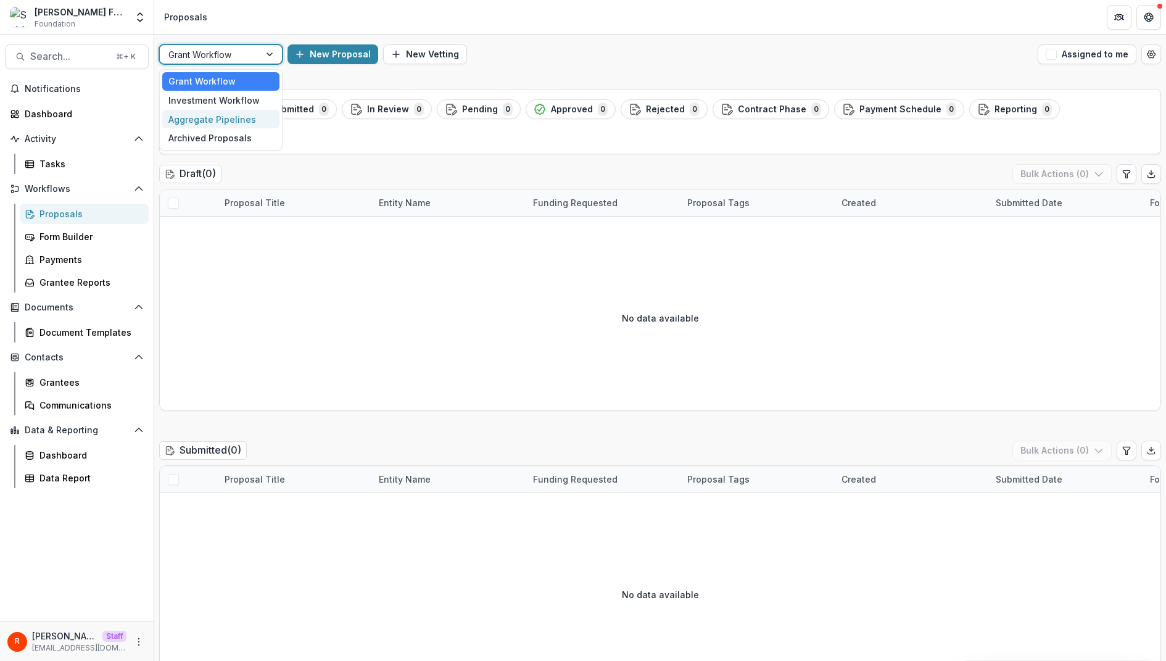
click at [228, 115] on div "Aggregate Pipelines" at bounding box center [220, 119] width 117 height 19
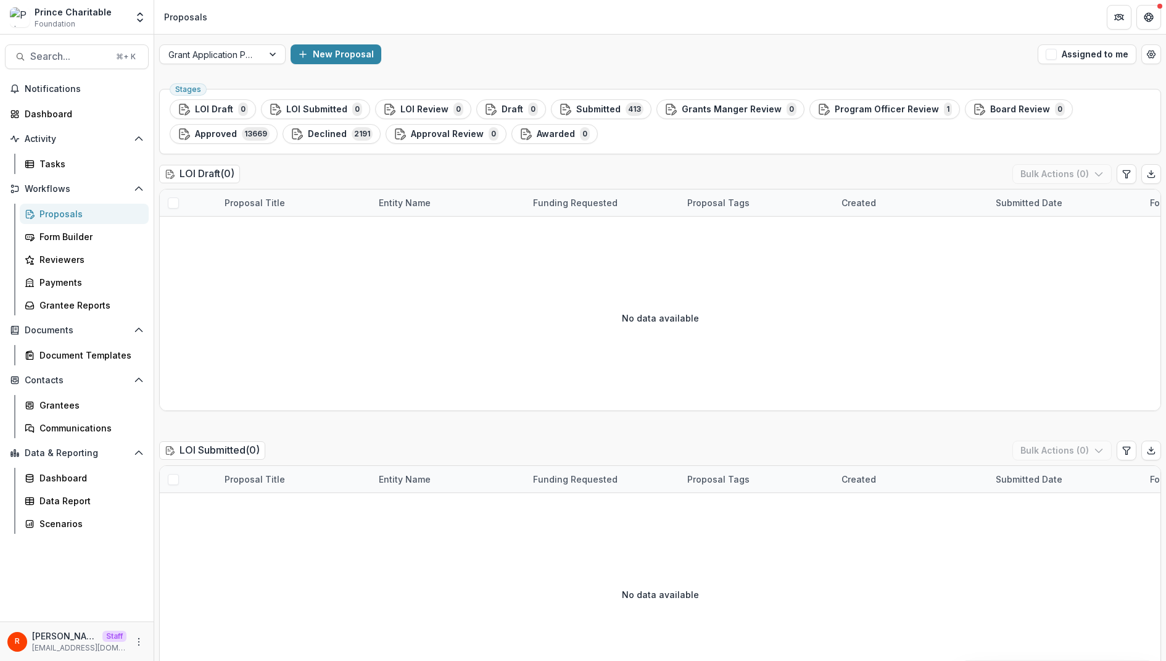
click at [147, 641] on div "[PERSON_NAME] [PERSON_NAME][EMAIL_ADDRESS][DOMAIN_NAME]" at bounding box center [77, 640] width 154 height 39
click at [143, 641] on icon "More" at bounding box center [139, 642] width 10 height 10
click at [213, 613] on link "User Settings" at bounding box center [221, 615] width 132 height 20
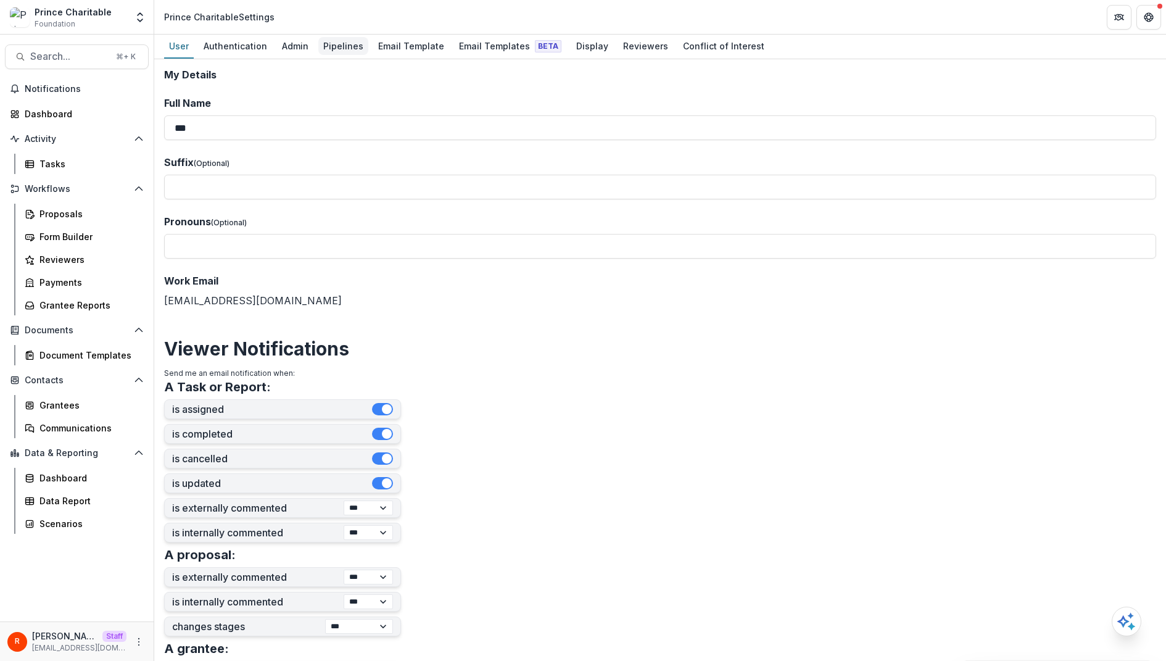
click at [338, 43] on div "Pipelines" at bounding box center [343, 46] width 50 height 18
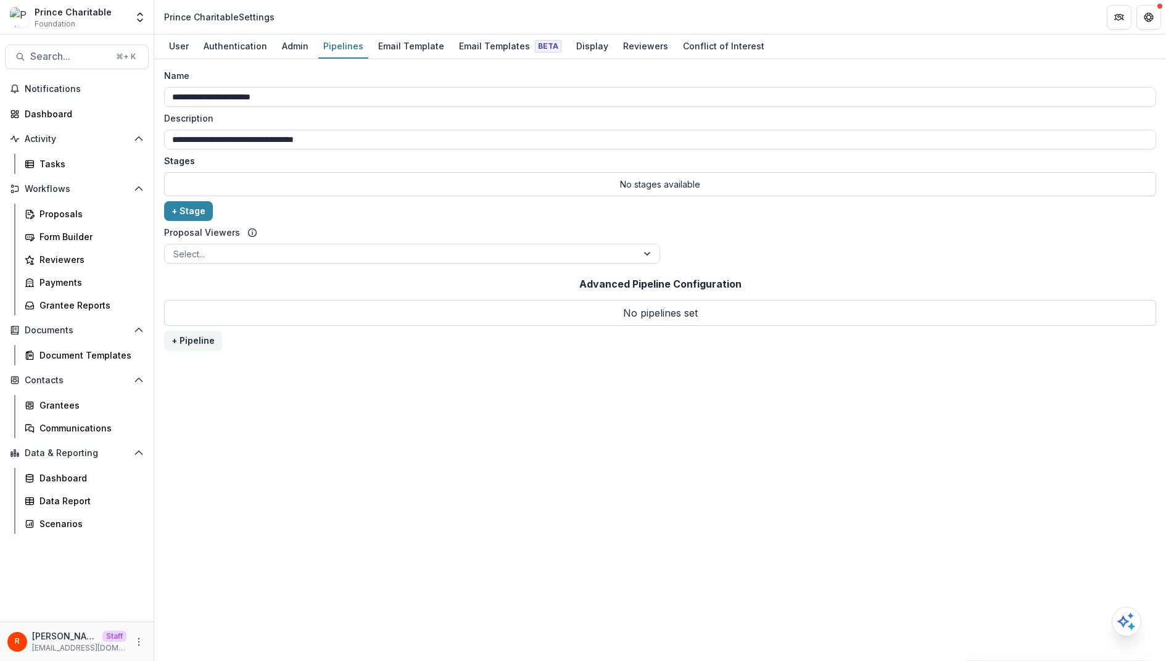
click at [434, 209] on div "**********" at bounding box center [660, 168] width 992 height 199
click at [645, 454] on div "**********" at bounding box center [660, 360] width 1012 height 602
click at [85, 217] on div "Proposals" at bounding box center [88, 213] width 99 height 13
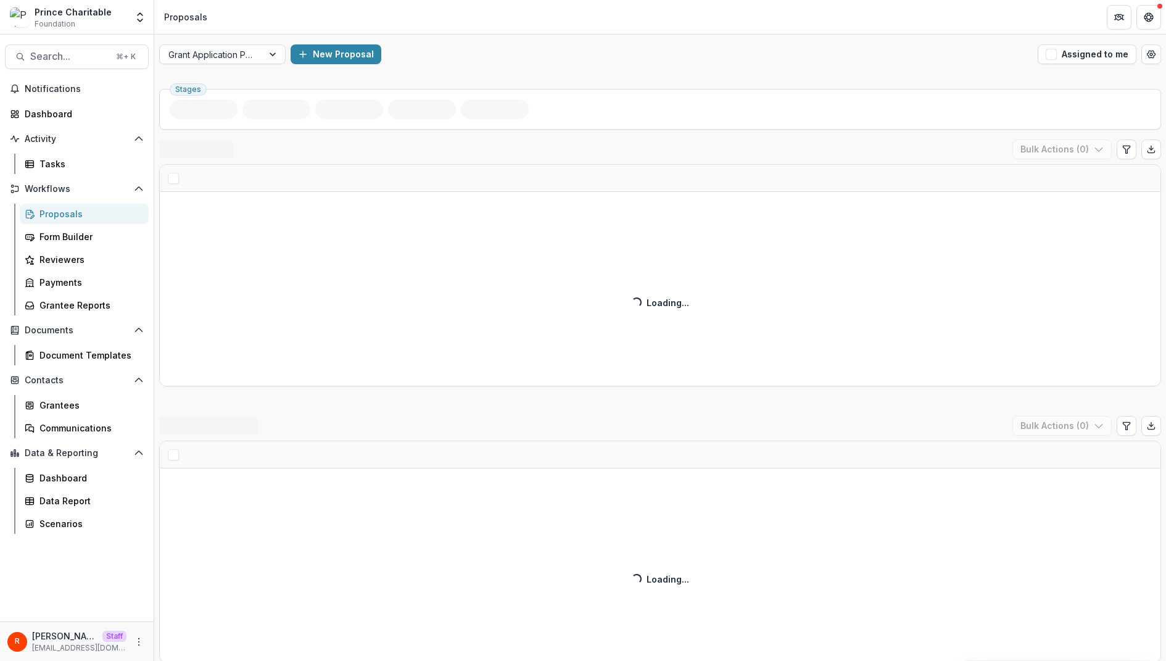
click at [238, 37] on div "Grant Application Process New Proposal Assigned to me" at bounding box center [660, 54] width 1012 height 39
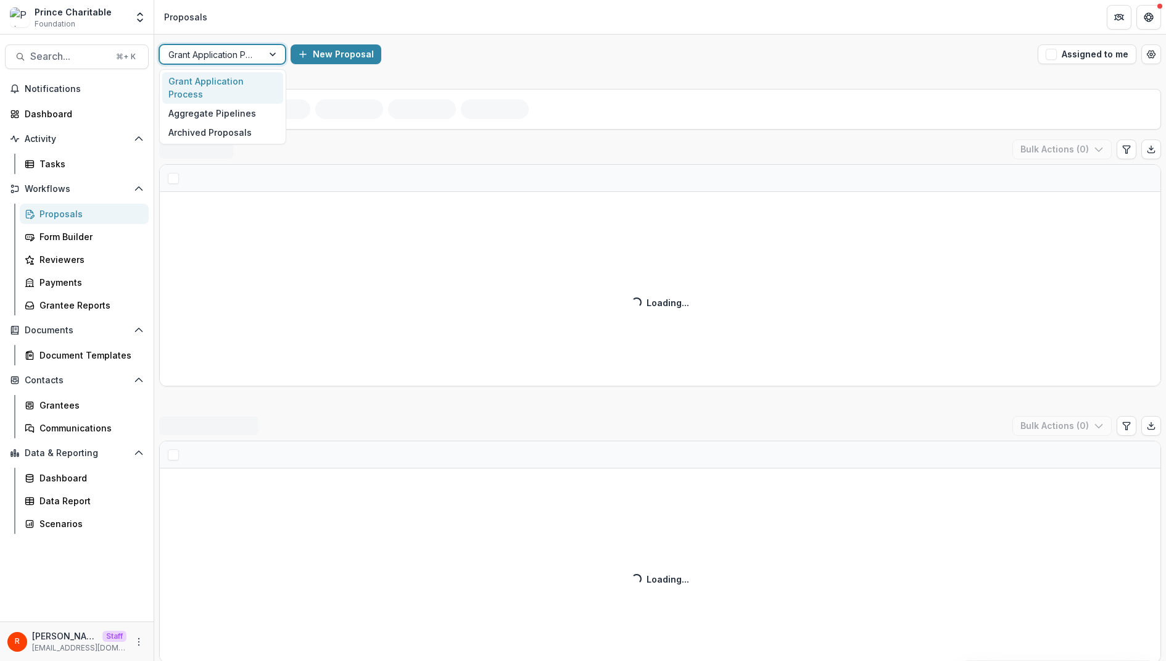
click at [233, 52] on div at bounding box center [211, 54] width 86 height 15
click at [493, 66] on div "Grant Application Process selected, 1 of 3. 3 results available. Use Up and Dow…" at bounding box center [660, 54] width 1012 height 39
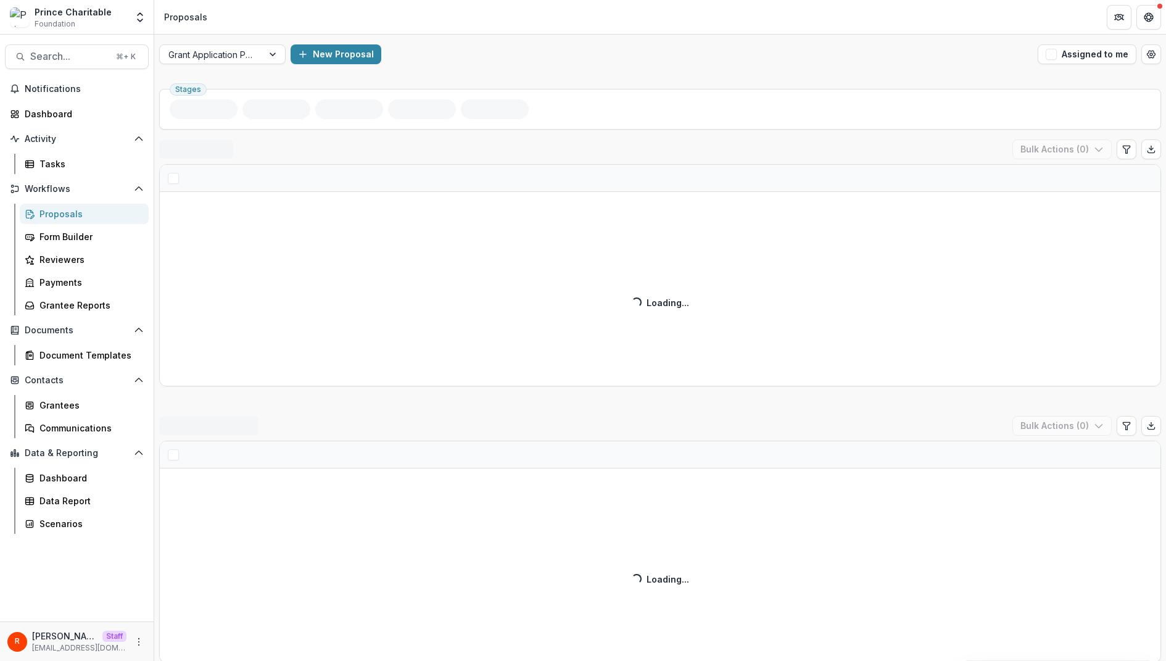
click at [650, 416] on div "LOI Submitted ( ) Bulk Actions ( 0 ) Loading... Loading..." at bounding box center [660, 539] width 1002 height 247
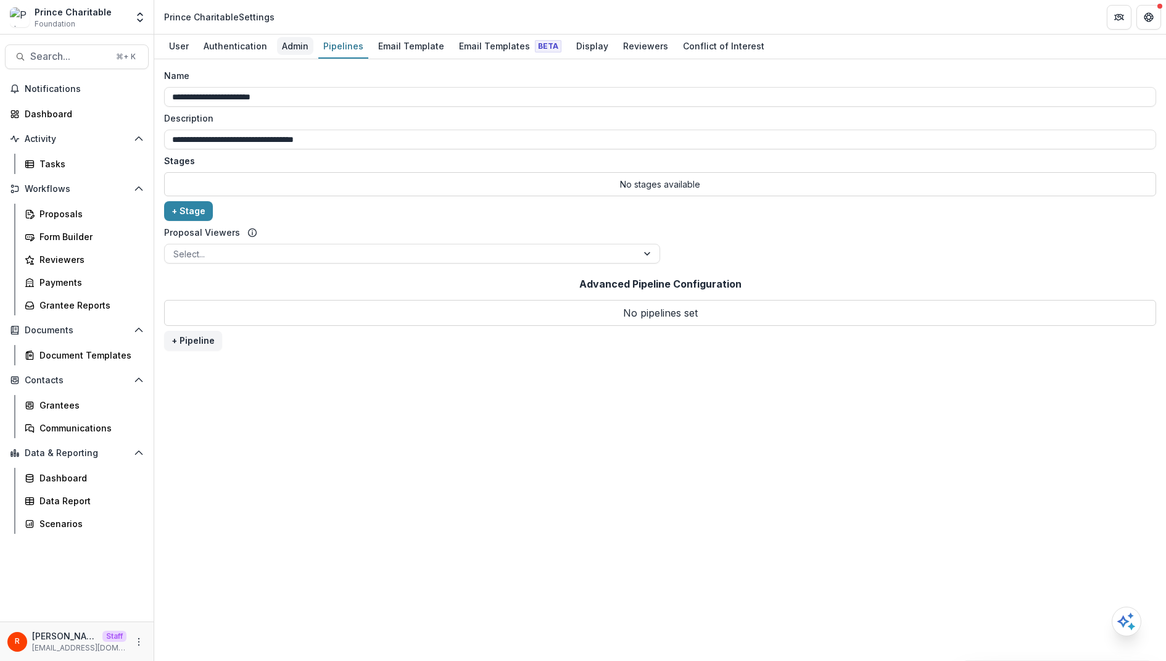
click at [291, 37] on div "Admin" at bounding box center [295, 46] width 36 height 18
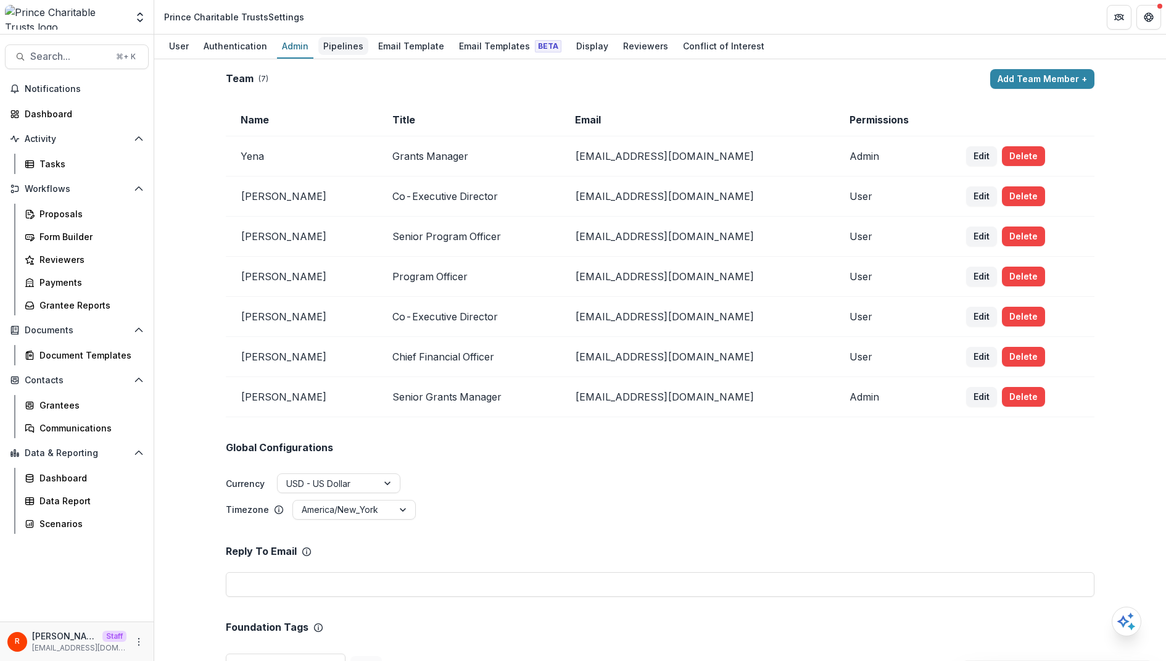
click at [349, 42] on div "Pipelines" at bounding box center [343, 46] width 50 height 18
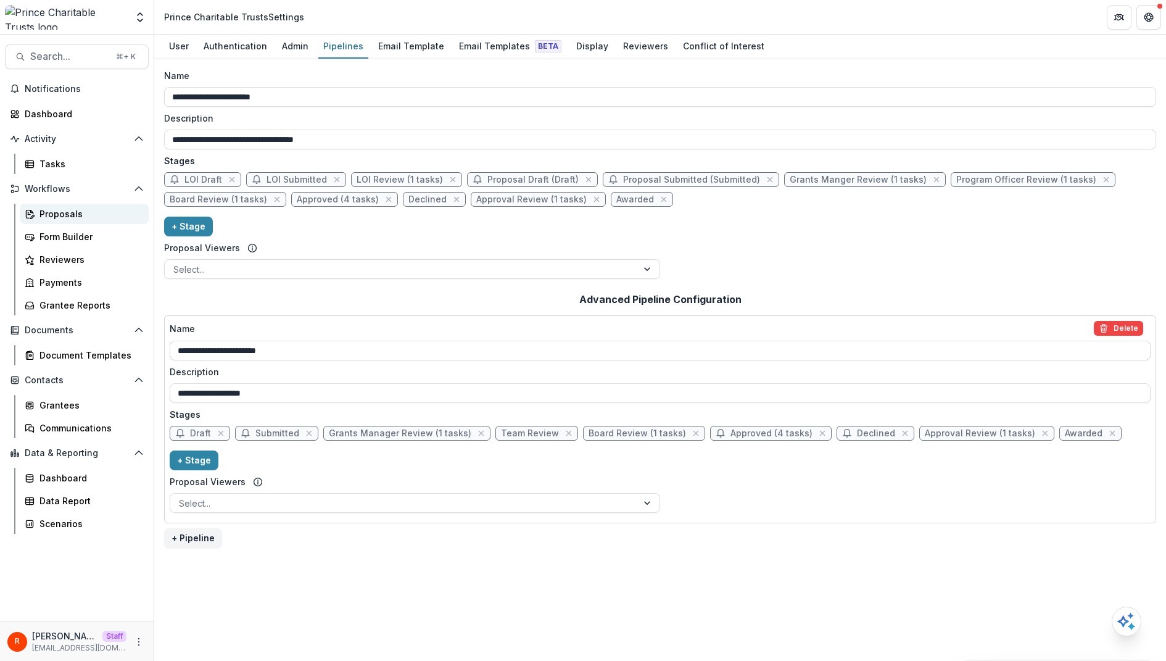
click at [83, 214] on div "Proposals" at bounding box center [88, 213] width 99 height 13
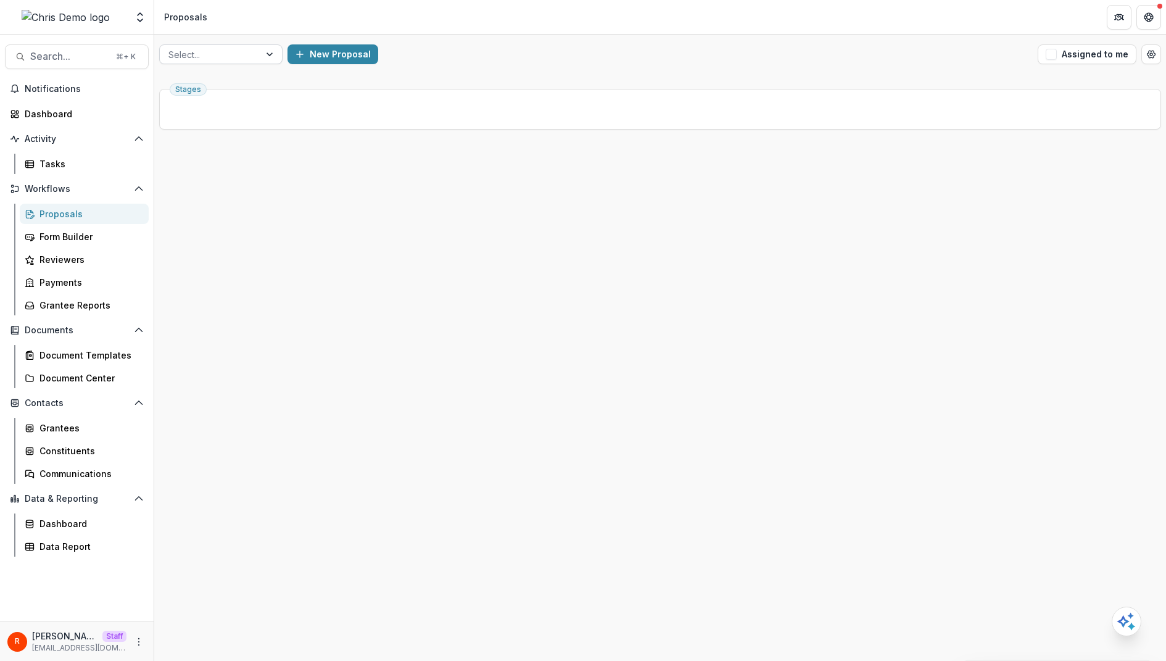
click at [217, 49] on div at bounding box center [209, 54] width 83 height 15
click at [468, 59] on div "New Proposal" at bounding box center [660, 54] width 745 height 20
click at [140, 647] on button "More" at bounding box center [138, 641] width 15 height 15
click at [212, 618] on link "User Settings" at bounding box center [221, 615] width 132 height 20
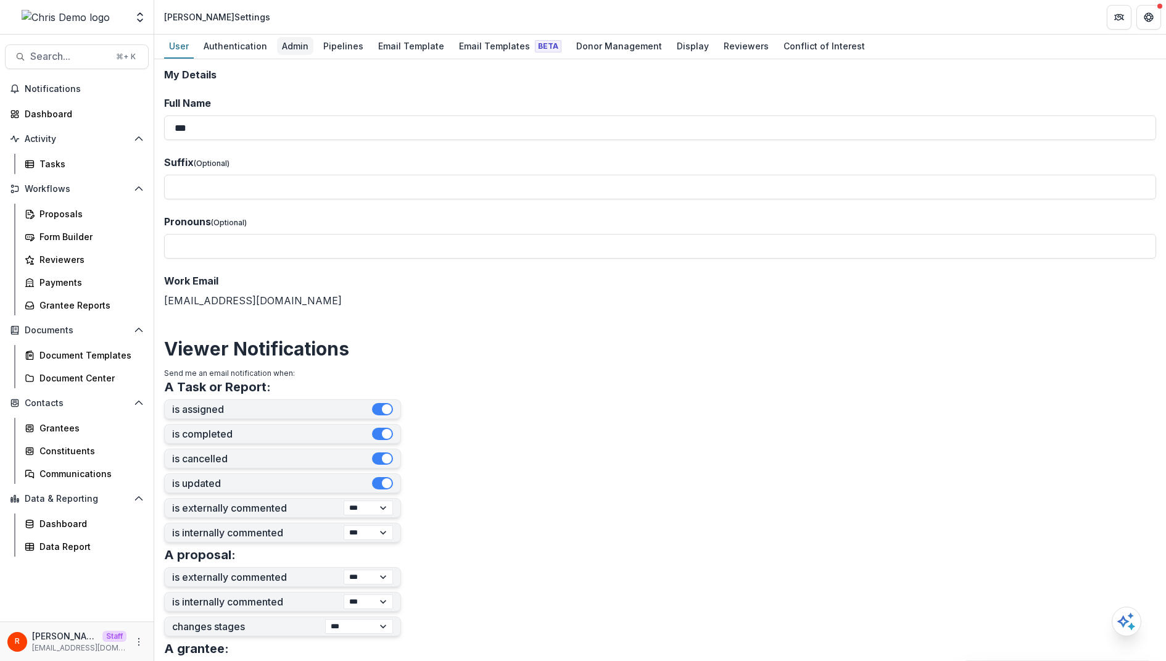
click at [286, 41] on div "Admin" at bounding box center [295, 46] width 36 height 18
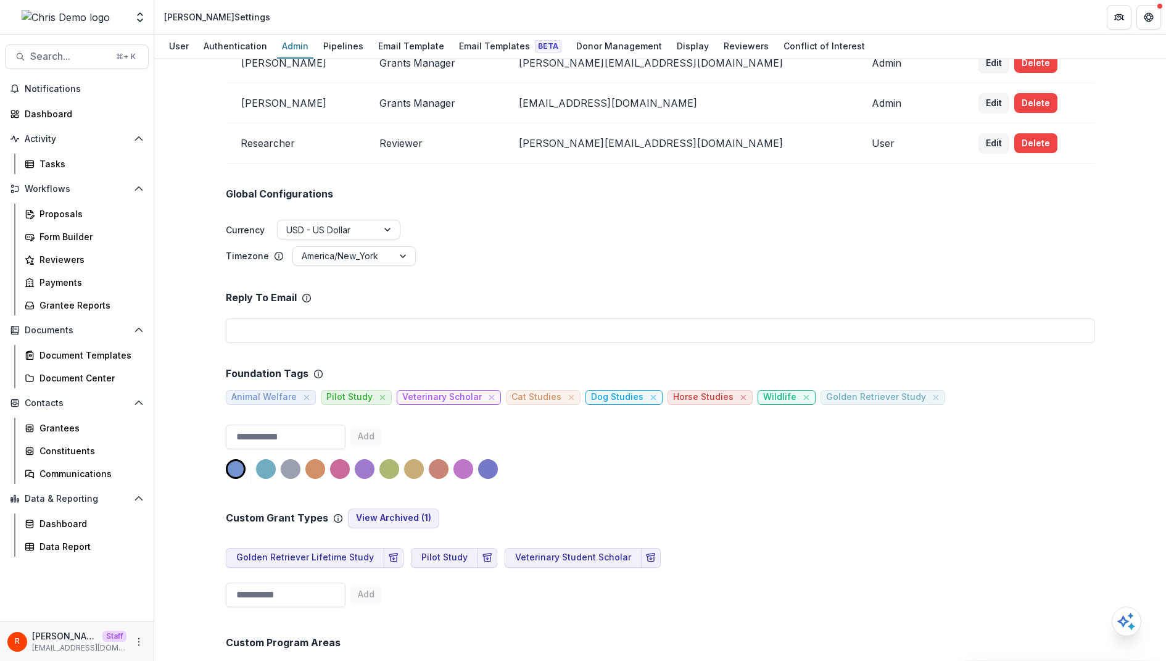
scroll to position [328, 0]
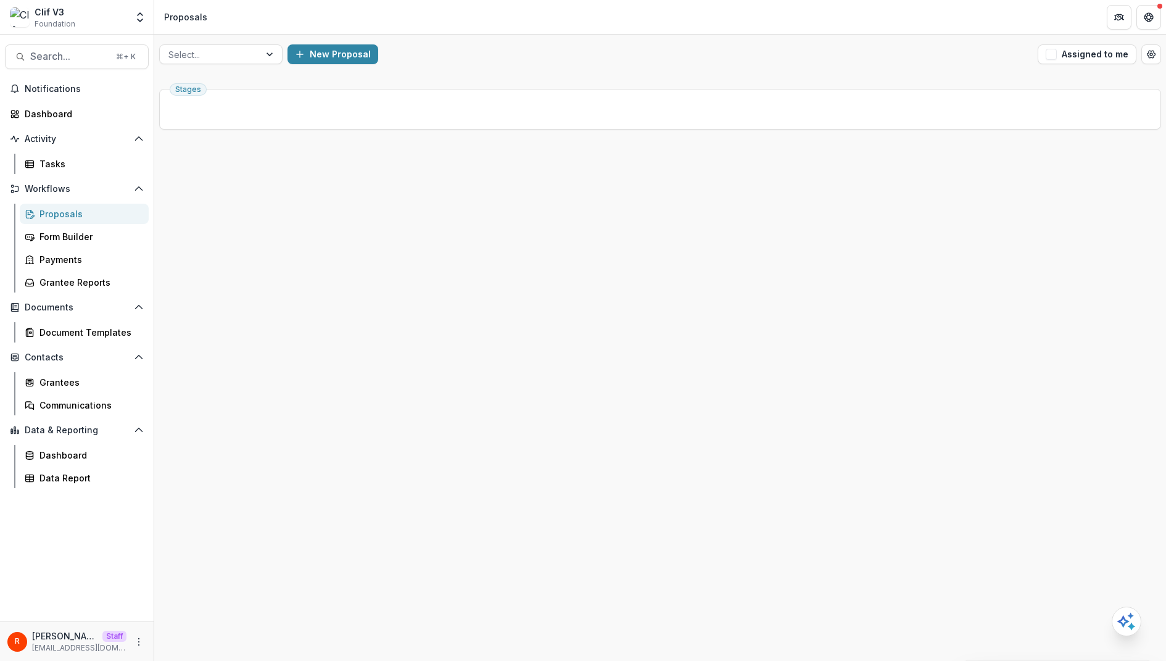
click at [466, 60] on div "New Proposal" at bounding box center [660, 54] width 745 height 20
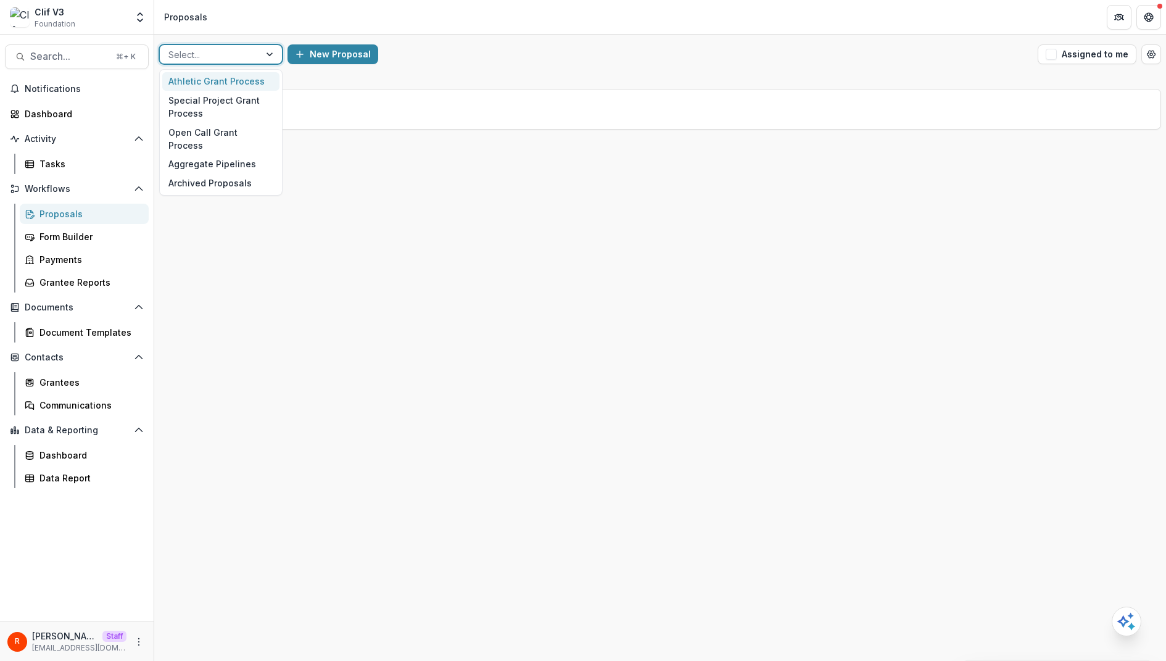
click at [222, 62] on div "Select..." at bounding box center [210, 55] width 100 height 18
click at [128, 644] on div "[PERSON_NAME] [PERSON_NAME][EMAIL_ADDRESS][DOMAIN_NAME]" at bounding box center [76, 641] width 139 height 24
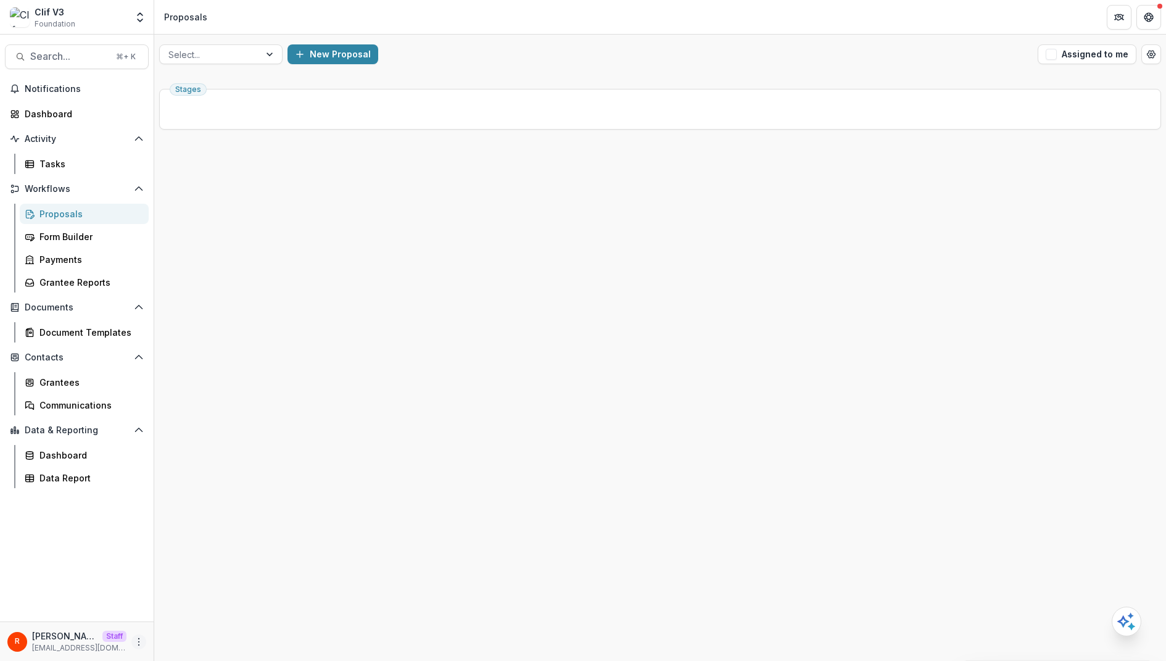
click at [134, 644] on icon "More" at bounding box center [139, 642] width 10 height 10
click at [205, 615] on link "User Settings" at bounding box center [221, 615] width 132 height 20
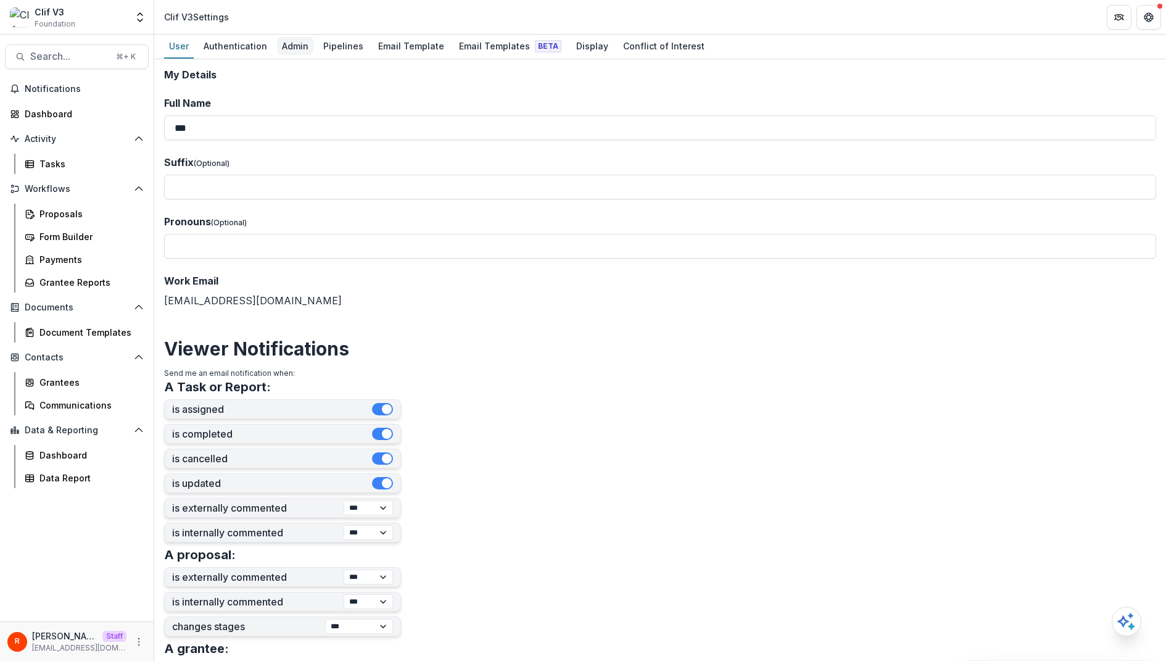
click at [287, 51] on div "Admin" at bounding box center [295, 46] width 36 height 18
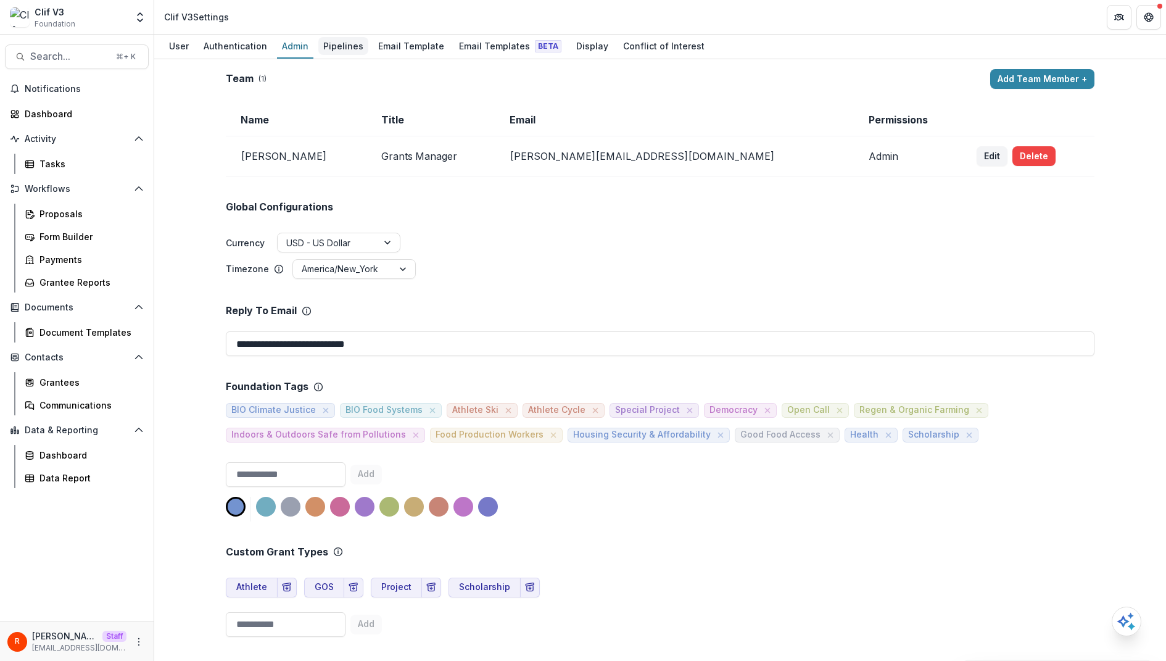
click at [344, 48] on div "Pipelines" at bounding box center [343, 46] width 50 height 18
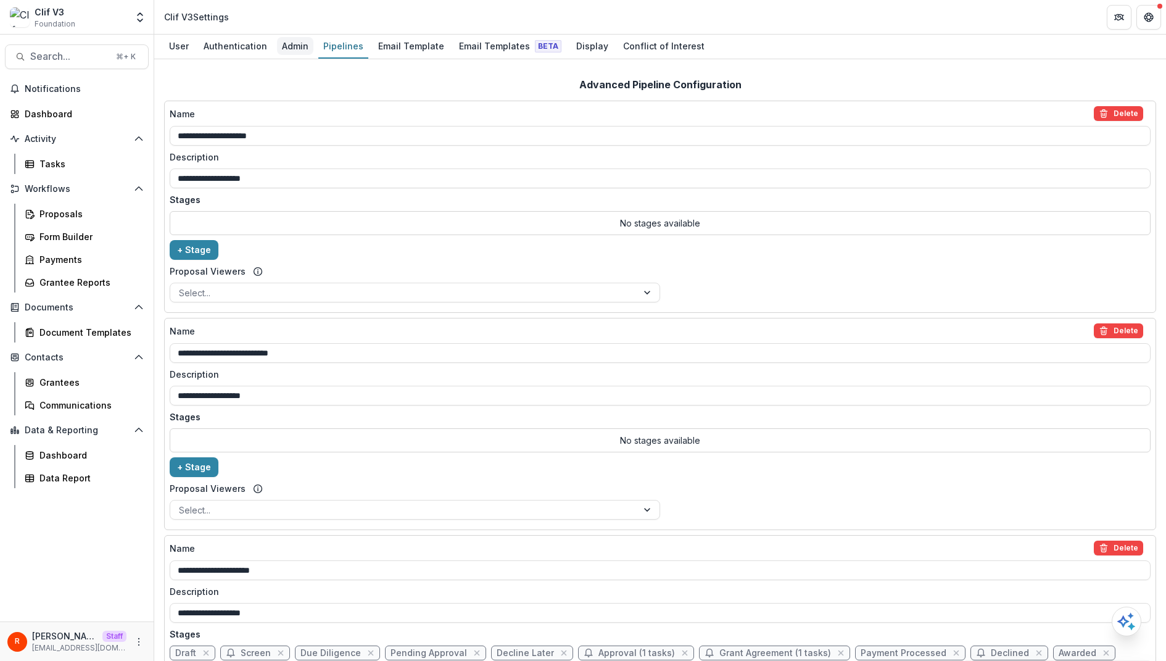
click at [291, 47] on div "Admin" at bounding box center [295, 46] width 36 height 18
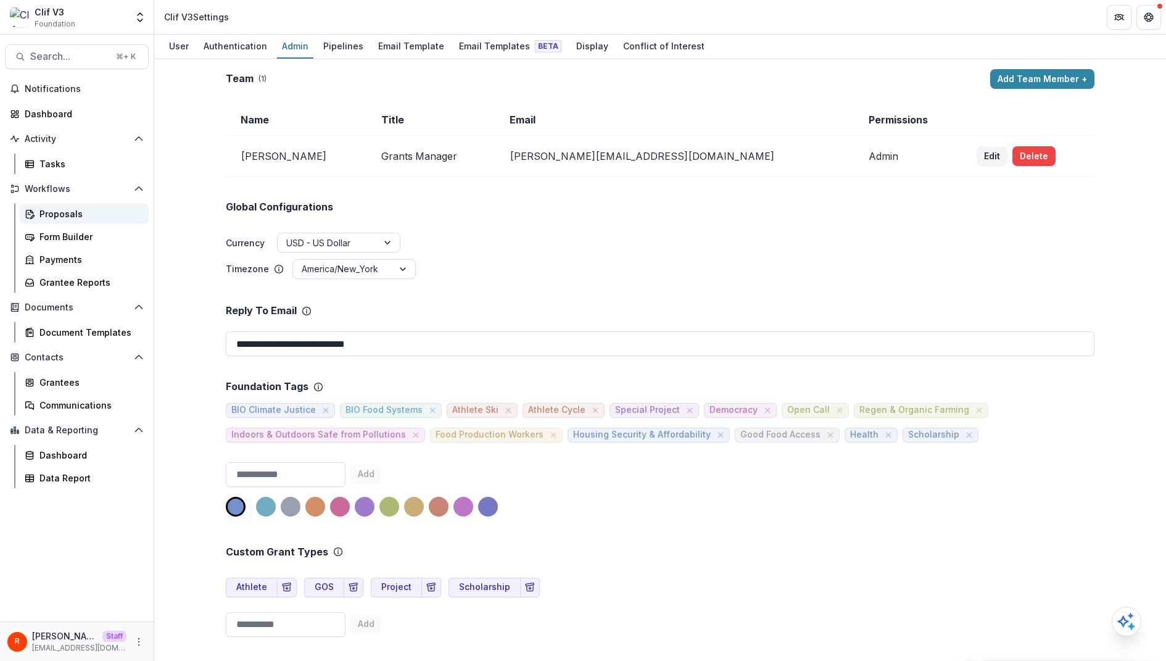
click at [81, 212] on div "Proposals" at bounding box center [88, 213] width 99 height 13
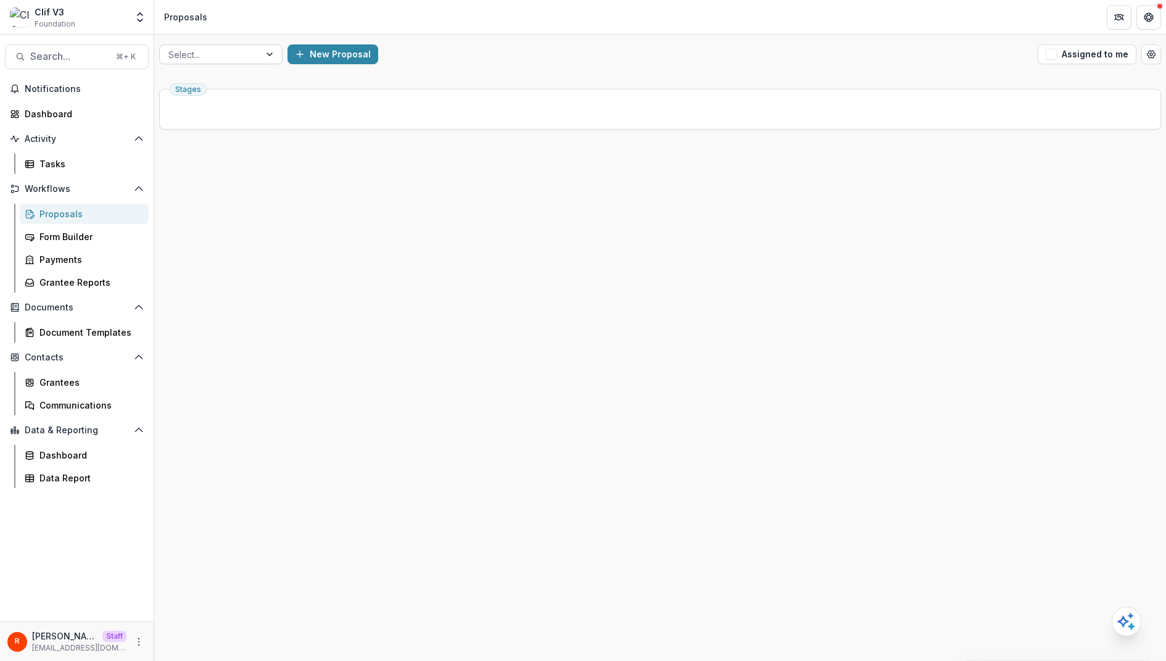
click at [232, 57] on div at bounding box center [209, 54] width 83 height 15
click at [471, 81] on div "Select... New Proposal Assigned to me Stages" at bounding box center [660, 348] width 1012 height 626
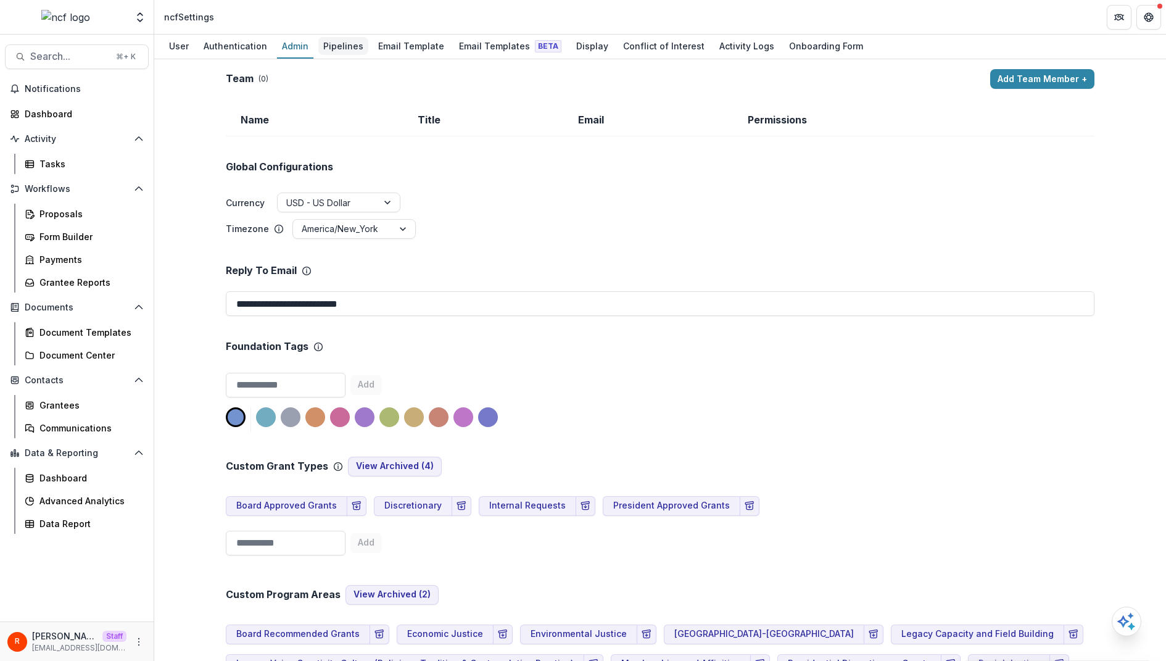
click at [339, 46] on div "Pipelines" at bounding box center [343, 46] width 50 height 18
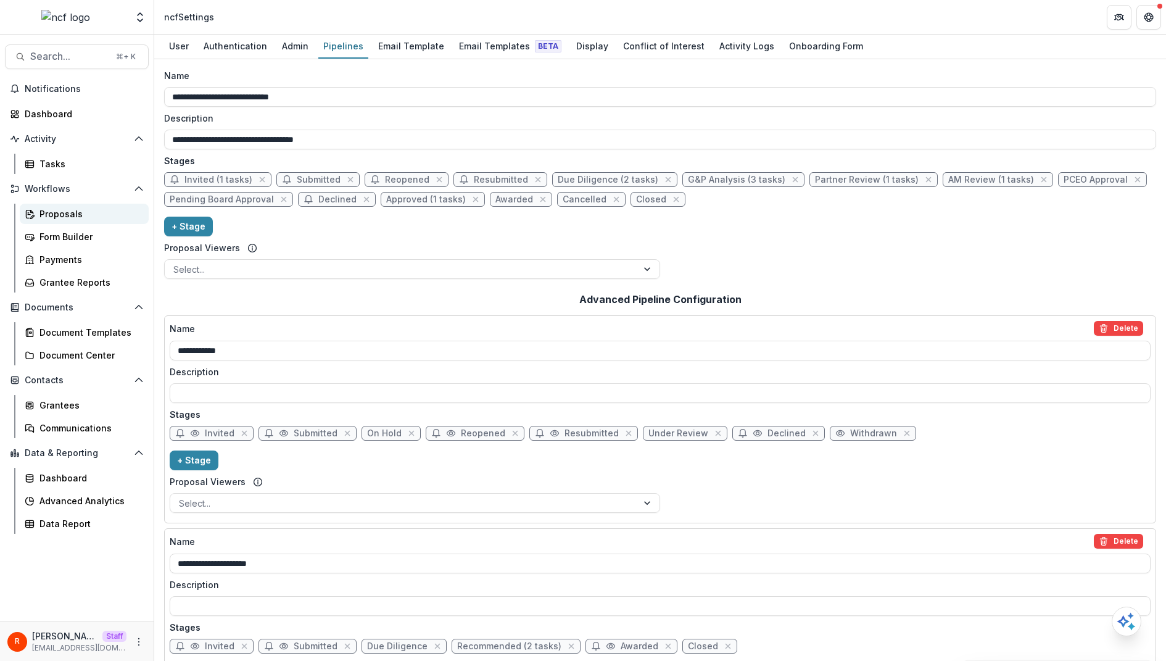
click at [65, 213] on div "Proposals" at bounding box center [88, 213] width 99 height 13
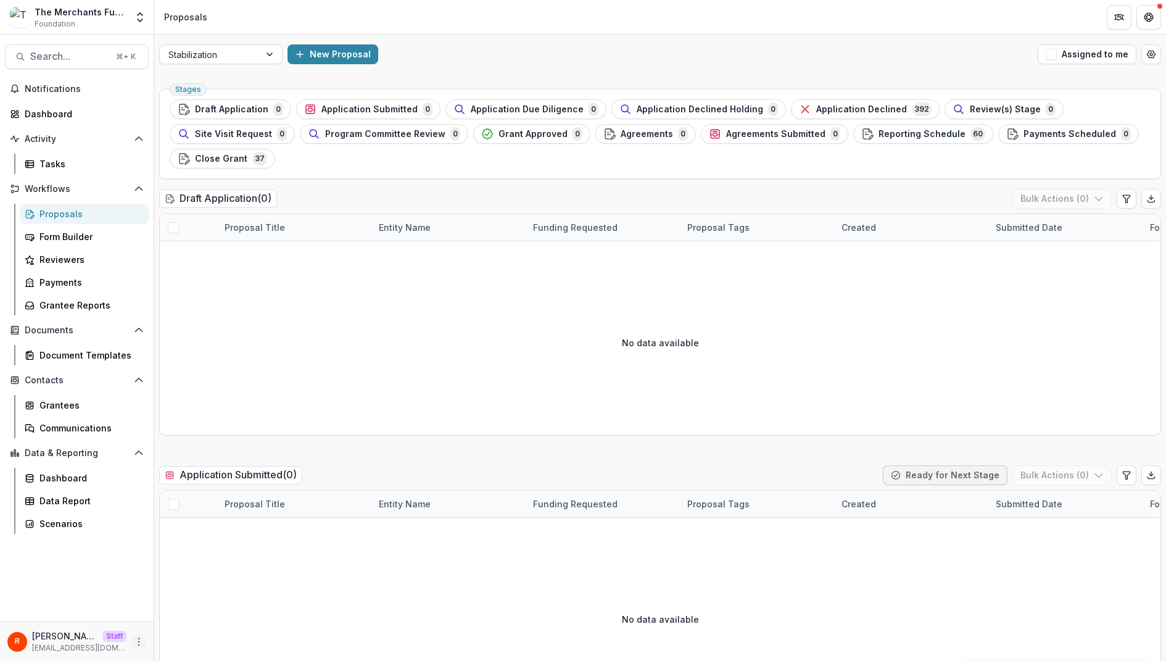
click at [145, 639] on button "More" at bounding box center [138, 641] width 15 height 15
click at [213, 610] on link "User Settings" at bounding box center [221, 615] width 132 height 20
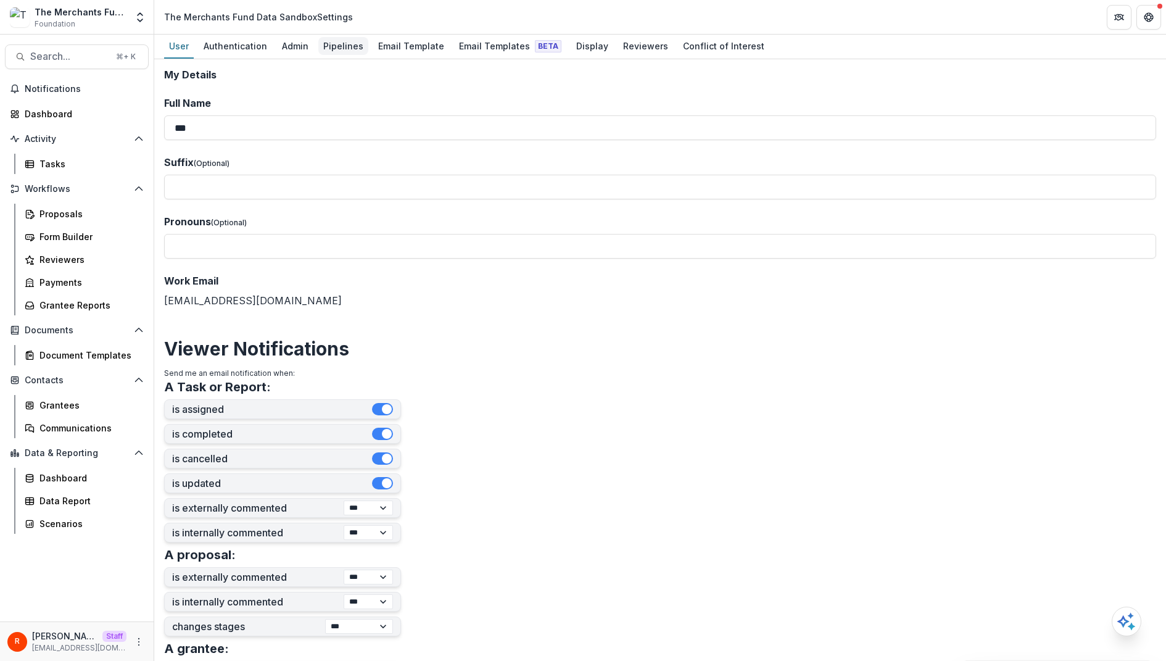
click at [338, 42] on div "Pipelines" at bounding box center [343, 46] width 50 height 18
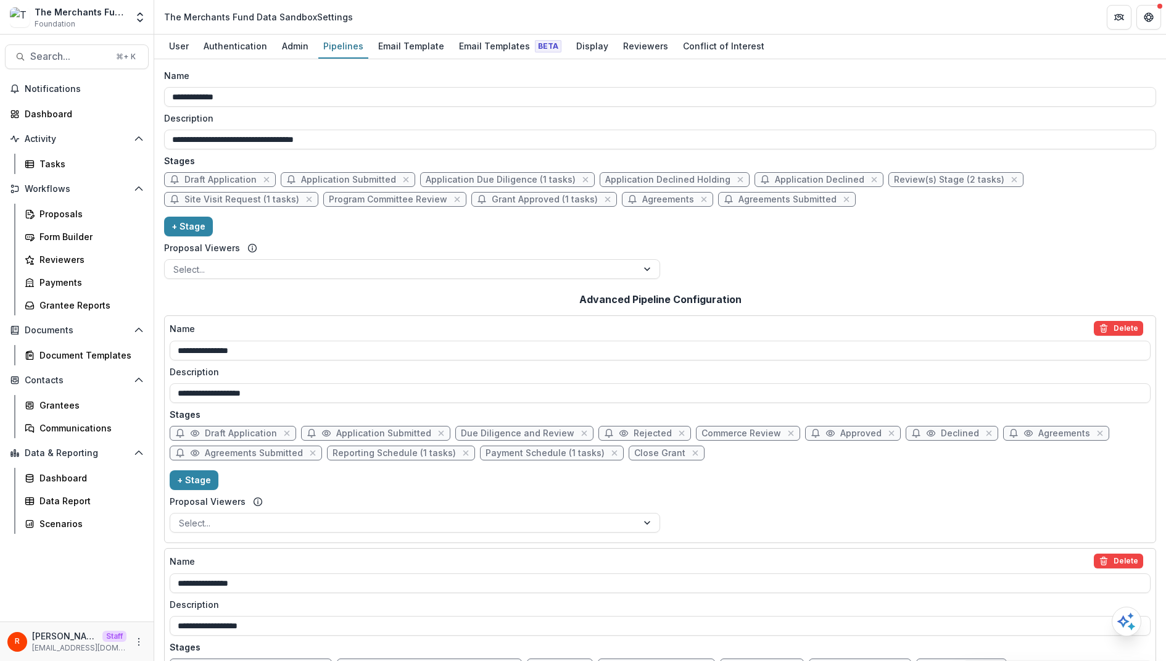
click at [602, 236] on div "**********" at bounding box center [660, 176] width 992 height 215
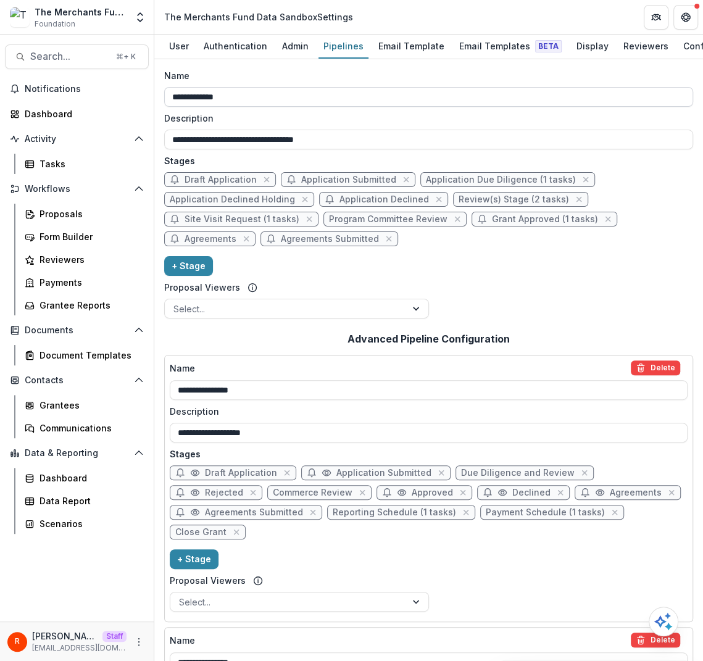
click at [335, 94] on input "**********" at bounding box center [428, 97] width 529 height 20
click at [418, 125] on div "**********" at bounding box center [428, 131] width 529 height 38
click at [399, 96] on input "**********" at bounding box center [428, 97] width 529 height 20
click at [433, 104] on input "**********" at bounding box center [428, 97] width 529 height 20
type input "**********"
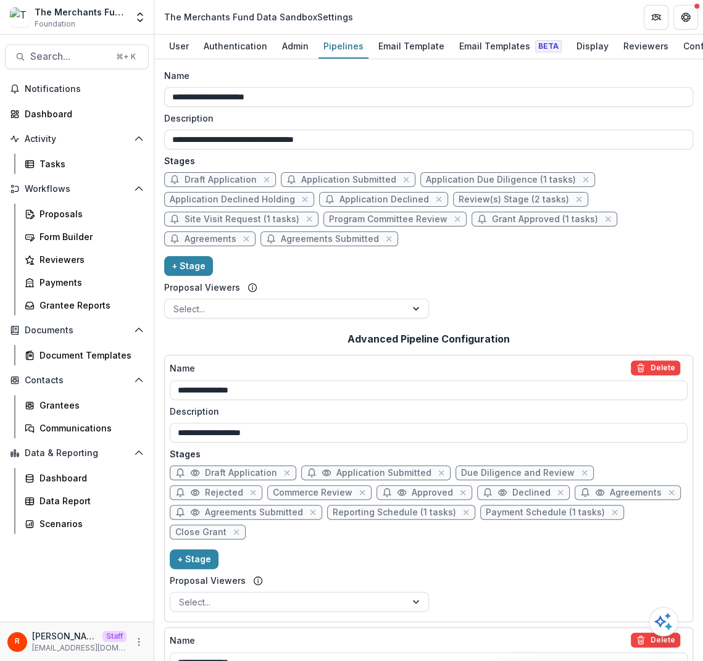
click at [448, 117] on label "Description" at bounding box center [424, 118] width 521 height 13
click at [448, 130] on input "**********" at bounding box center [428, 140] width 529 height 20
click at [388, 102] on input "**********" at bounding box center [428, 97] width 529 height 20
click at [363, 101] on input "**********" at bounding box center [428, 97] width 529 height 20
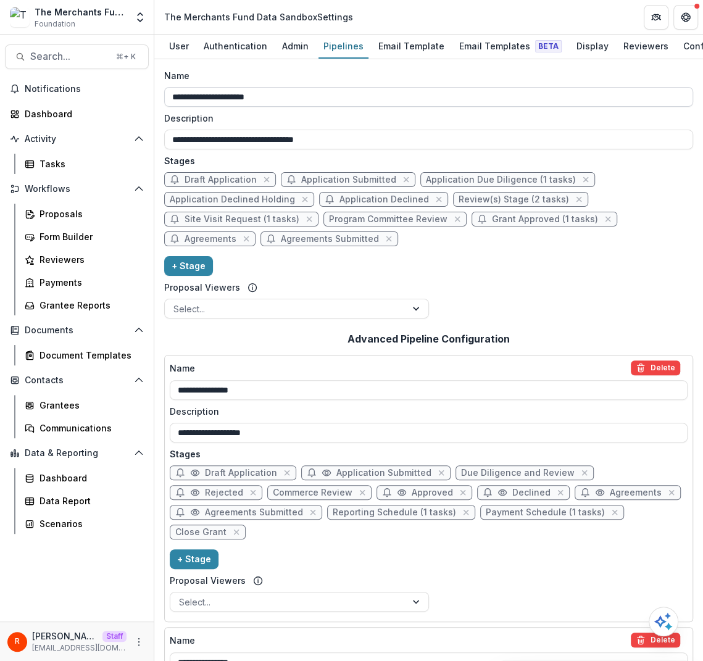
click at [363, 101] on input "**********" at bounding box center [428, 97] width 529 height 20
type input "**********"
click at [368, 109] on div "**********" at bounding box center [428, 196] width 529 height 254
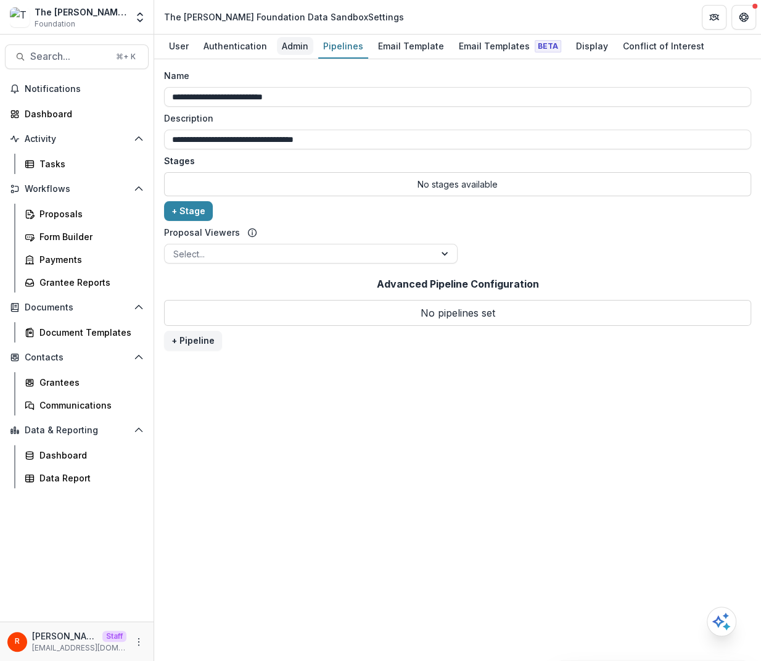
click at [299, 42] on div "Admin" at bounding box center [295, 46] width 36 height 18
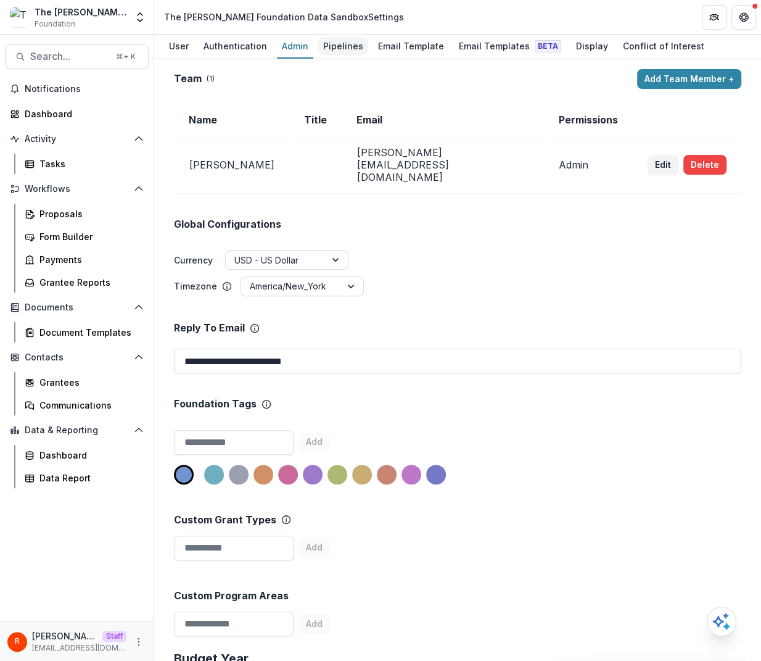
click at [337, 46] on div "Pipelines" at bounding box center [343, 46] width 50 height 18
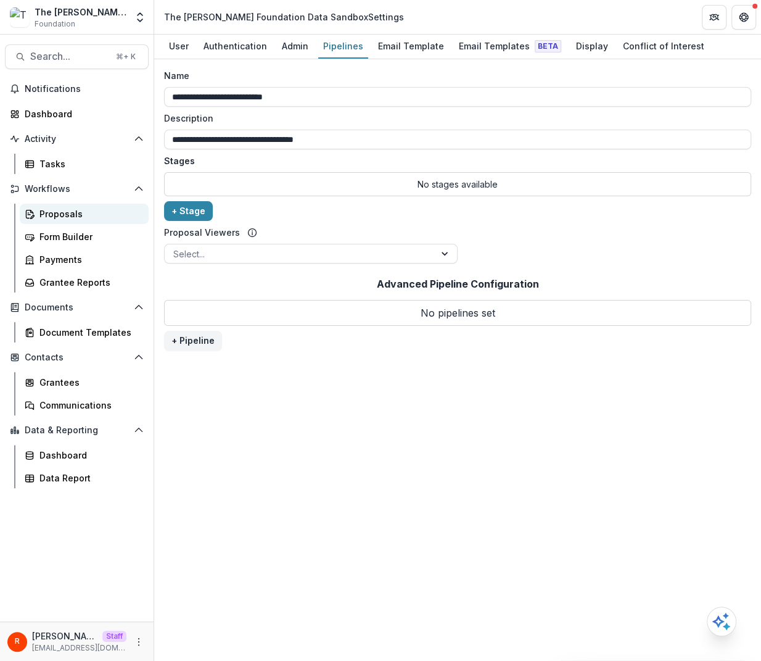
click at [90, 208] on div "Proposals" at bounding box center [88, 213] width 99 height 13
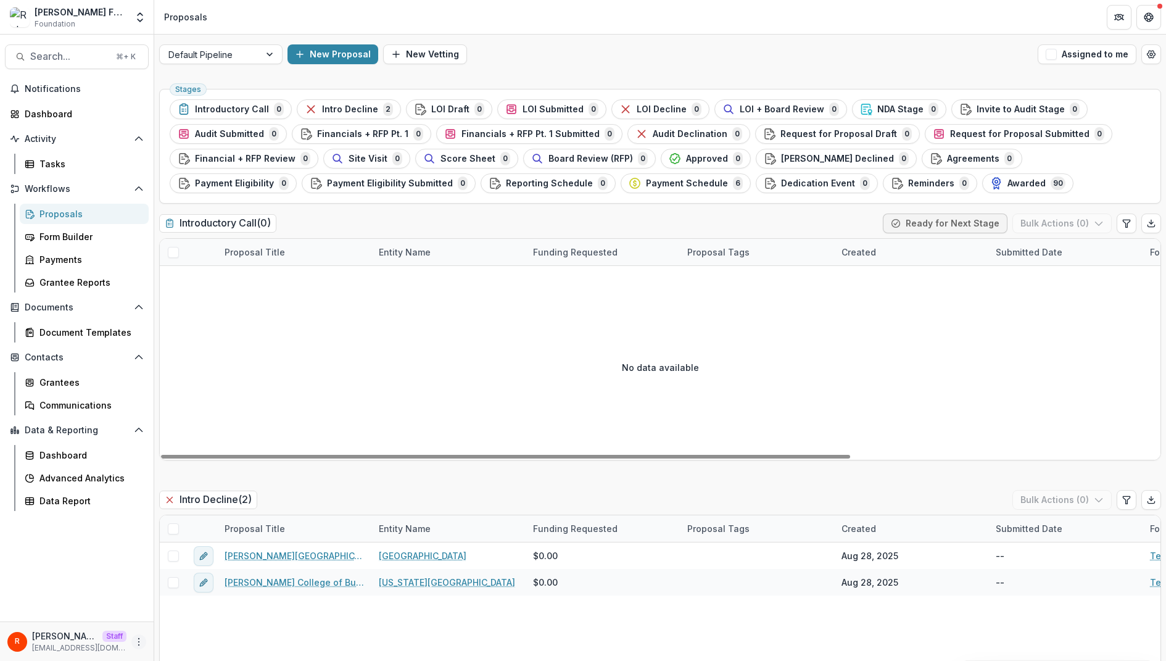
click at [142, 635] on button "More" at bounding box center [138, 641] width 15 height 15
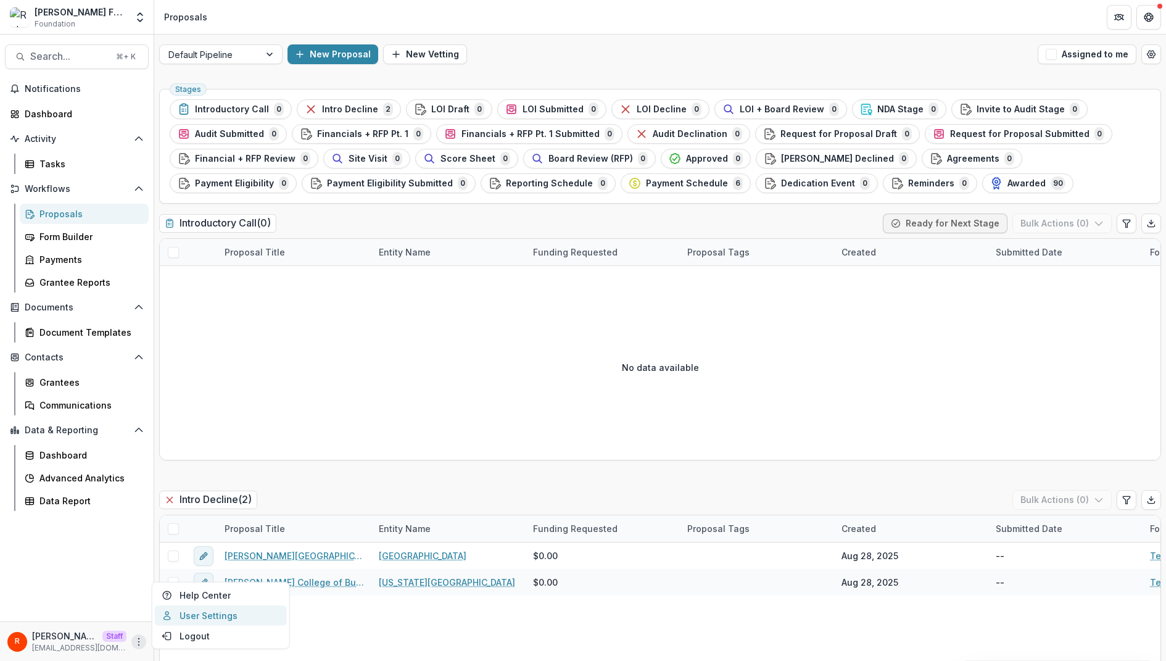
click at [207, 614] on link "User Settings" at bounding box center [221, 615] width 132 height 20
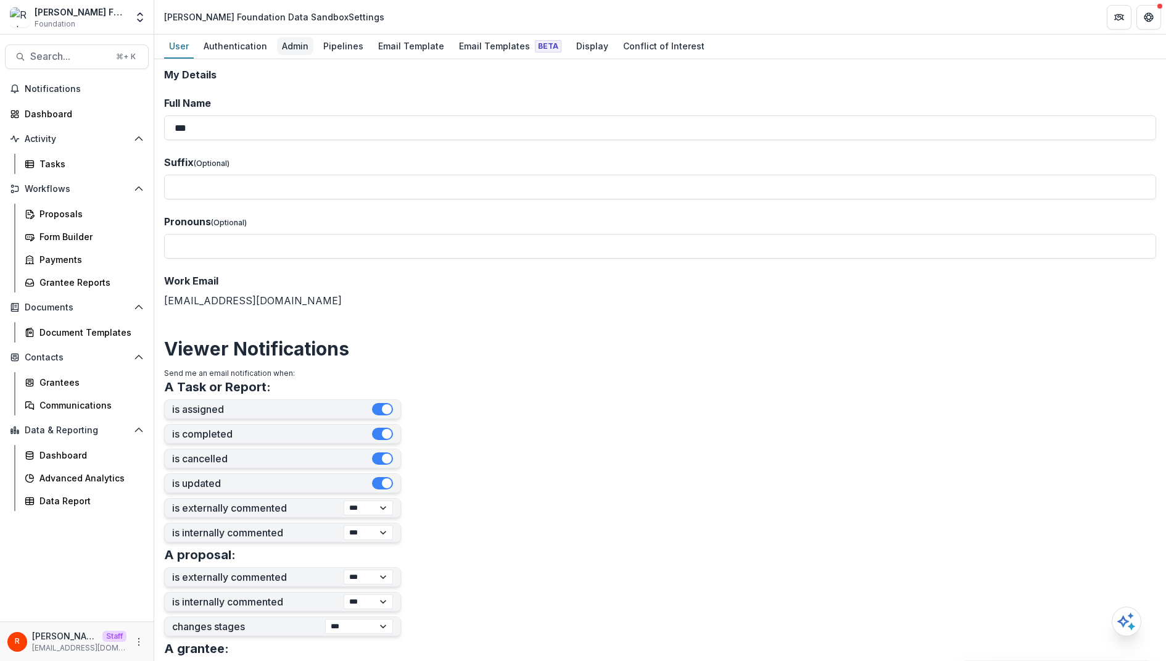
click at [289, 46] on div "Admin" at bounding box center [295, 46] width 36 height 18
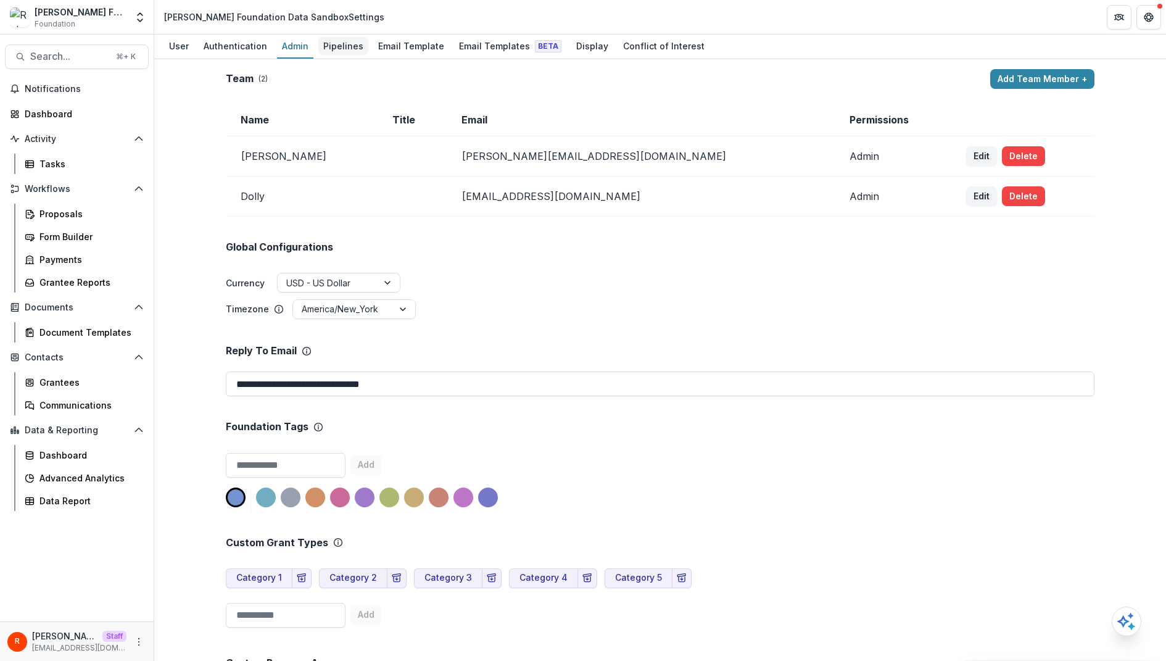
click at [351, 42] on div "Pipelines" at bounding box center [343, 46] width 50 height 18
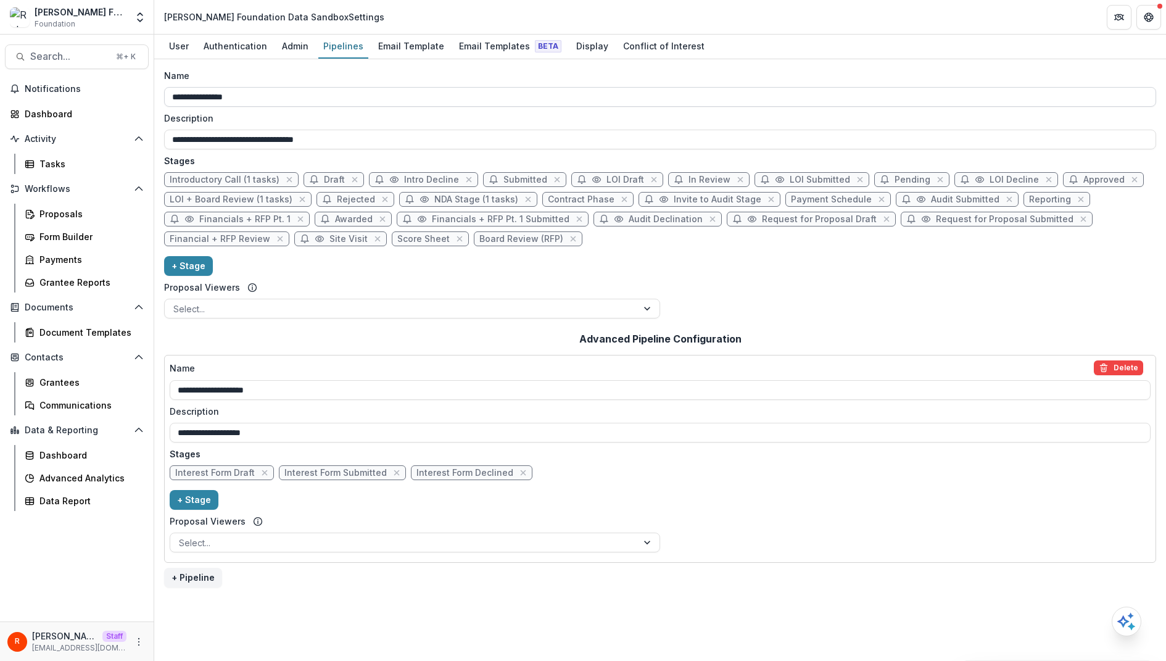
click at [313, 95] on input "**********" at bounding box center [660, 97] width 992 height 20
type input "**********"
click at [333, 130] on input "**********" at bounding box center [660, 140] width 992 height 20
click at [334, 122] on label "Description" at bounding box center [656, 118] width 985 height 13
click at [334, 130] on input "**********" at bounding box center [660, 140] width 992 height 20
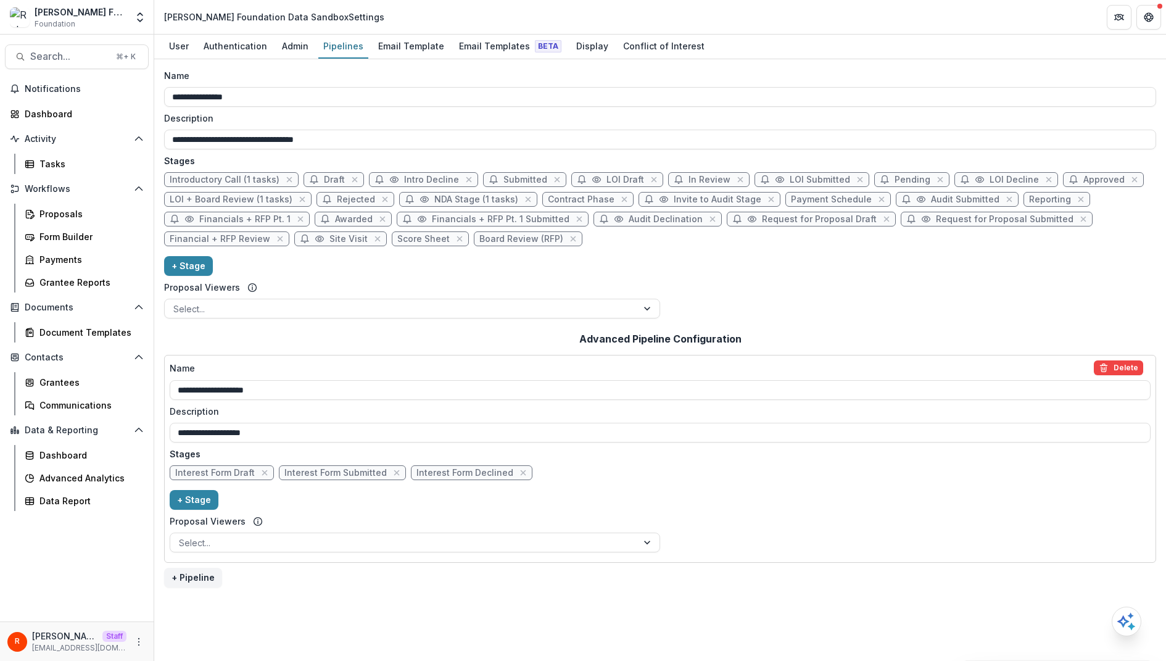
click at [404, 336] on div "**********" at bounding box center [660, 455] width 992 height 264
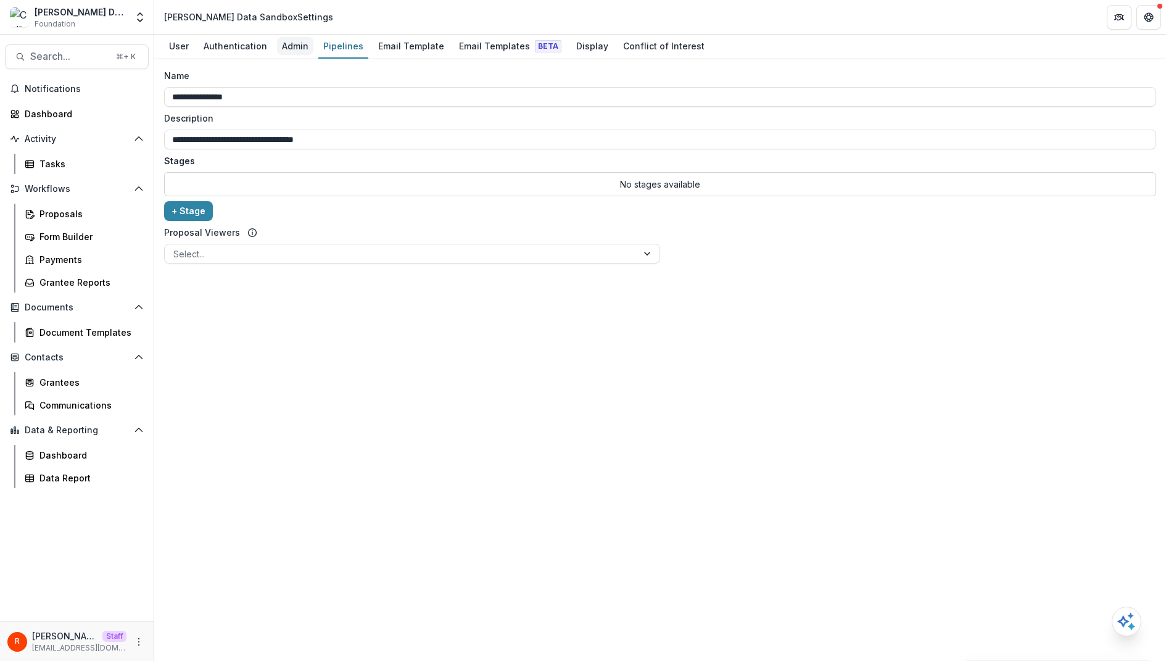
click at [284, 47] on div "Admin" at bounding box center [295, 46] width 36 height 18
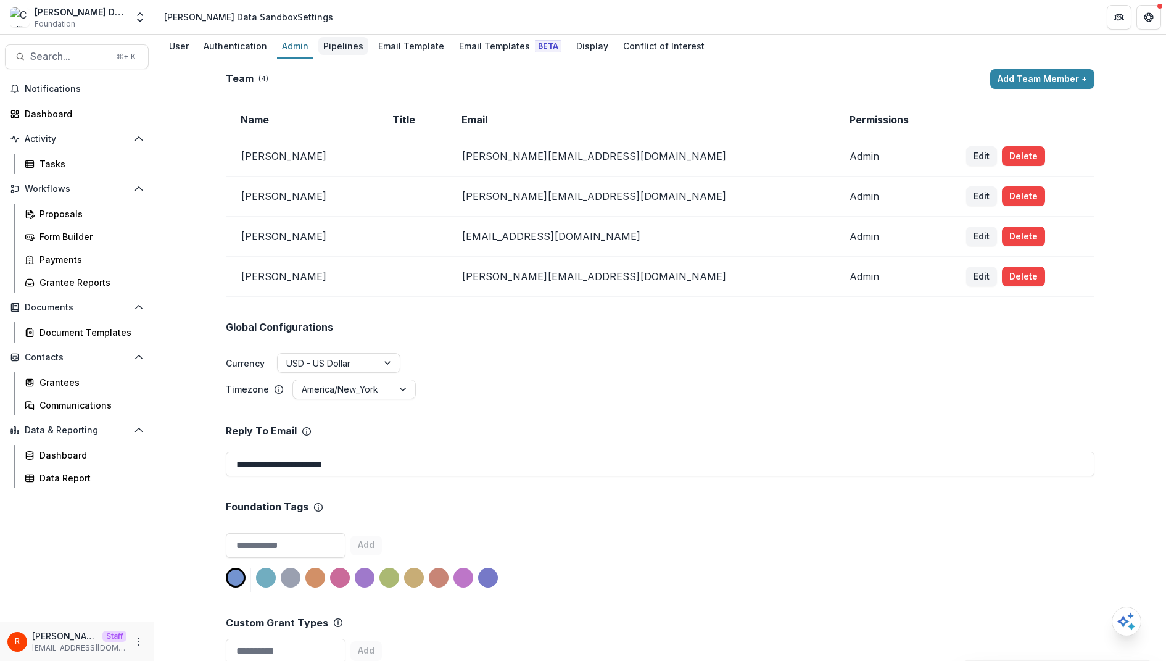
click at [345, 46] on div "Pipelines" at bounding box center [343, 46] width 50 height 18
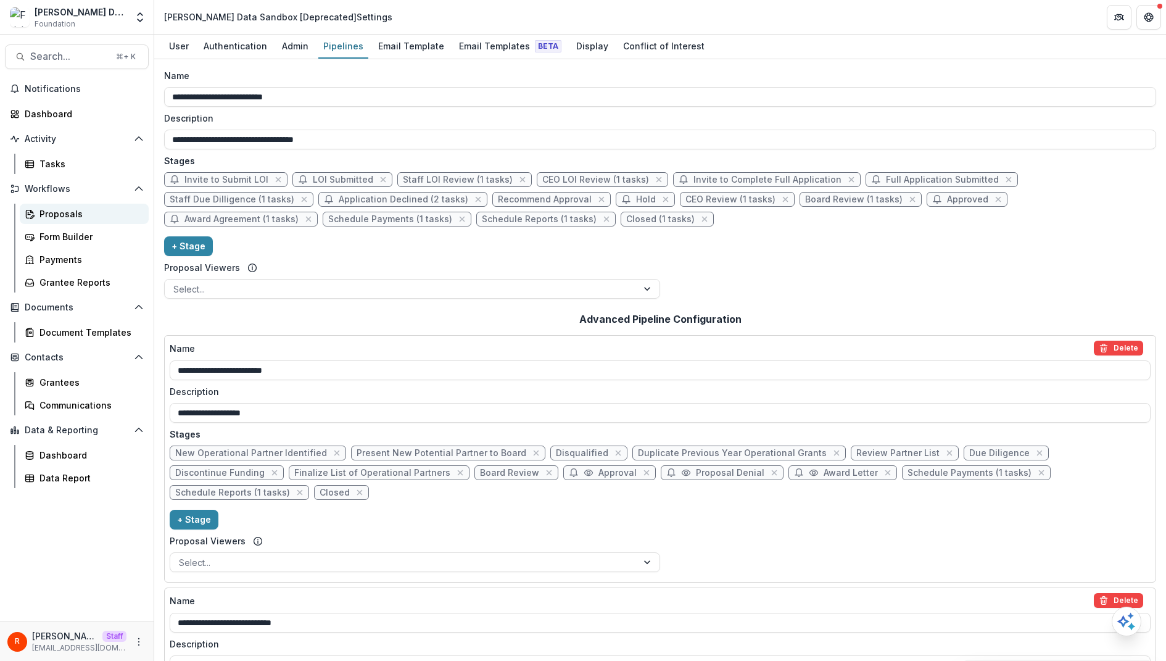
click at [81, 215] on div "Proposals" at bounding box center [88, 213] width 99 height 13
click at [289, 41] on div "Admin" at bounding box center [295, 46] width 36 height 18
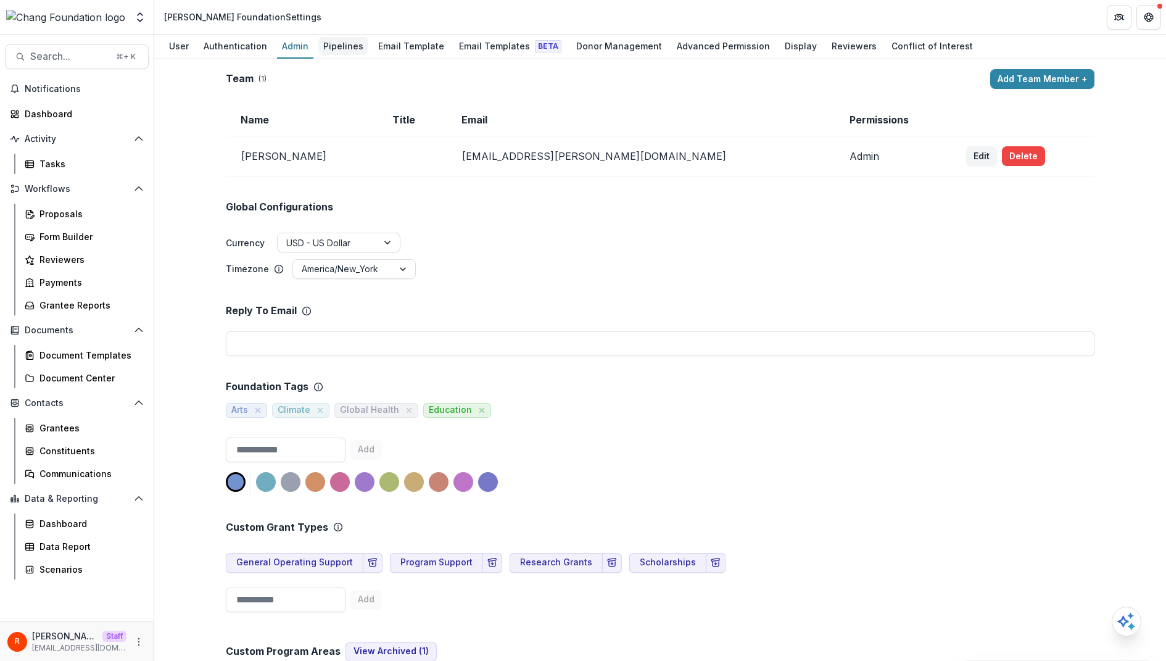
click at [342, 46] on div "Pipelines" at bounding box center [343, 46] width 50 height 18
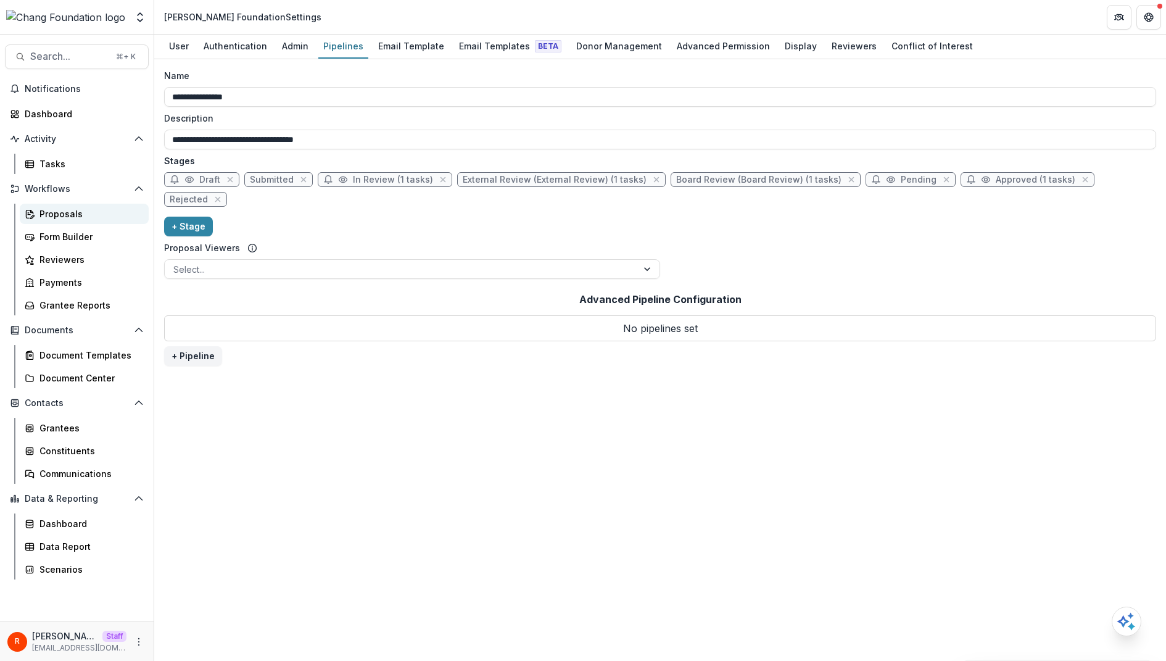
click at [86, 204] on link "Proposals" at bounding box center [84, 214] width 129 height 20
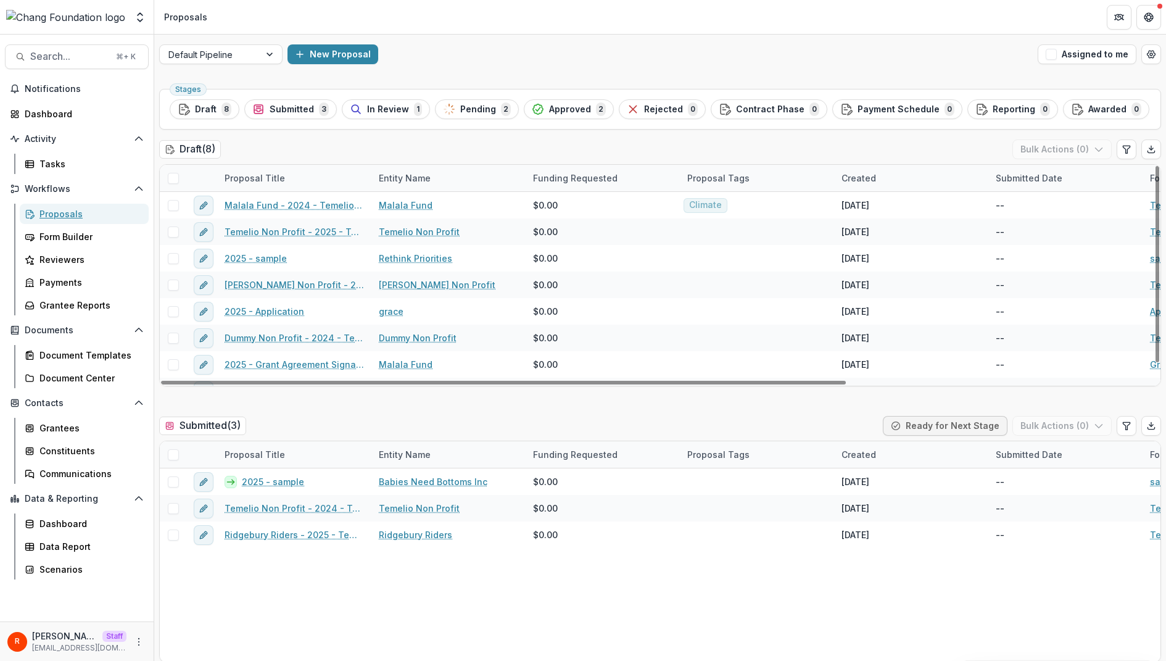
scroll to position [17, 0]
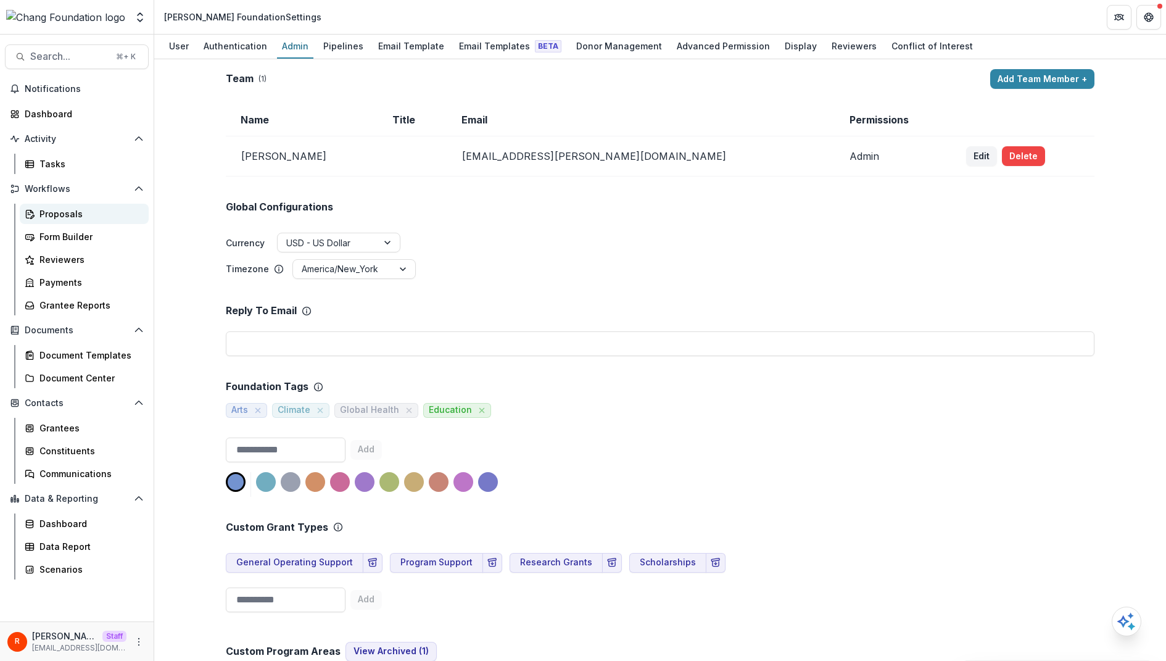
click at [81, 210] on div "Proposals" at bounding box center [88, 213] width 99 height 13
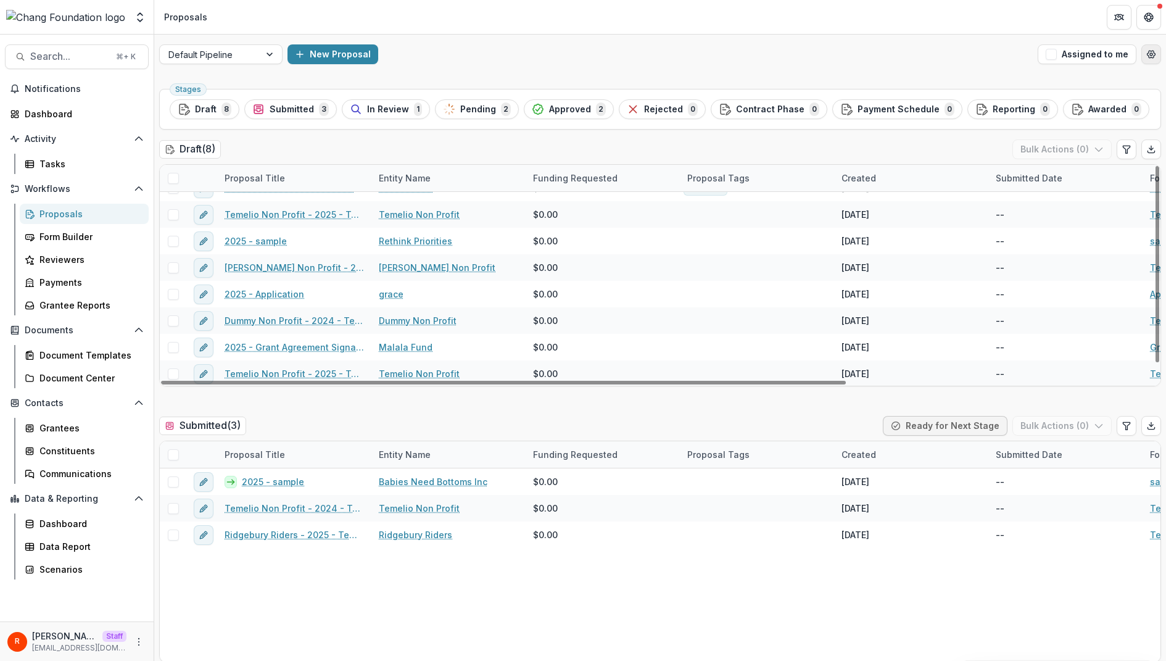
click at [1148, 56] on icon "Open table manager" at bounding box center [1152, 54] width 8 height 7
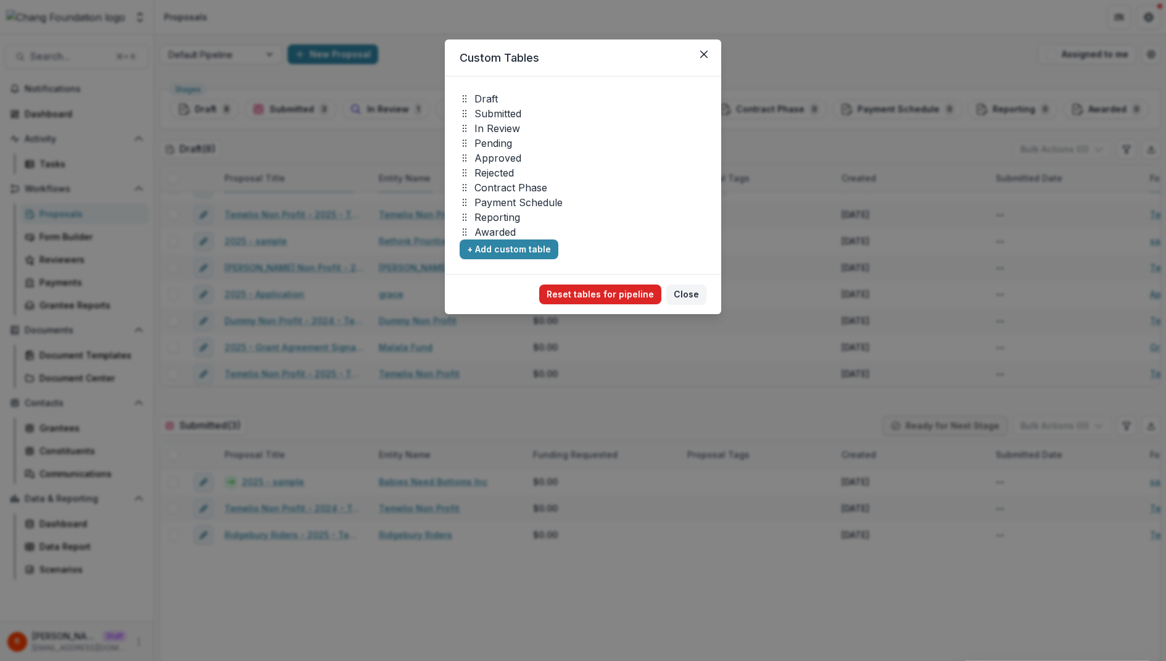
click at [619, 289] on button "Reset tables for pipeline" at bounding box center [600, 294] width 122 height 20
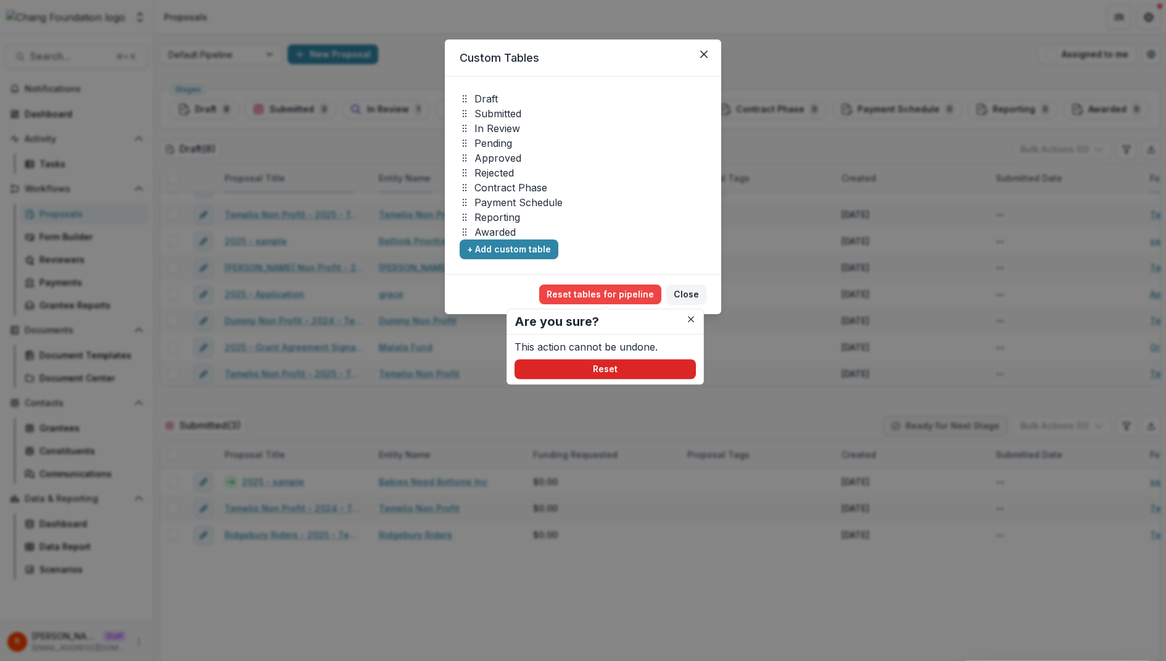
click at [617, 358] on div "This action cannot be undone. Reset" at bounding box center [605, 358] width 181 height 39
click at [622, 363] on button "Reset" at bounding box center [605, 369] width 181 height 20
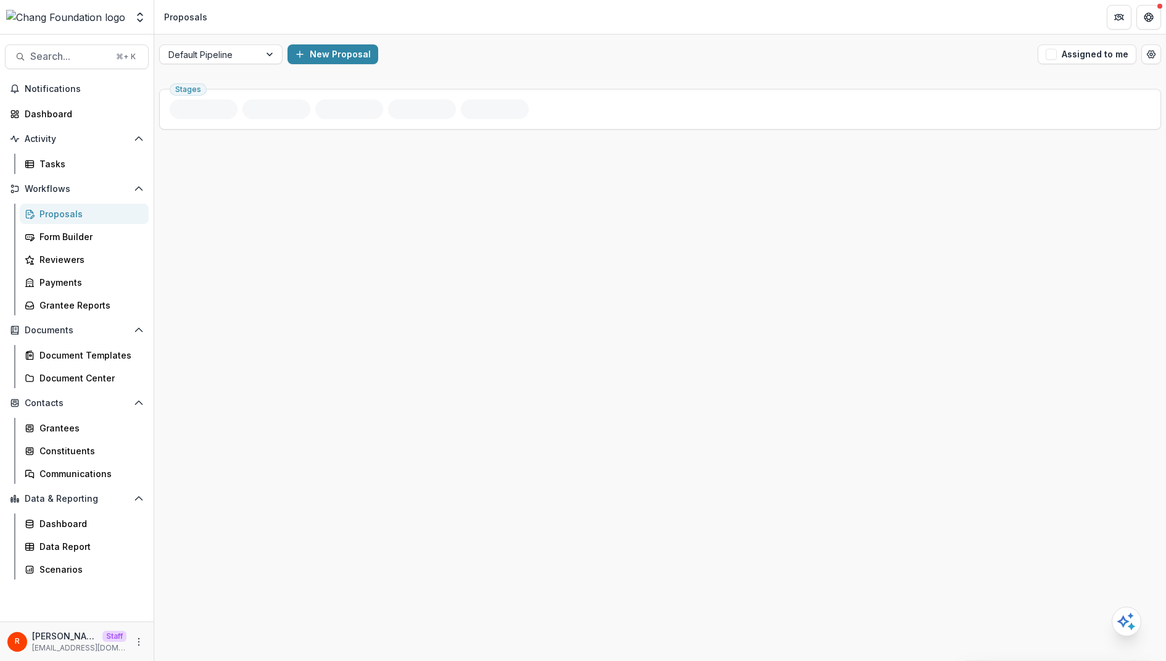
click at [778, 19] on header "Proposals" at bounding box center [660, 17] width 1012 height 34
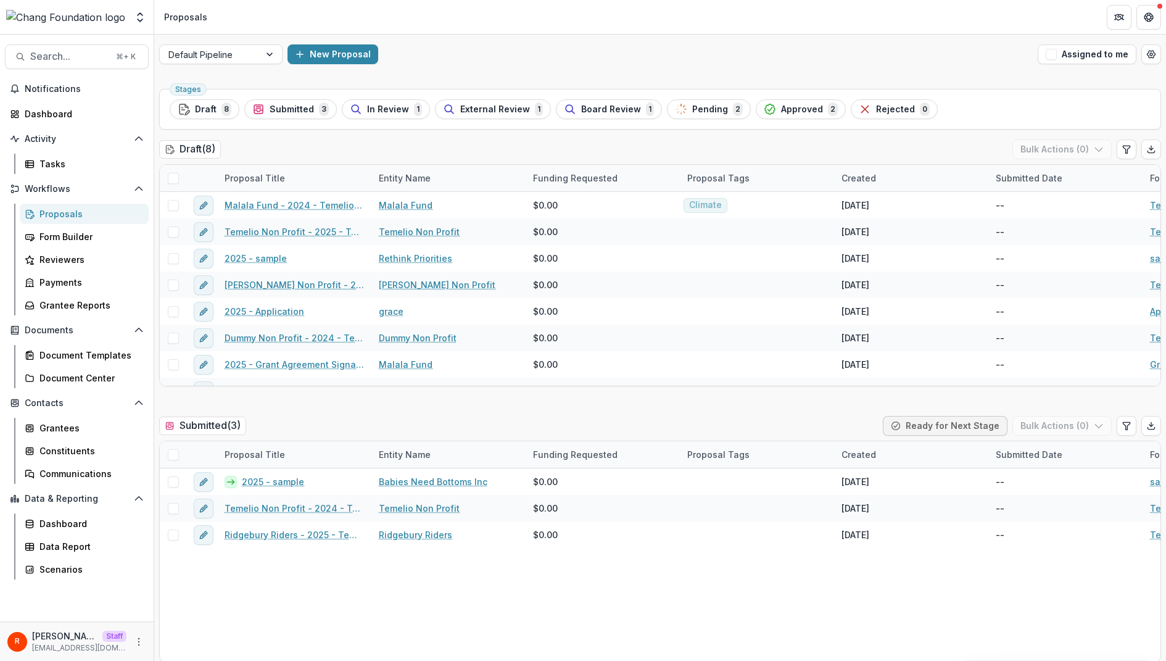
click at [766, 64] on div "New Proposal" at bounding box center [660, 54] width 745 height 20
click at [790, 35] on div "Default Pipeline New Proposal Assigned to me" at bounding box center [660, 54] width 1012 height 39
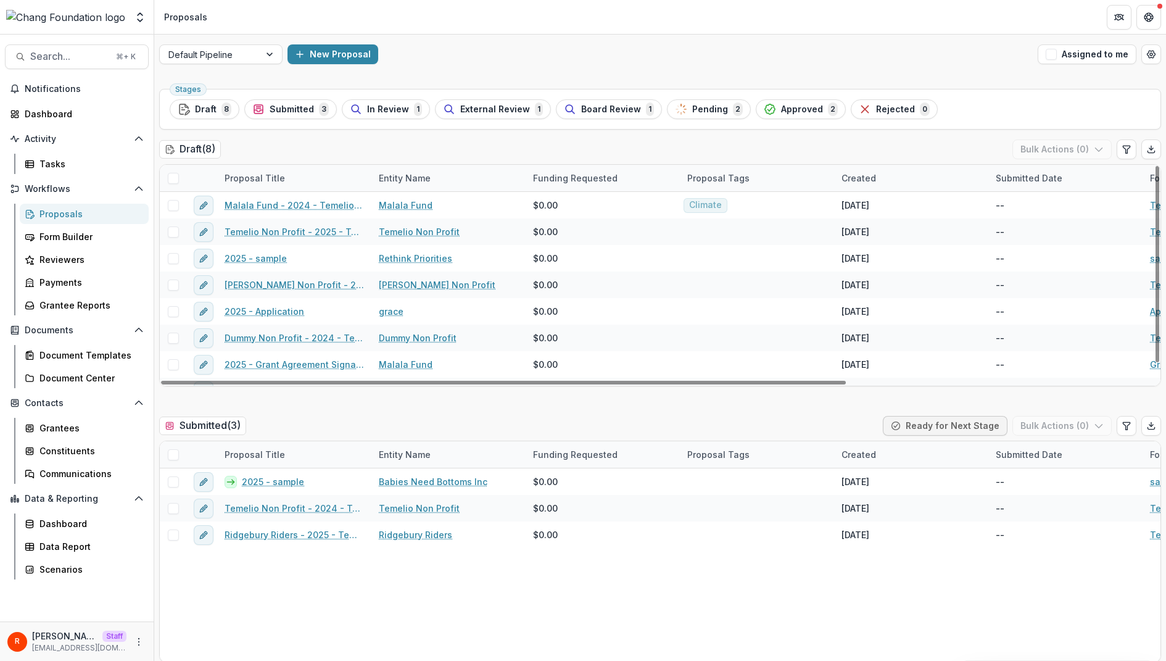
click at [251, 67] on div "Default Pipeline New Proposal Assigned to me" at bounding box center [660, 54] width 1012 height 39
click at [252, 56] on div "Default Pipeline" at bounding box center [210, 55] width 100 height 18
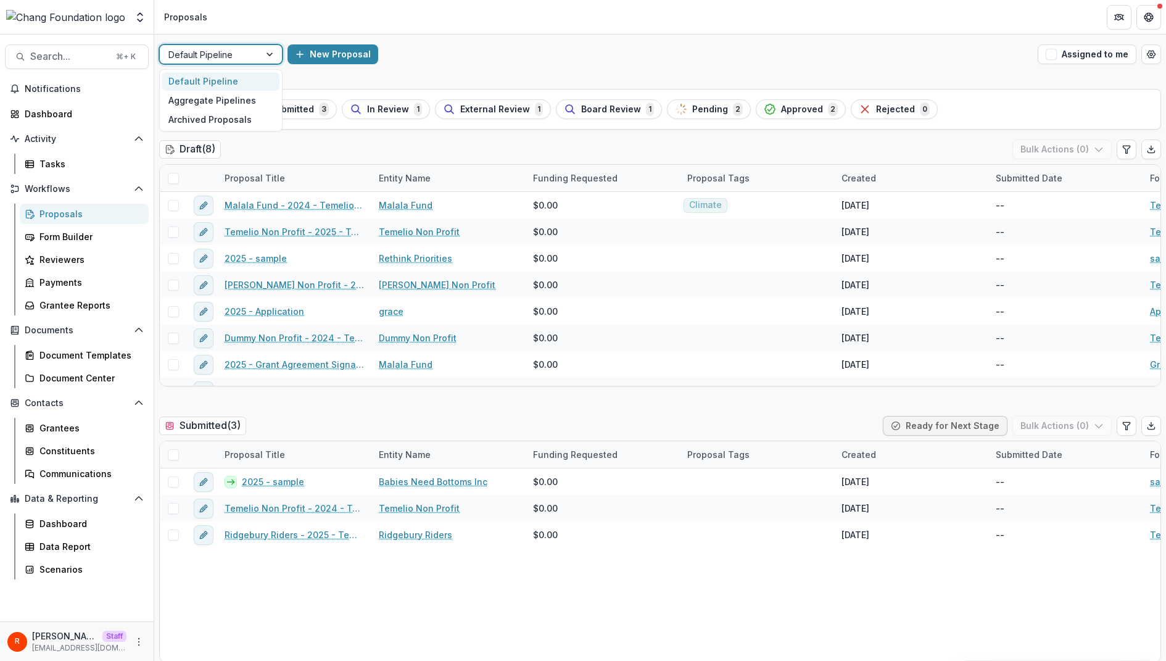
click at [618, 54] on div "New Proposal" at bounding box center [660, 54] width 745 height 20
click at [242, 54] on div at bounding box center [209, 54] width 83 height 15
click at [516, 57] on div "New Proposal" at bounding box center [660, 54] width 745 height 20
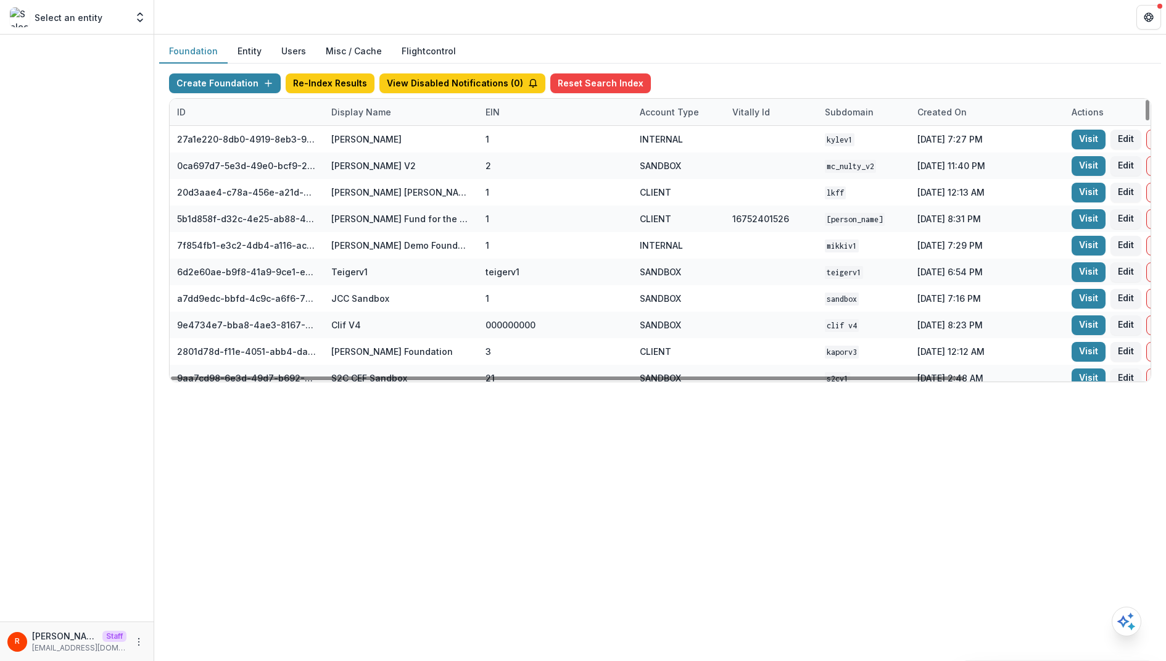
click at [369, 114] on div "Display Name" at bounding box center [361, 112] width 75 height 13
click at [370, 136] on input at bounding box center [400, 140] width 148 height 20
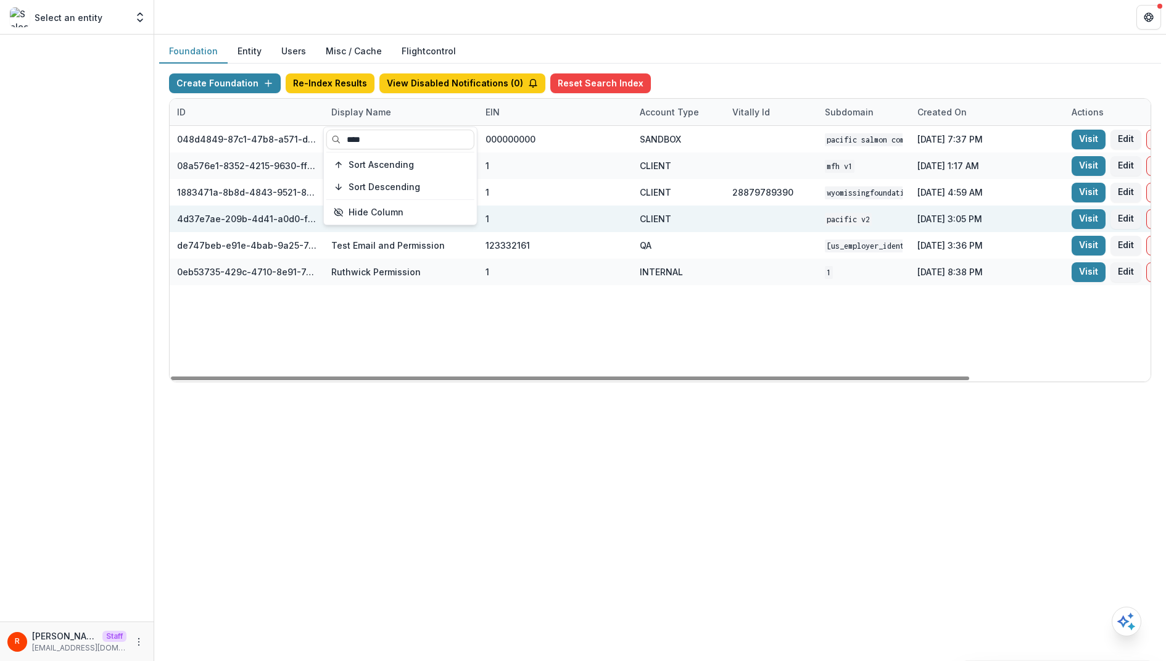
type input "****"
click at [700, 214] on div "CLIENT" at bounding box center [679, 218] width 78 height 27
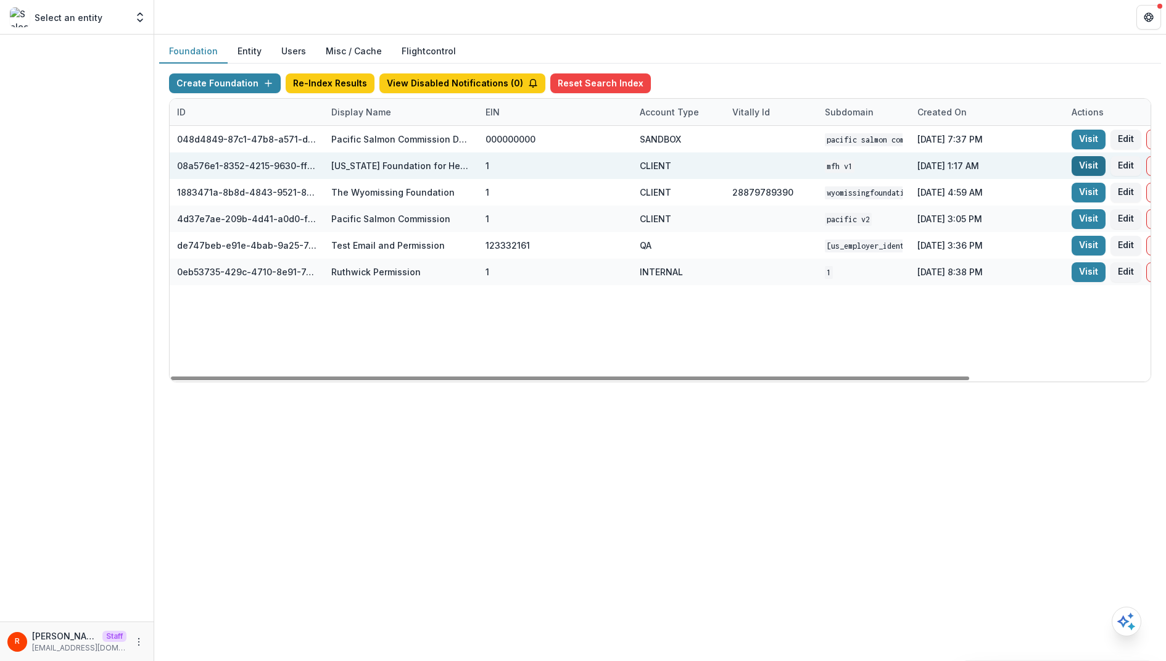
click at [1087, 158] on link "Visit" at bounding box center [1089, 166] width 34 height 20
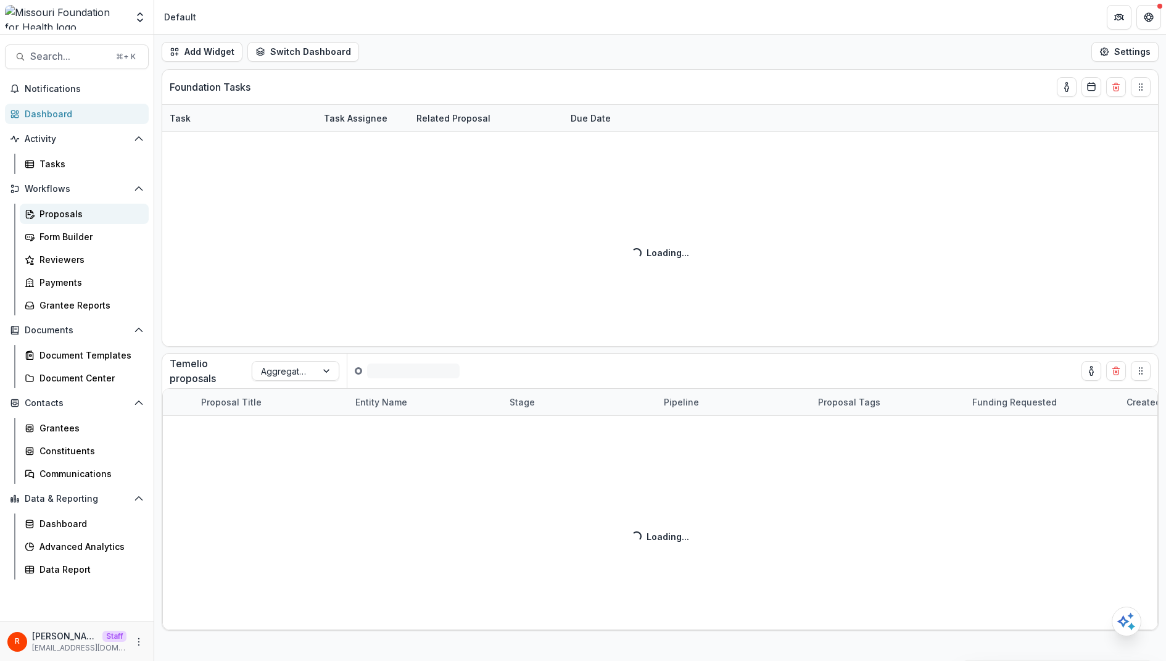
click at [69, 212] on div "Proposals" at bounding box center [88, 213] width 99 height 13
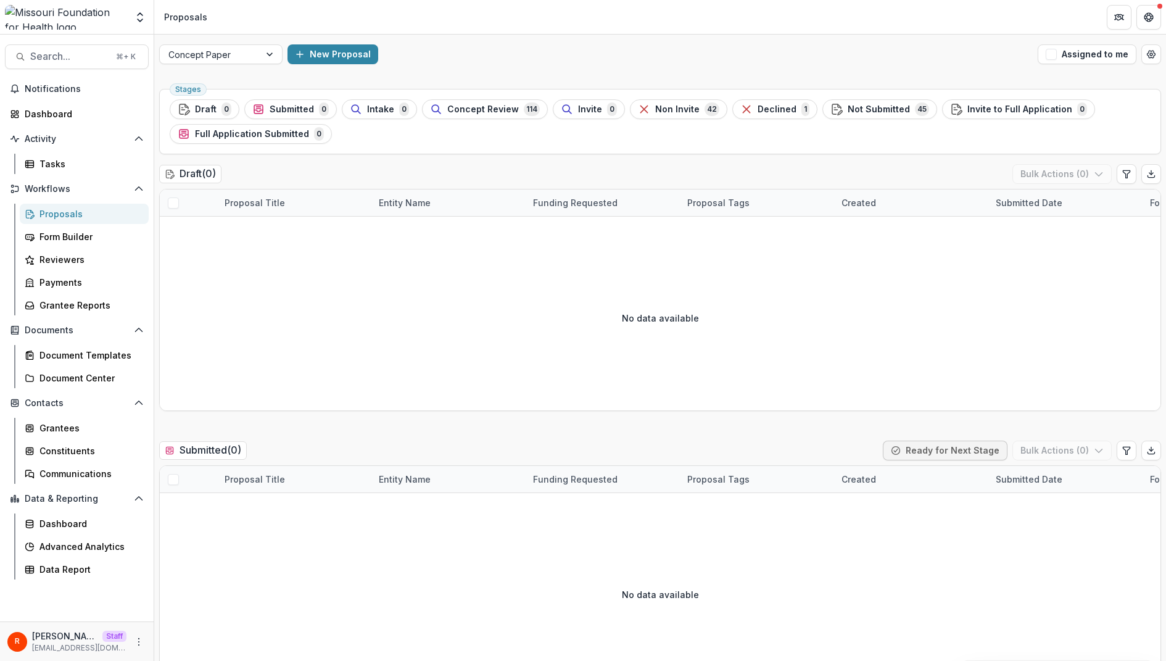
click at [447, 57] on div "New Proposal" at bounding box center [660, 54] width 745 height 20
click at [239, 47] on div at bounding box center [209, 54] width 83 height 15
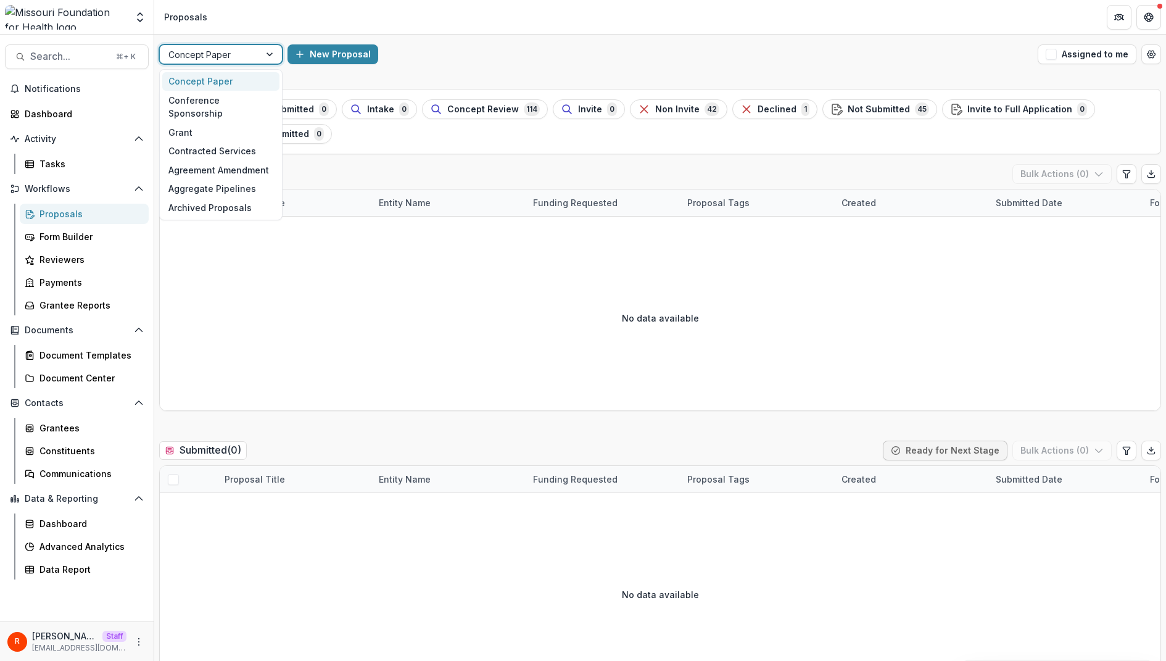
click at [231, 80] on div "Concept Paper" at bounding box center [220, 81] width 117 height 19
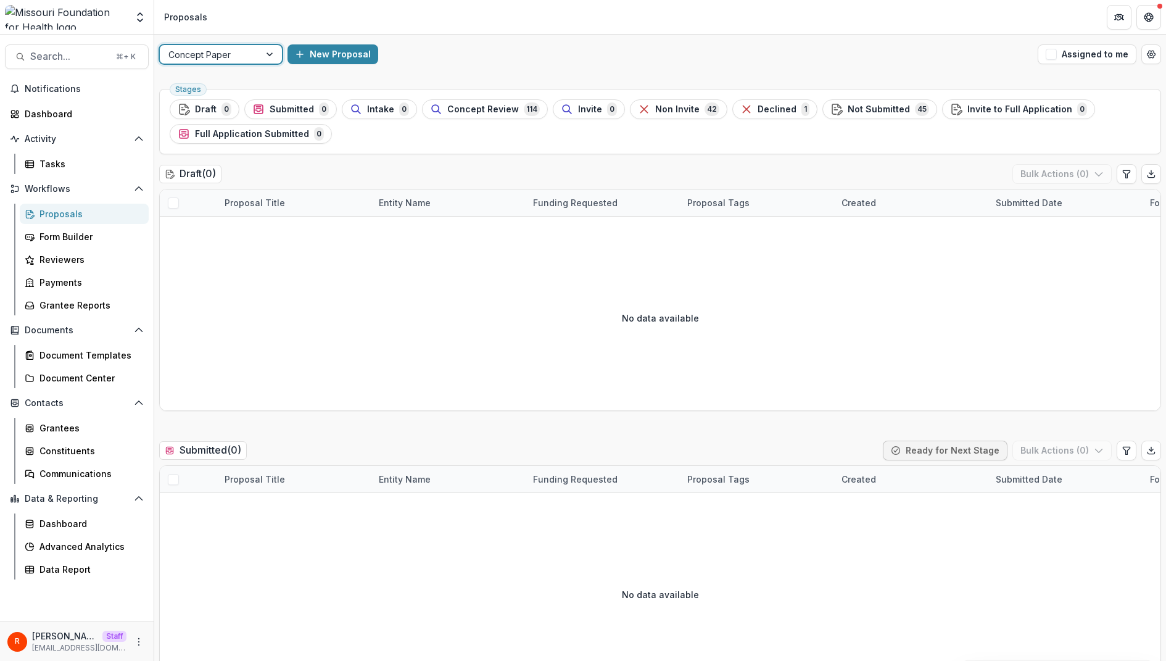
click at [236, 56] on div at bounding box center [209, 54] width 83 height 15
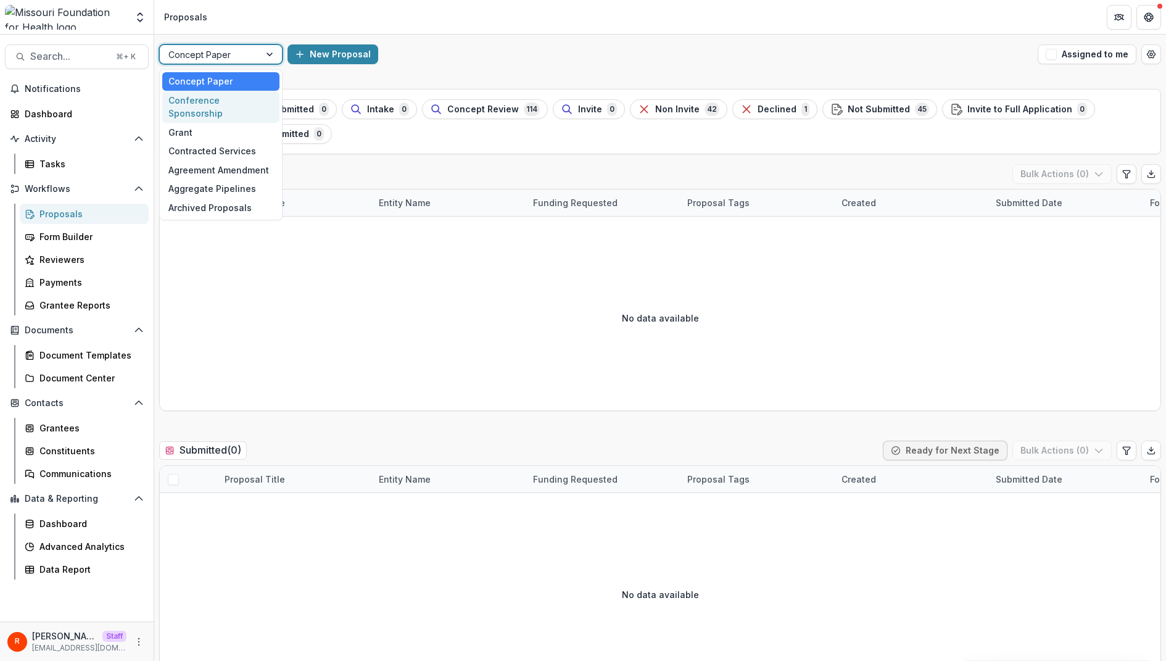
drag, startPoint x: 230, startPoint y: 101, endPoint x: 230, endPoint y: 70, distance: 30.9
click at [230, 101] on div "Conference Sponsorship" at bounding box center [220, 107] width 117 height 32
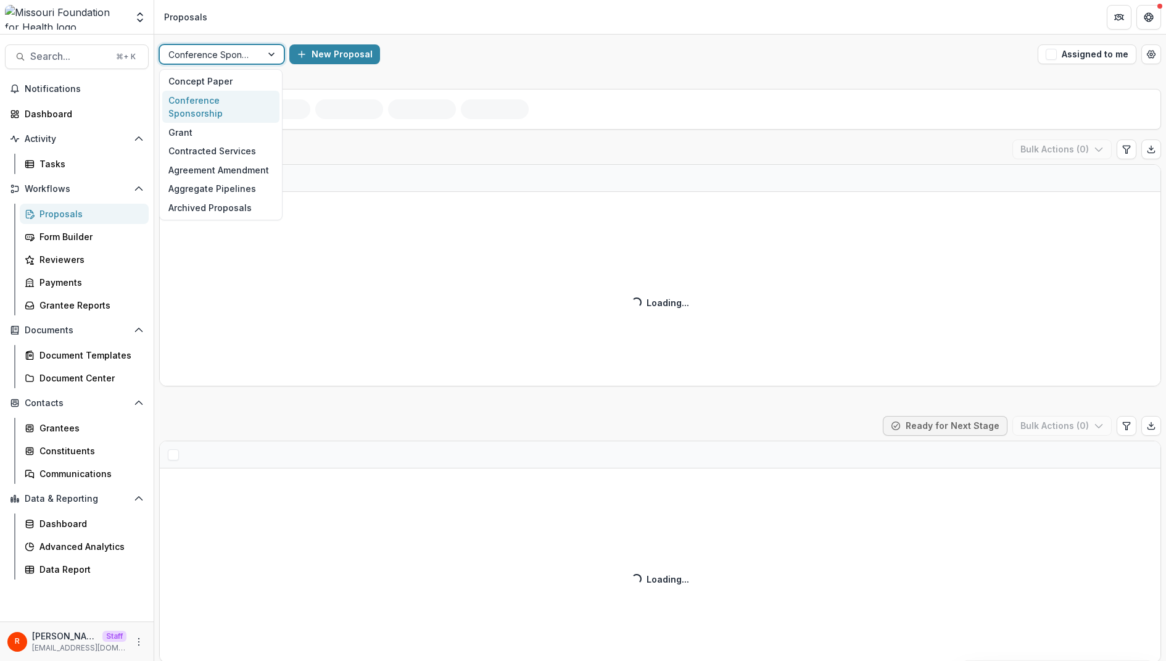
click at [233, 56] on div at bounding box center [210, 54] width 85 height 15
click at [231, 82] on div "Concept Paper" at bounding box center [220, 81] width 117 height 19
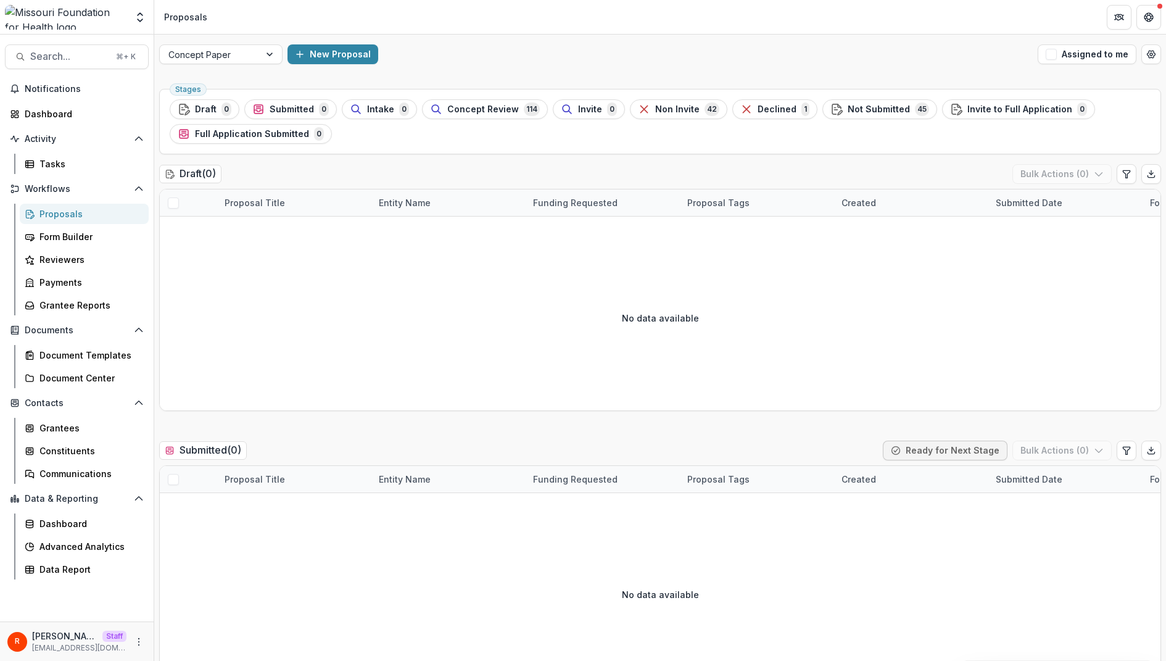
click at [432, 54] on div "New Proposal" at bounding box center [660, 54] width 745 height 20
click at [233, 53] on div at bounding box center [209, 54] width 83 height 15
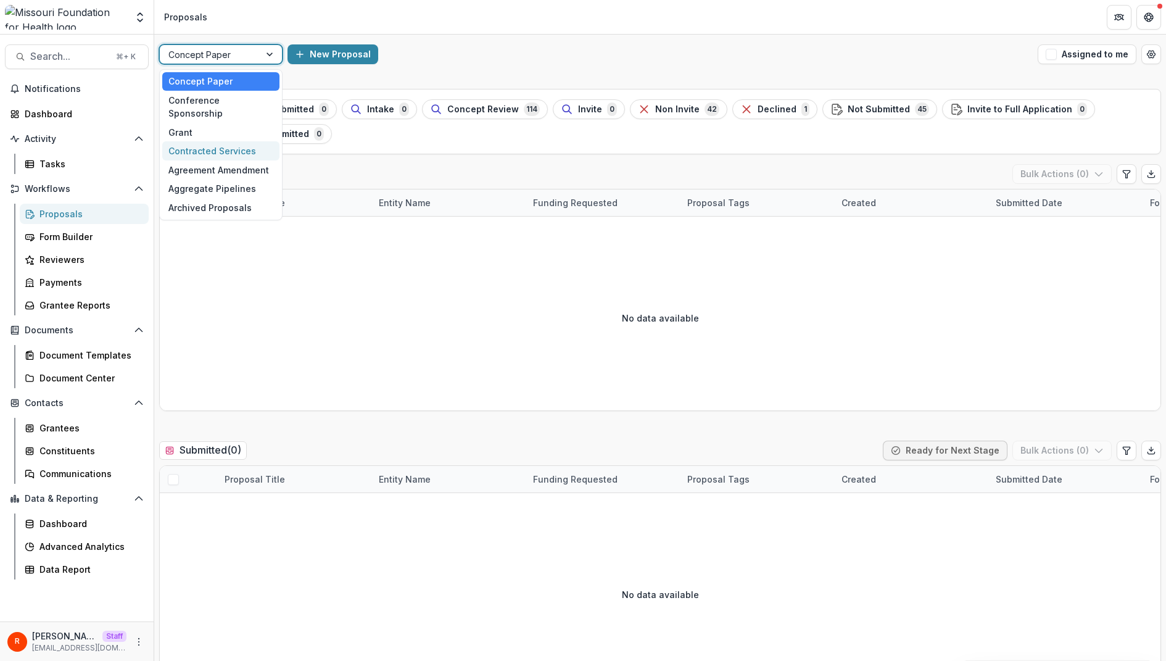
click at [231, 141] on div "Contracted Services" at bounding box center [220, 150] width 117 height 19
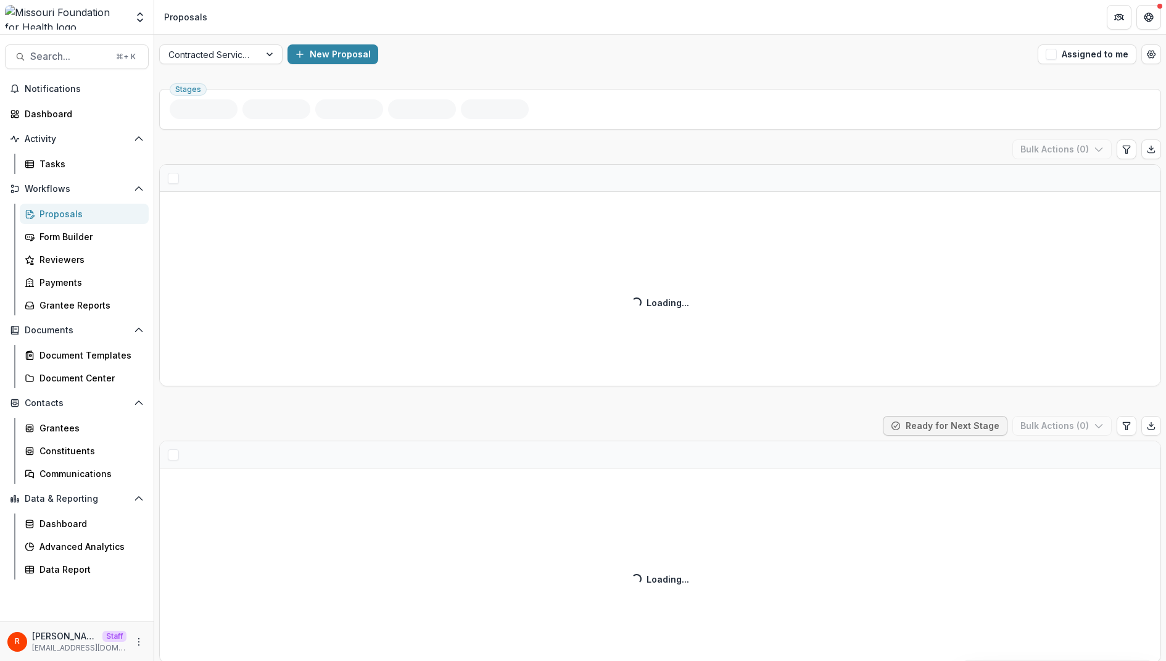
click at [488, 55] on div "New Proposal" at bounding box center [660, 54] width 745 height 20
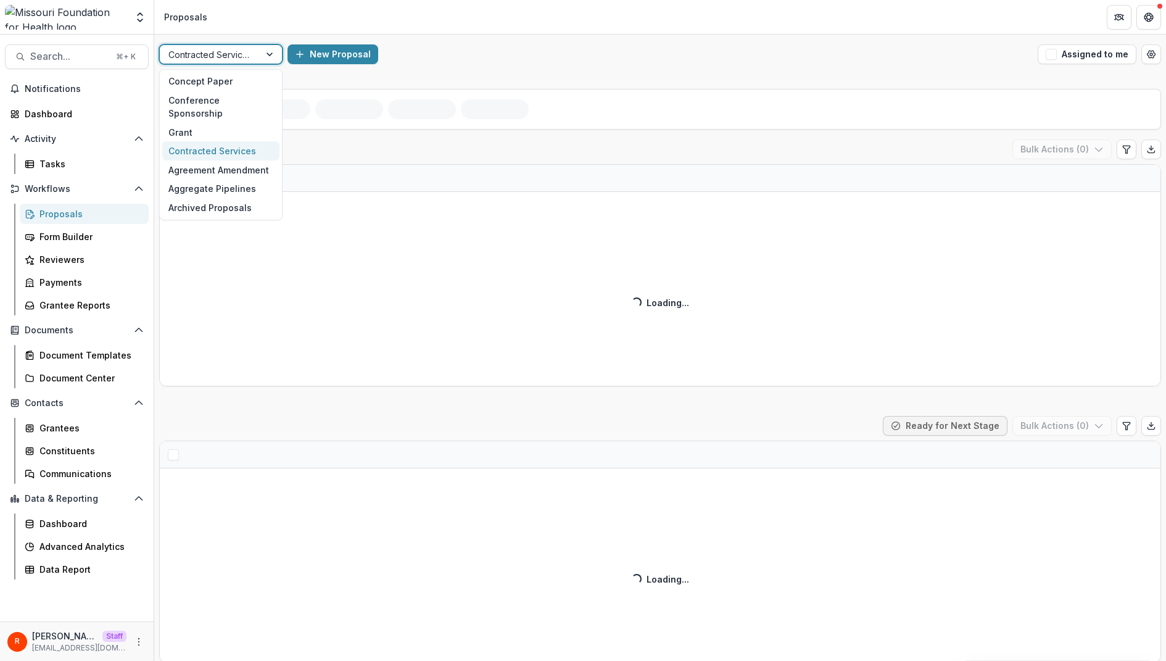
click at [218, 59] on div at bounding box center [209, 54] width 83 height 15
click at [207, 82] on div "Concept Paper" at bounding box center [220, 81] width 117 height 19
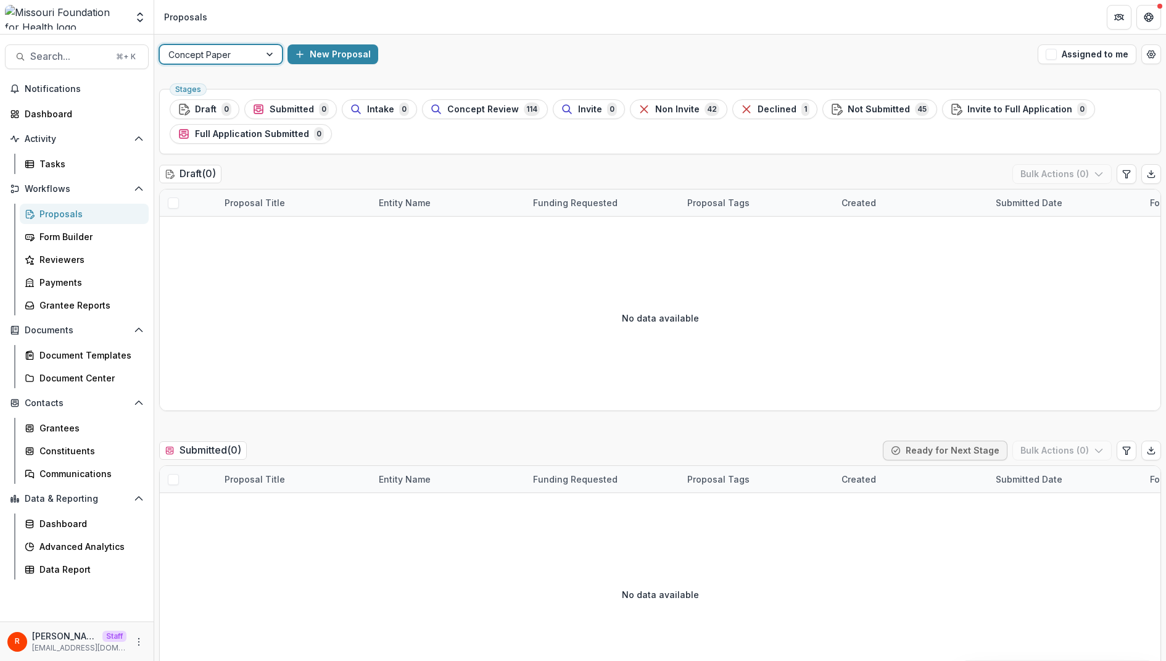
click at [500, 64] on div "option Concept Paper, selected. Concept Paper New Proposal Assigned to me" at bounding box center [660, 54] width 1012 height 39
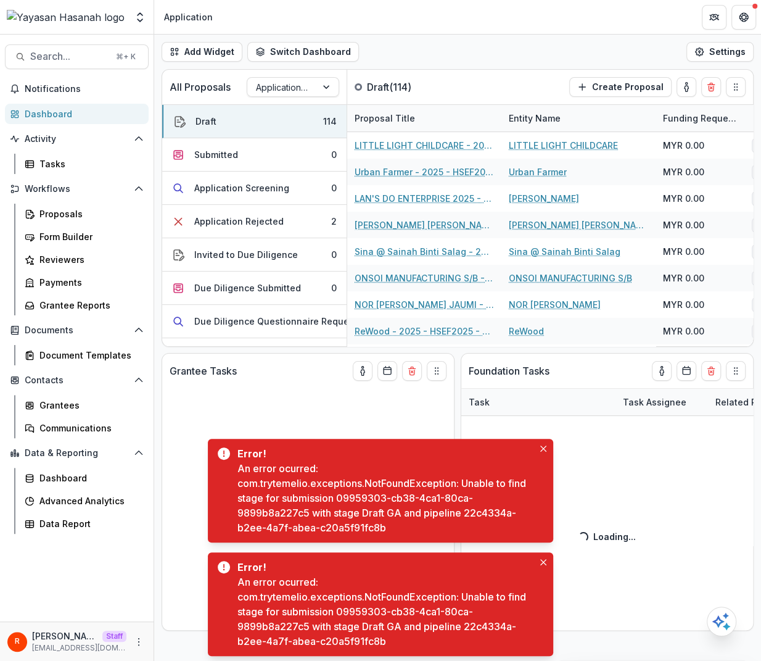
click at [342, 498] on div "An error ocurred: com.trytemelio.exceptions.NotFoundException: Unable to find s…" at bounding box center [386, 498] width 296 height 74
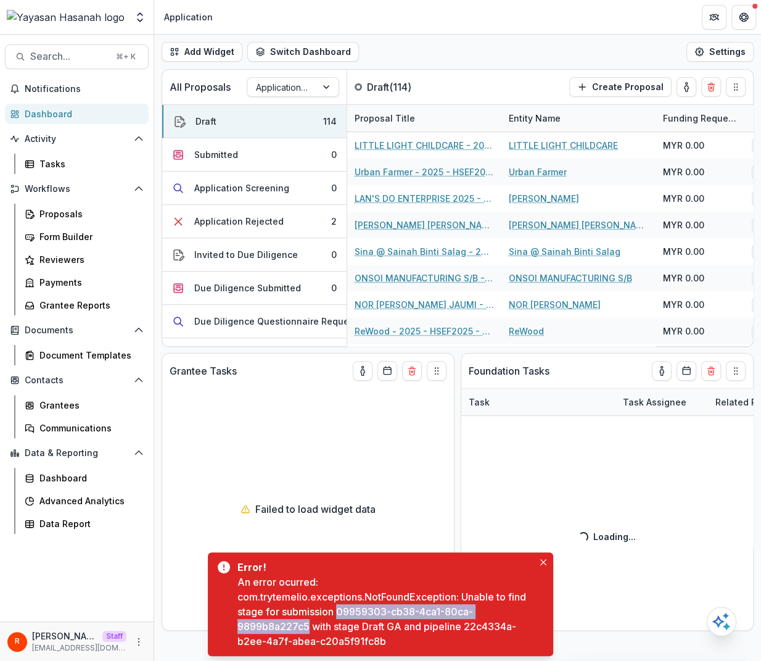
drag, startPoint x: 342, startPoint y: 498, endPoint x: 292, endPoint y: 631, distance: 142.1
click at [292, 631] on div "An error ocurred: com.trytemelio.exceptions.NotFoundException: Unable to find s…" at bounding box center [386, 611] width 296 height 74
copy div "09959303-cb38-4ca1-80ca-9899b8a227c5"
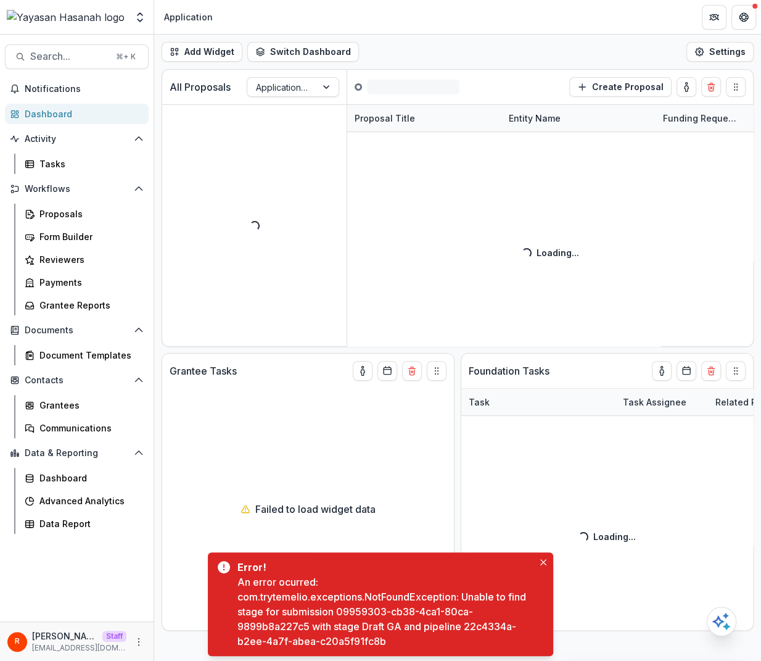
click at [370, 627] on div "An error ocurred: com.trytemelio.exceptions.NotFoundException: Unable to find s…" at bounding box center [386, 611] width 296 height 74
drag, startPoint x: 370, startPoint y: 627, endPoint x: 400, endPoint y: 627, distance: 30.9
click at [400, 627] on div "An error ocurred: com.trytemelio.exceptions.NotFoundException: Unable to find s…" at bounding box center [386, 611] width 296 height 74
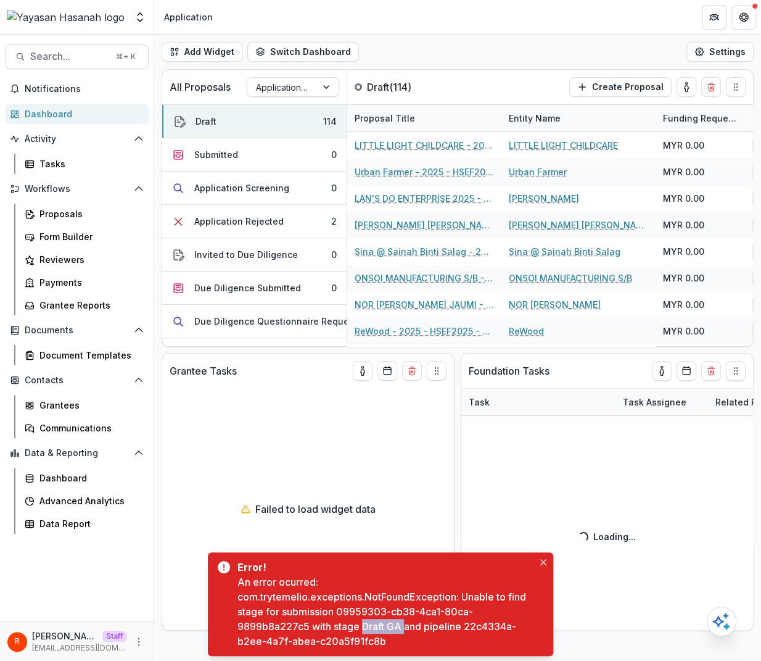
copy div "Draft GA"
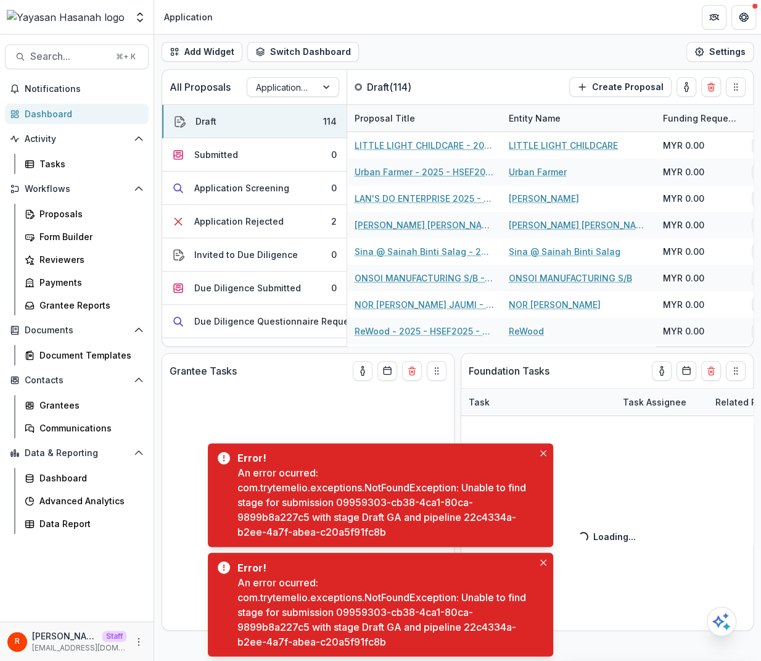
click at [362, 627] on div "An error ocurred: com.trytemelio.exceptions.NotFoundException: Unable to find s…" at bounding box center [386, 611] width 296 height 74
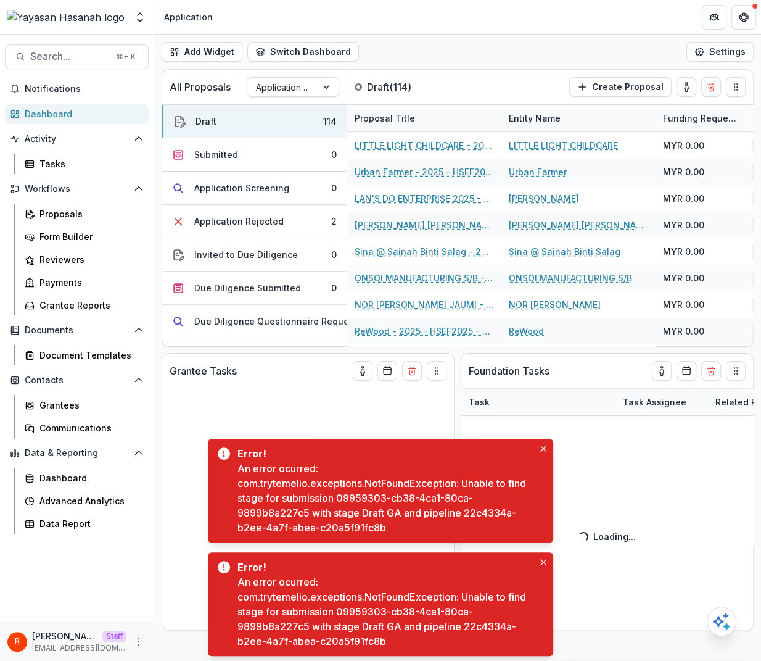
click at [367, 631] on div "An error ocurred: com.trytemelio.exceptions.NotFoundException: Unable to find s…" at bounding box center [386, 611] width 296 height 74
drag, startPoint x: 367, startPoint y: 631, endPoint x: 391, endPoint y: 631, distance: 24.1
click at [391, 631] on div "An error ocurred: com.trytemelio.exceptions.NotFoundException: Unable to find s…" at bounding box center [386, 611] width 296 height 74
copy div "Draft GA"
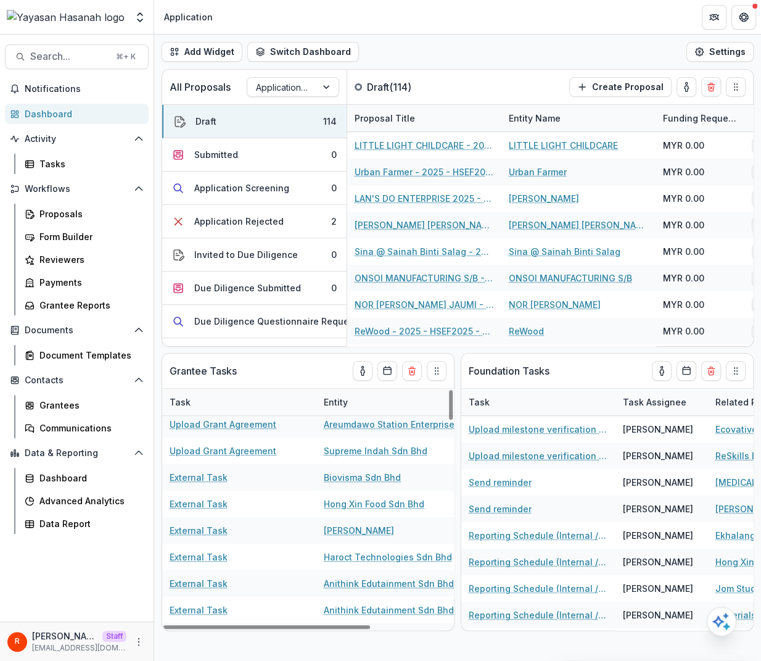
scroll to position [647, 0]
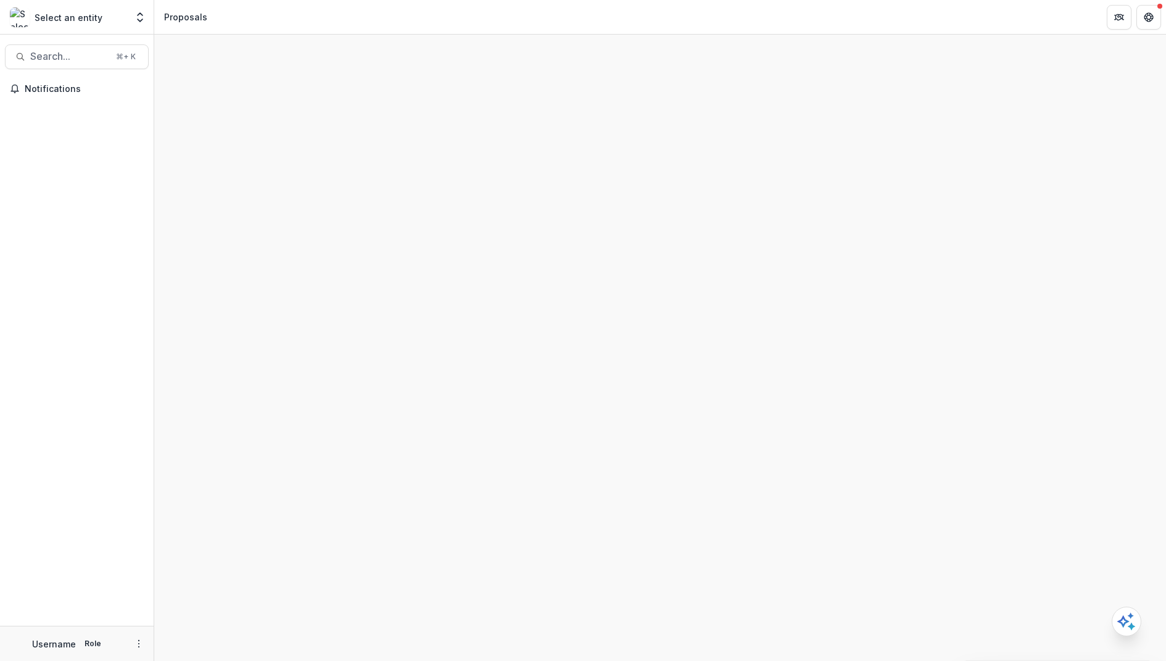
click at [688, 120] on div at bounding box center [660, 362] width 1012 height 597
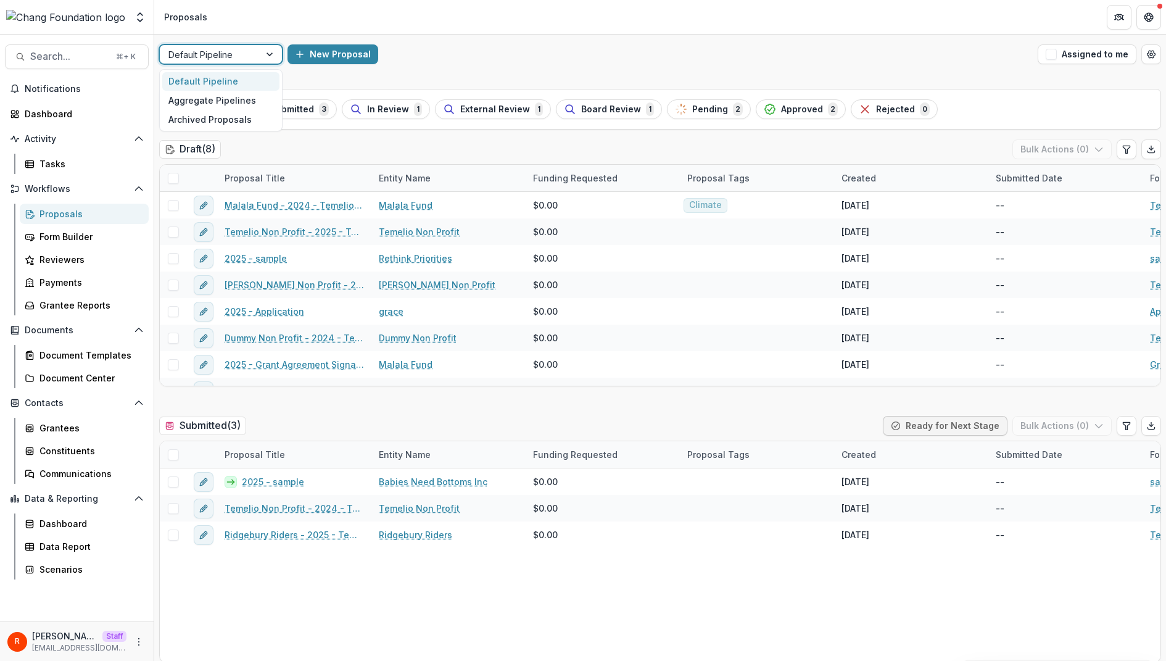
click at [237, 53] on div at bounding box center [209, 54] width 83 height 15
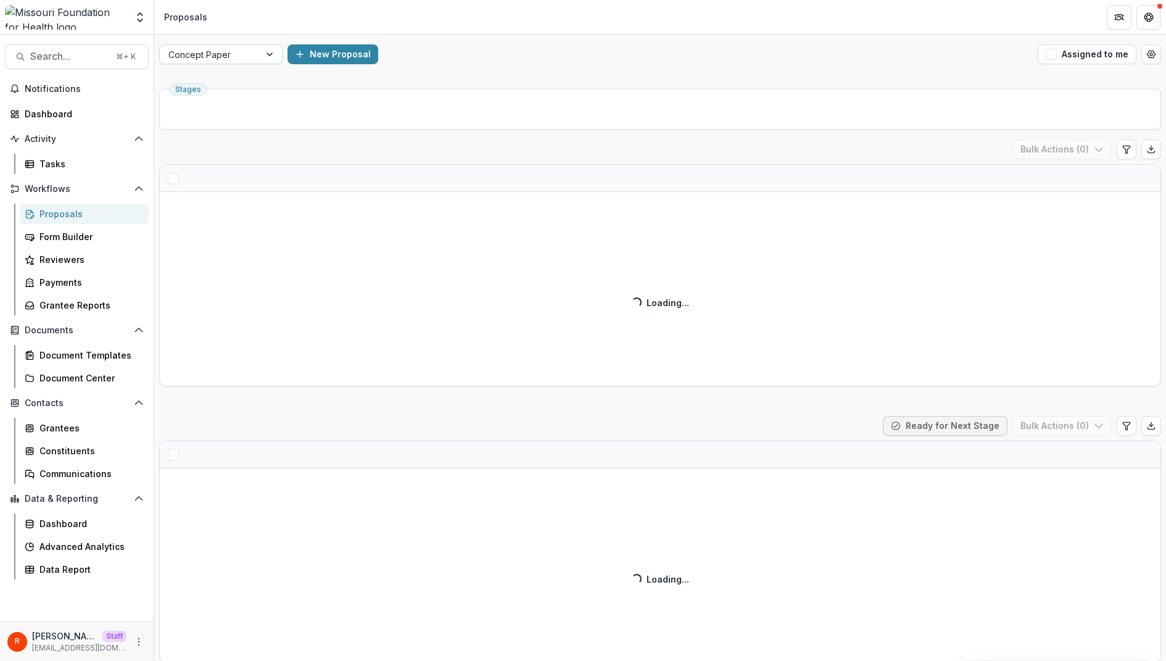
click at [227, 60] on div at bounding box center [209, 54] width 83 height 15
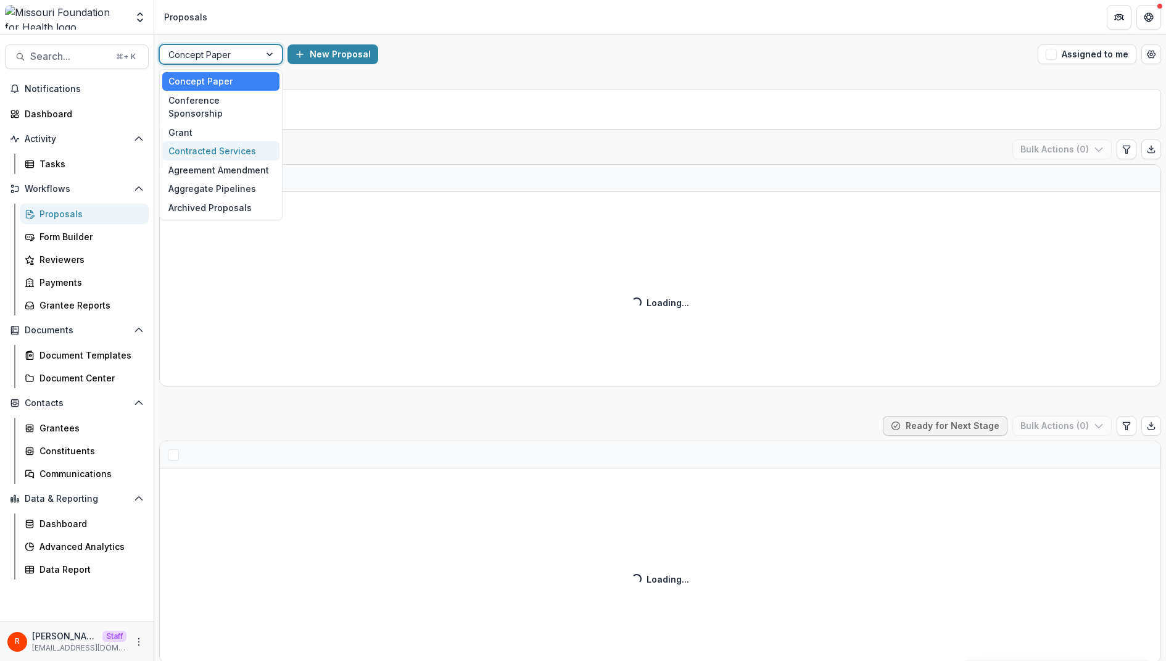
click at [218, 141] on div "Contracted Services" at bounding box center [220, 150] width 117 height 19
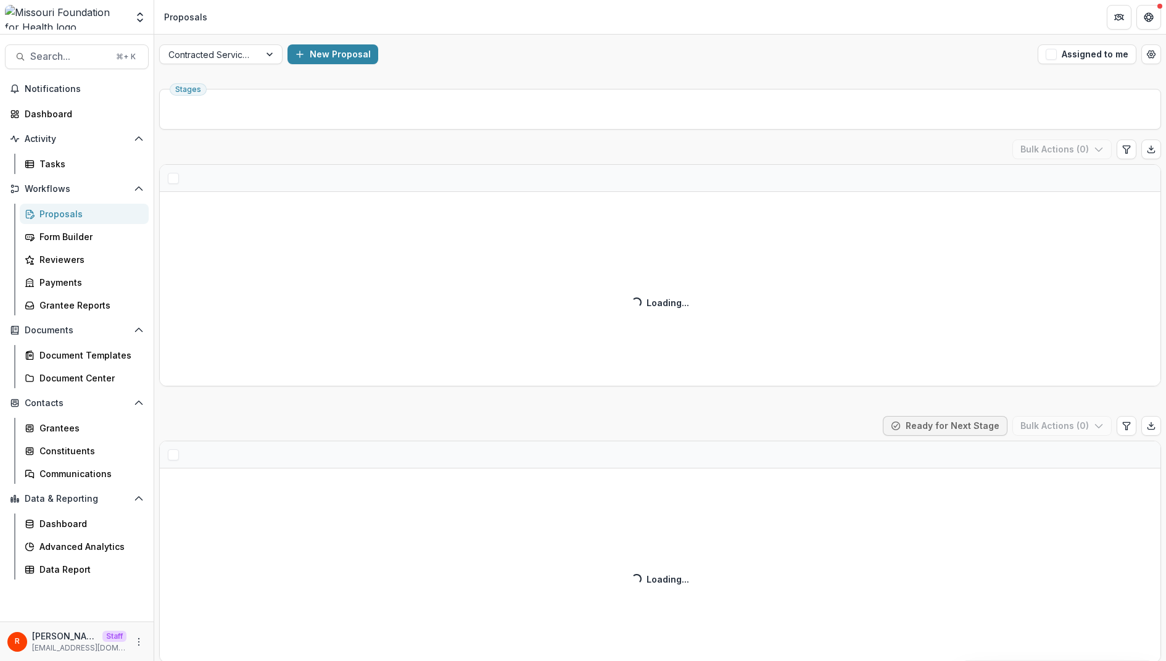
click at [553, 55] on div "New Proposal" at bounding box center [660, 54] width 745 height 20
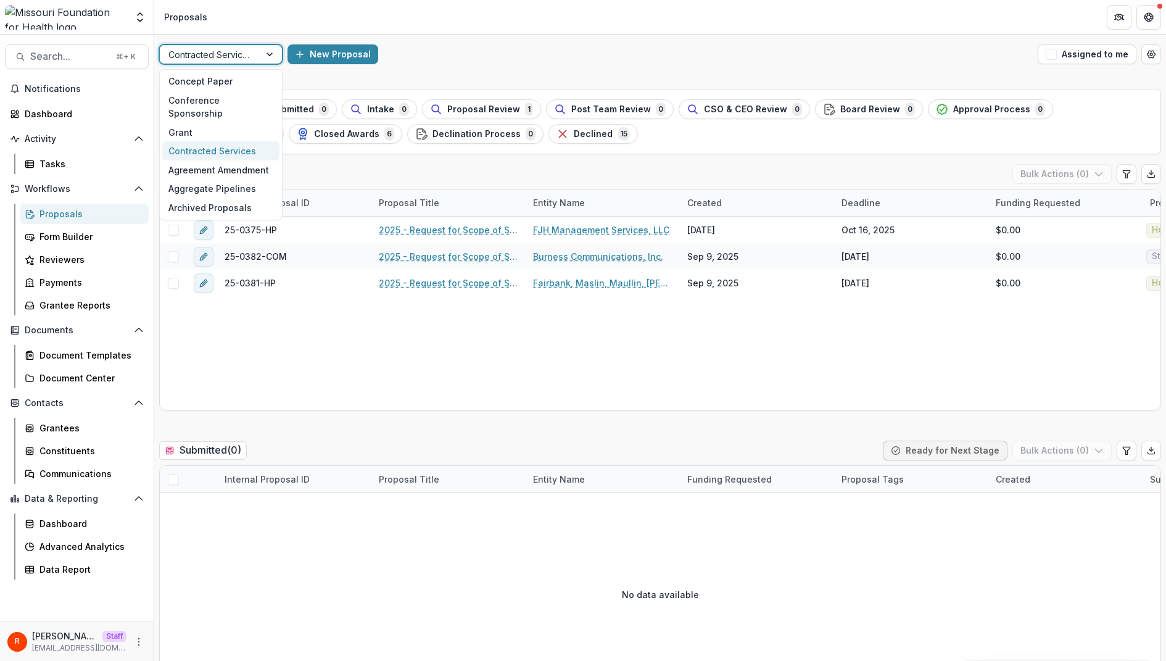
click at [210, 54] on div at bounding box center [209, 54] width 83 height 15
click at [210, 84] on div "Concept Paper" at bounding box center [220, 81] width 117 height 19
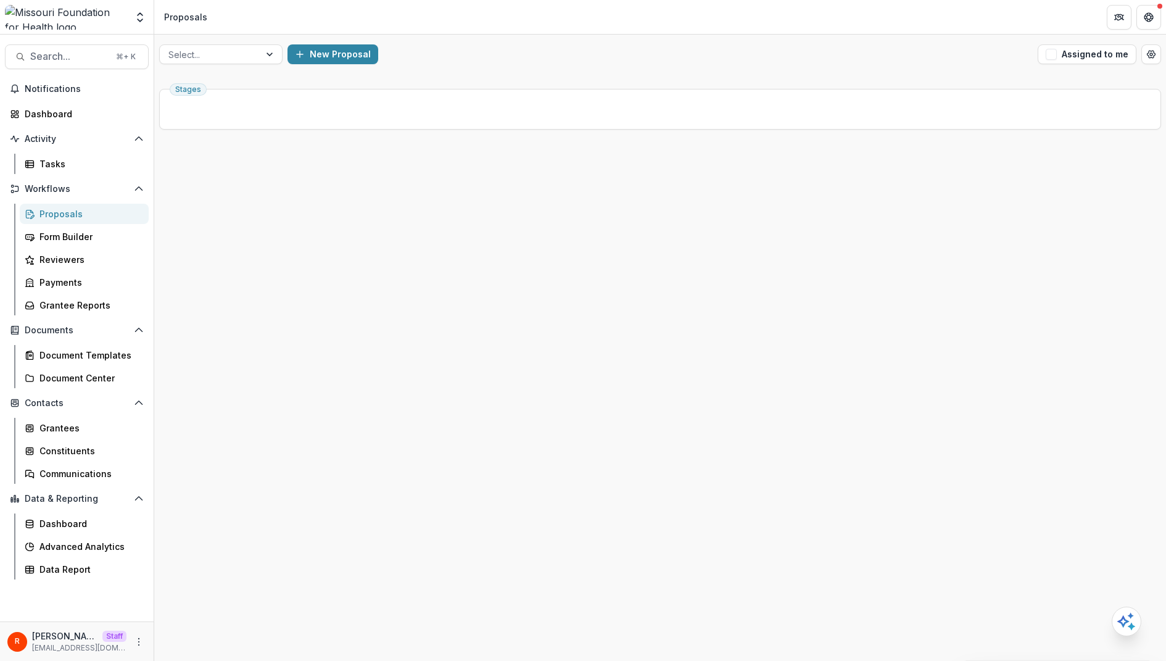
click at [507, 44] on div "New Proposal" at bounding box center [660, 54] width 745 height 20
